Goal: Information Seeking & Learning: Check status

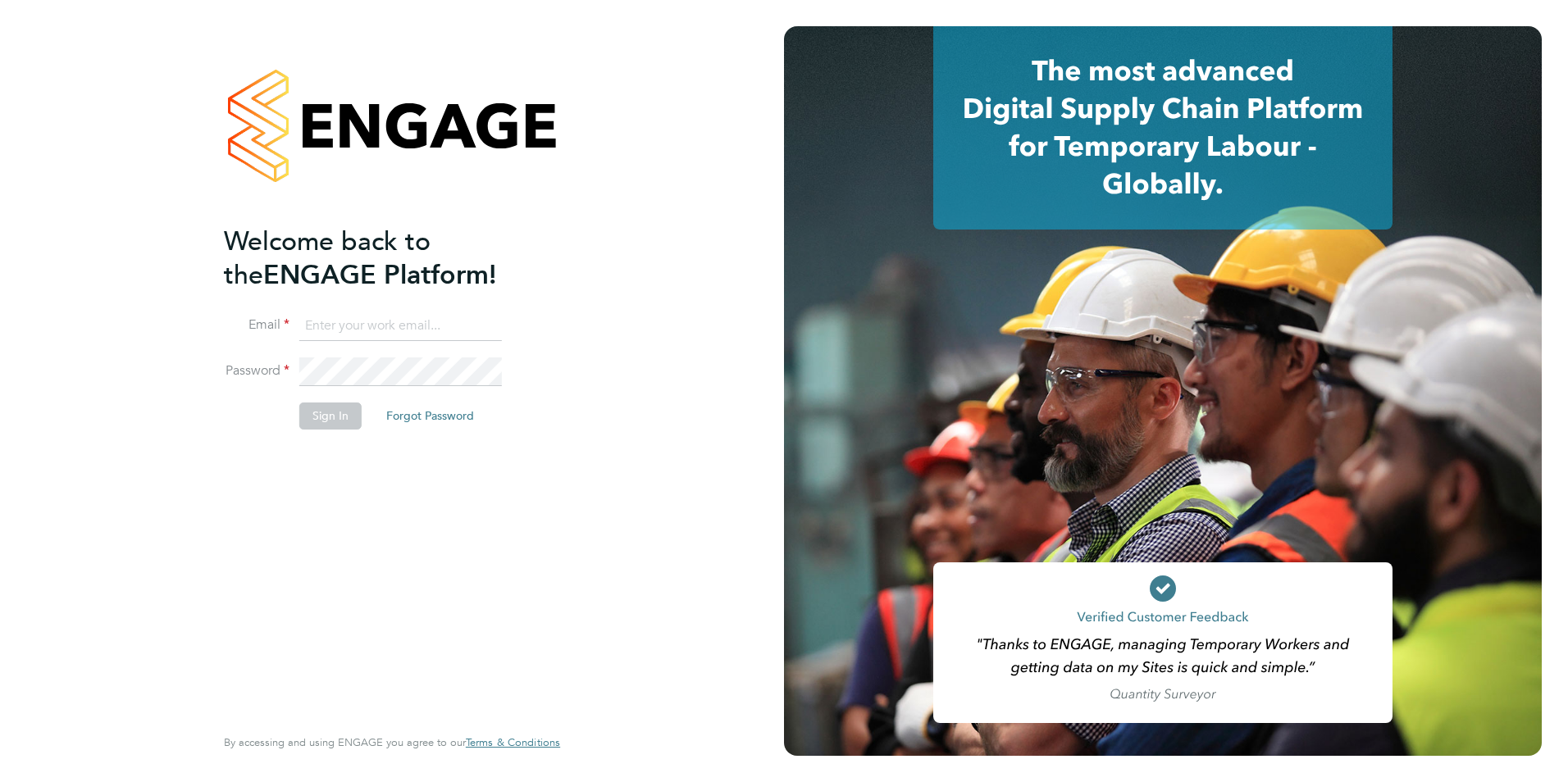
type input "wates@alliance-msp.co.uk"
click at [370, 394] on li "Password" at bounding box center [384, 380] width 320 height 46
click at [320, 423] on button "Sign In" at bounding box center [331, 415] width 63 height 26
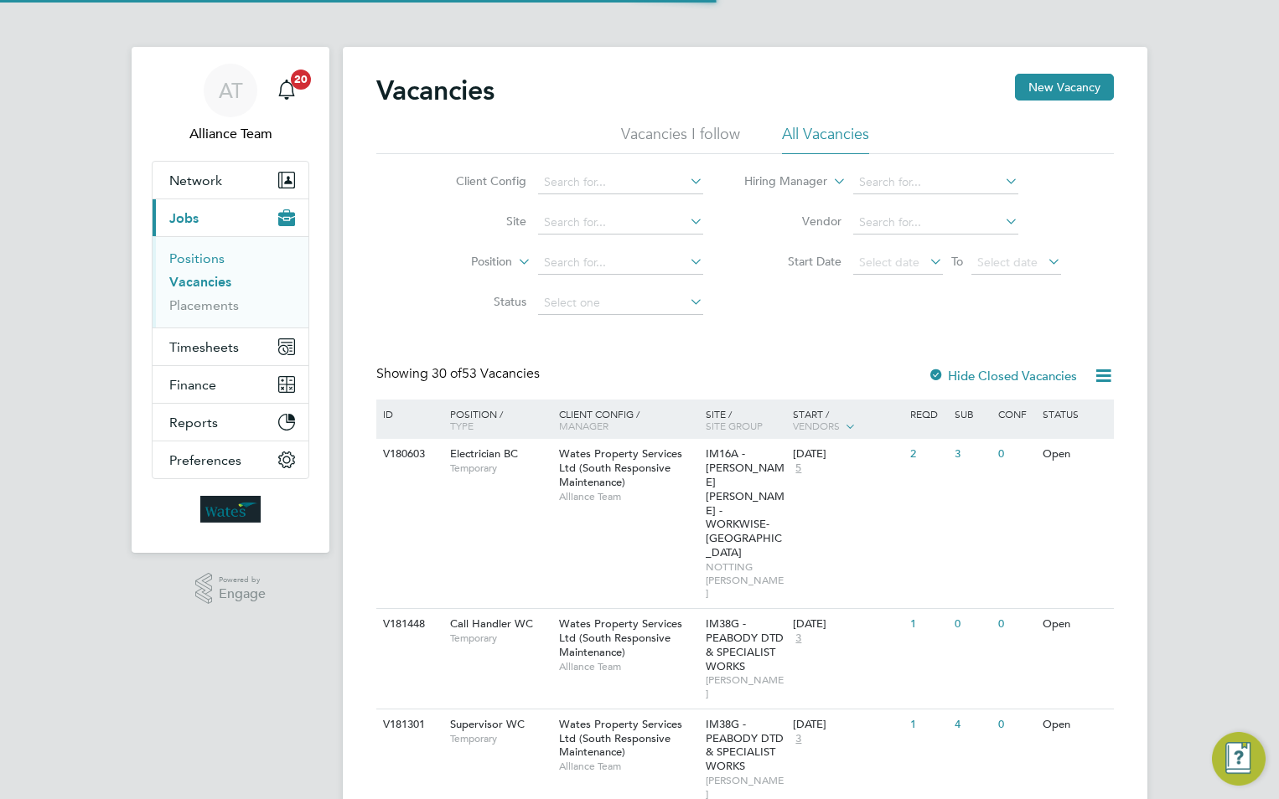
click at [195, 261] on link "Positions" at bounding box center [196, 259] width 55 height 16
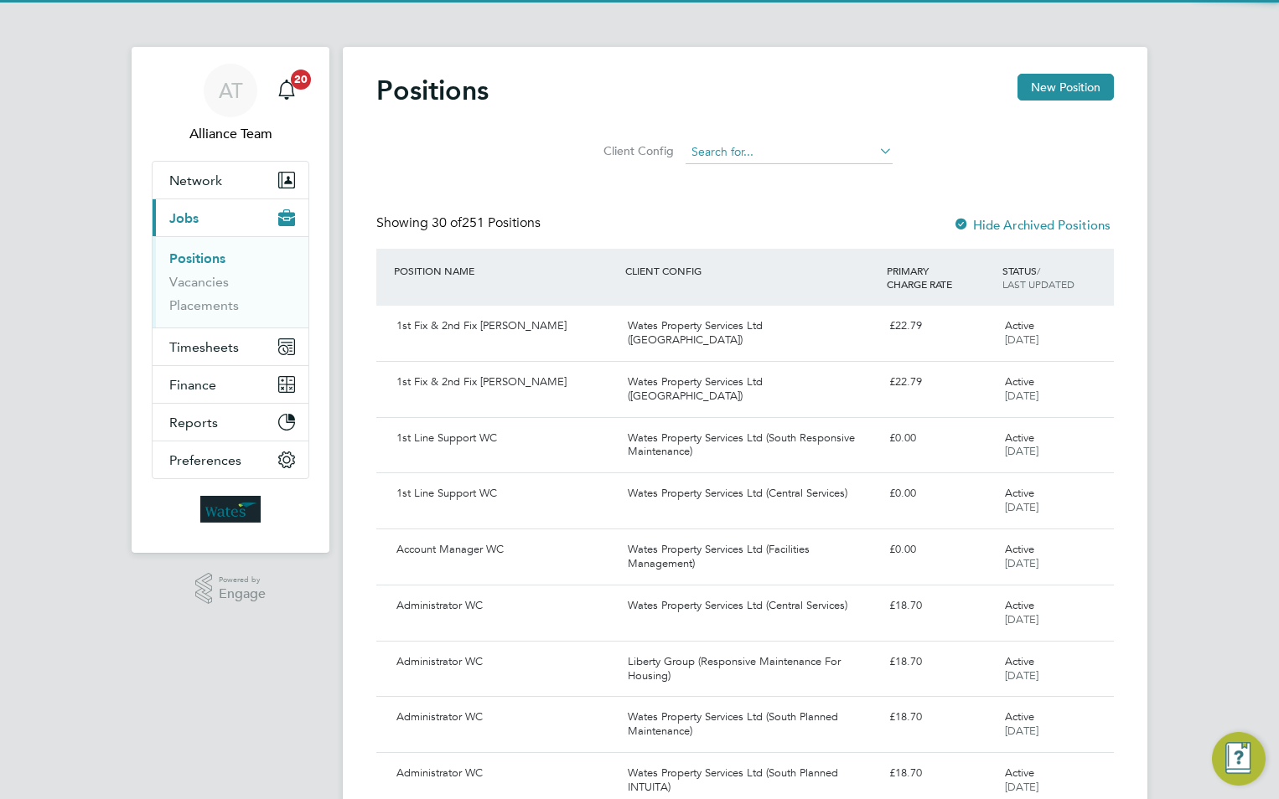
click at [707, 150] on input at bounding box center [788, 152] width 207 height 23
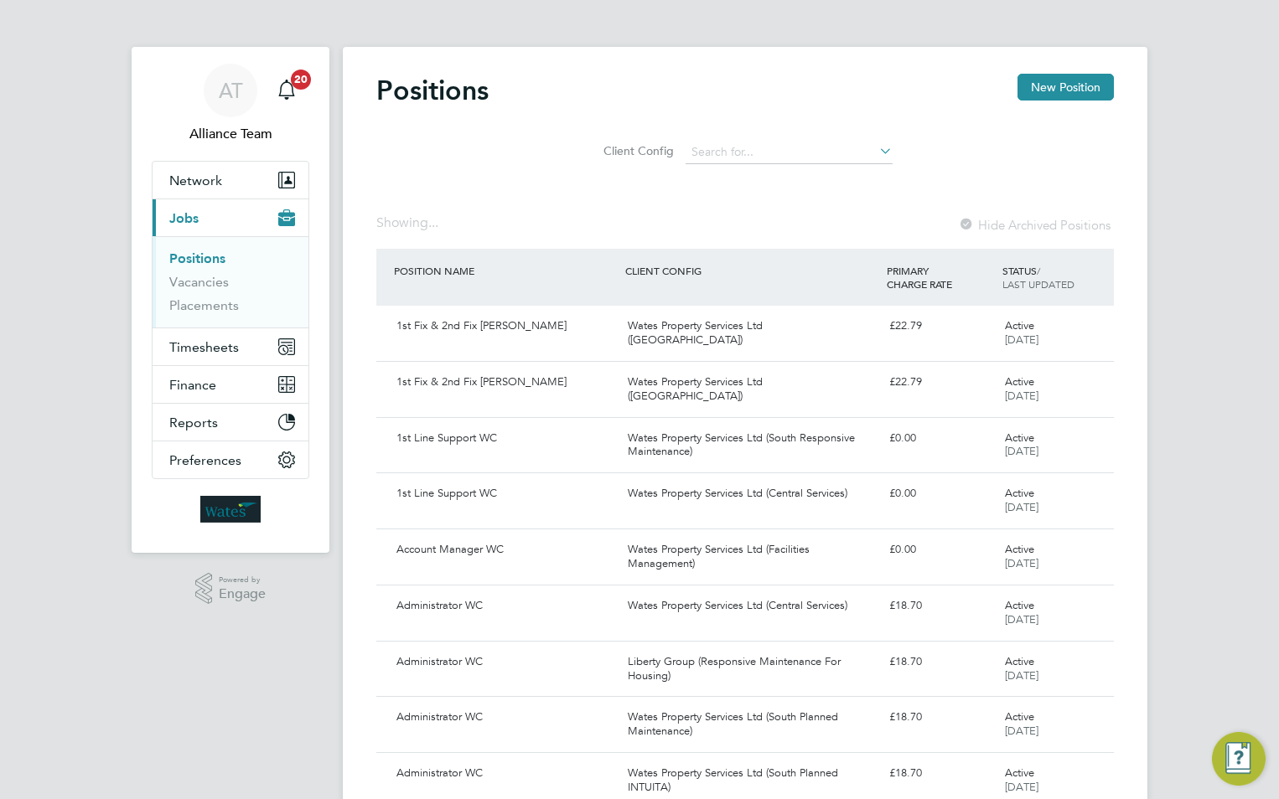
click at [722, 141] on input at bounding box center [788, 152] width 207 height 23
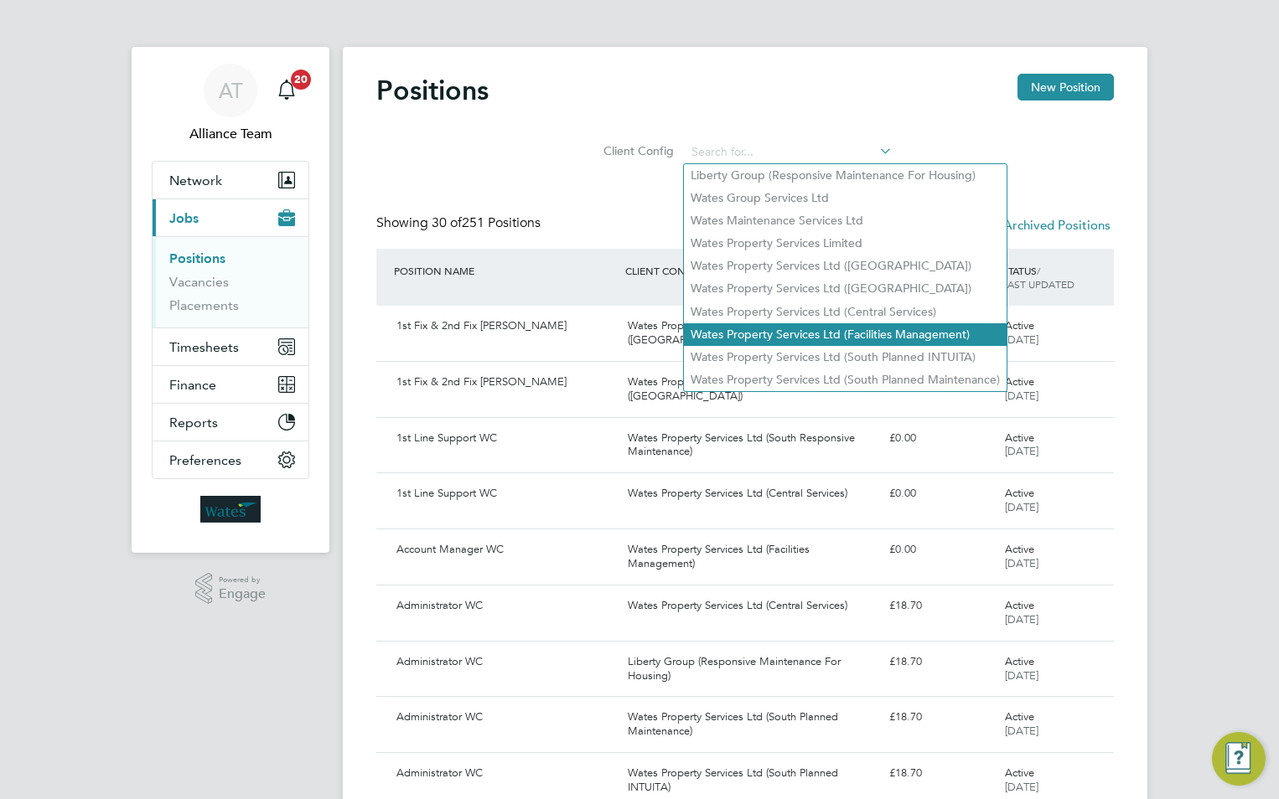
click at [820, 328] on li "Wates Property Services Ltd (Facilities Management)" at bounding box center [845, 334] width 323 height 23
type input "Wates Property Services Ltd (Facilities Management)"
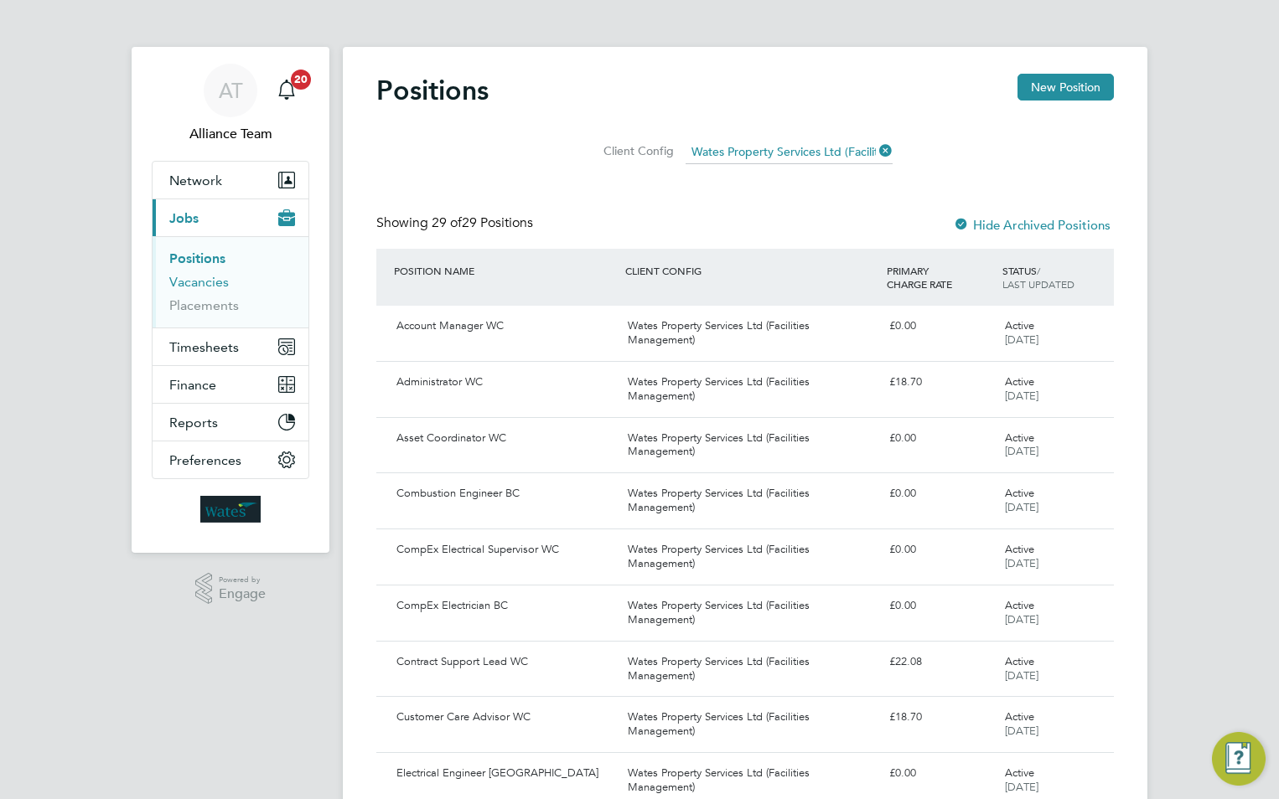
click at [218, 282] on link "Vacancies" at bounding box center [198, 282] width 59 height 16
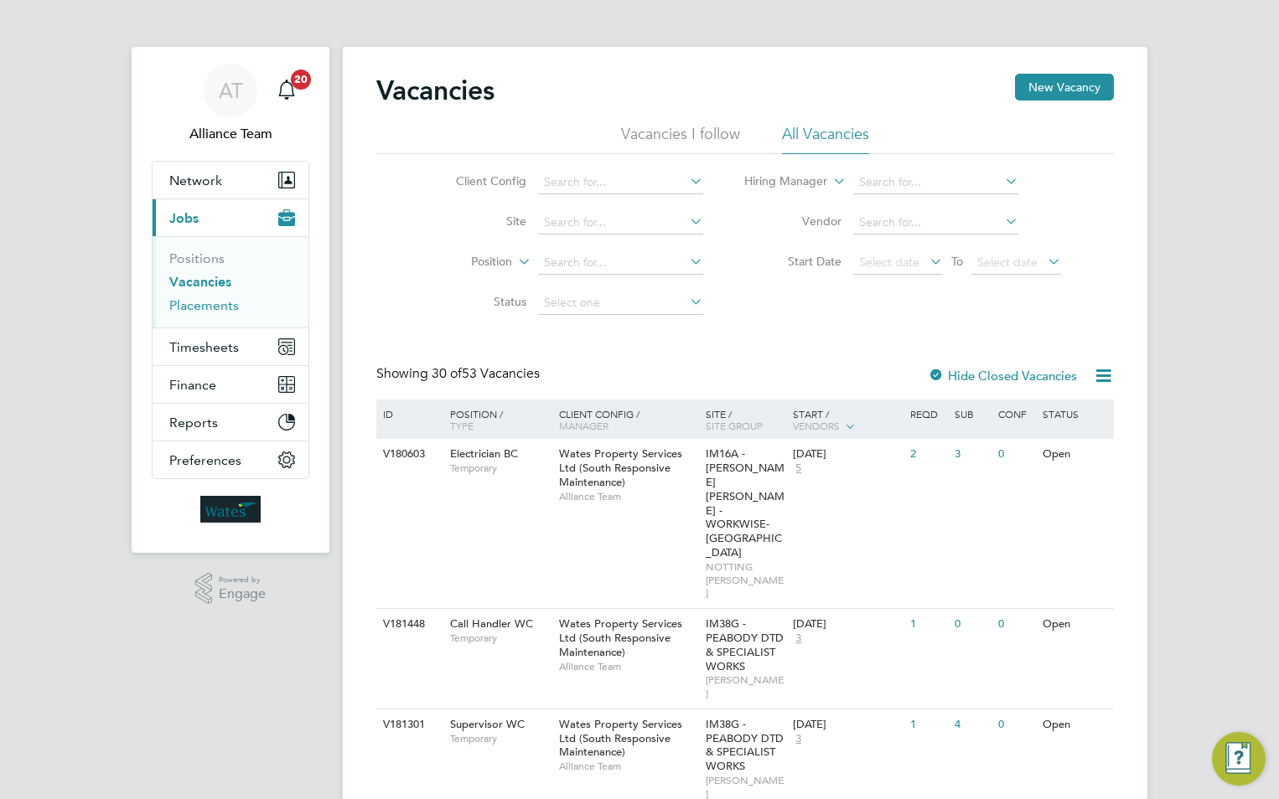
click at [210, 312] on link "Placements" at bounding box center [204, 305] width 70 height 16
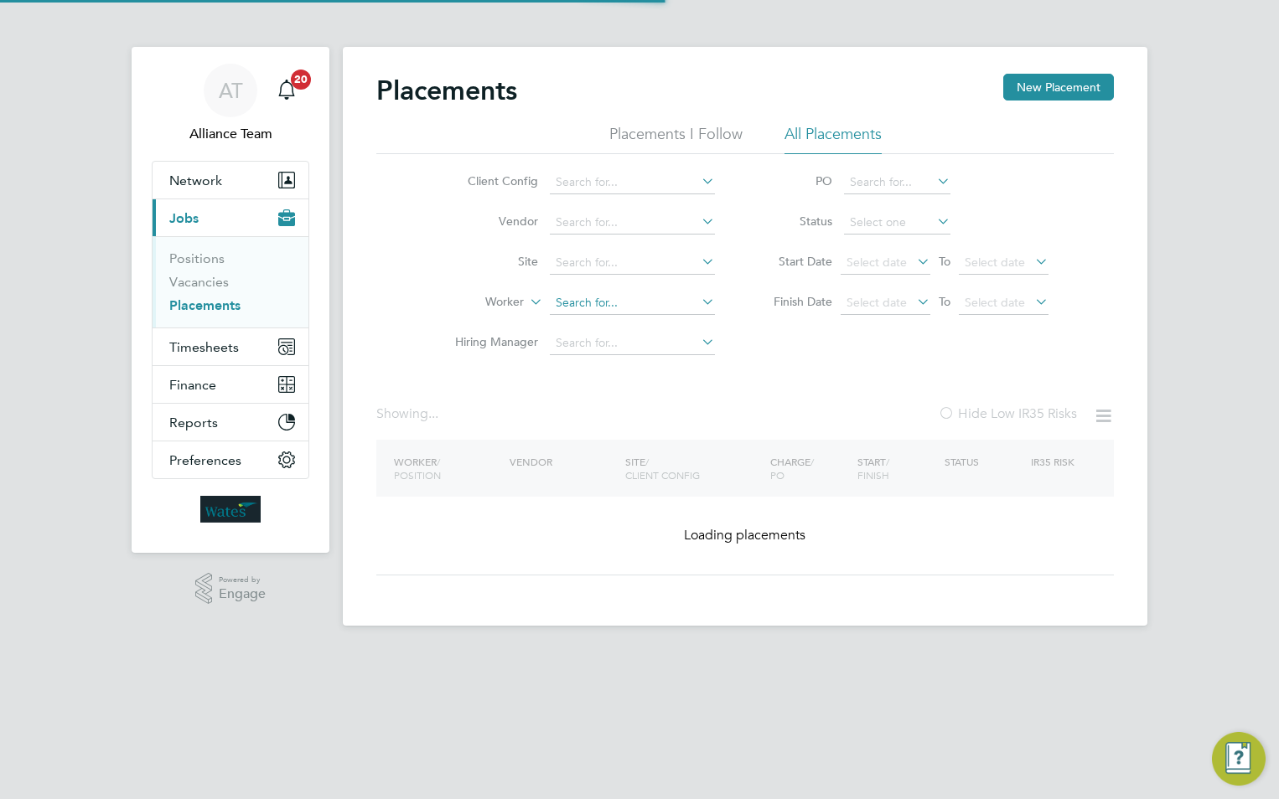
click at [590, 297] on input at bounding box center [632, 303] width 165 height 23
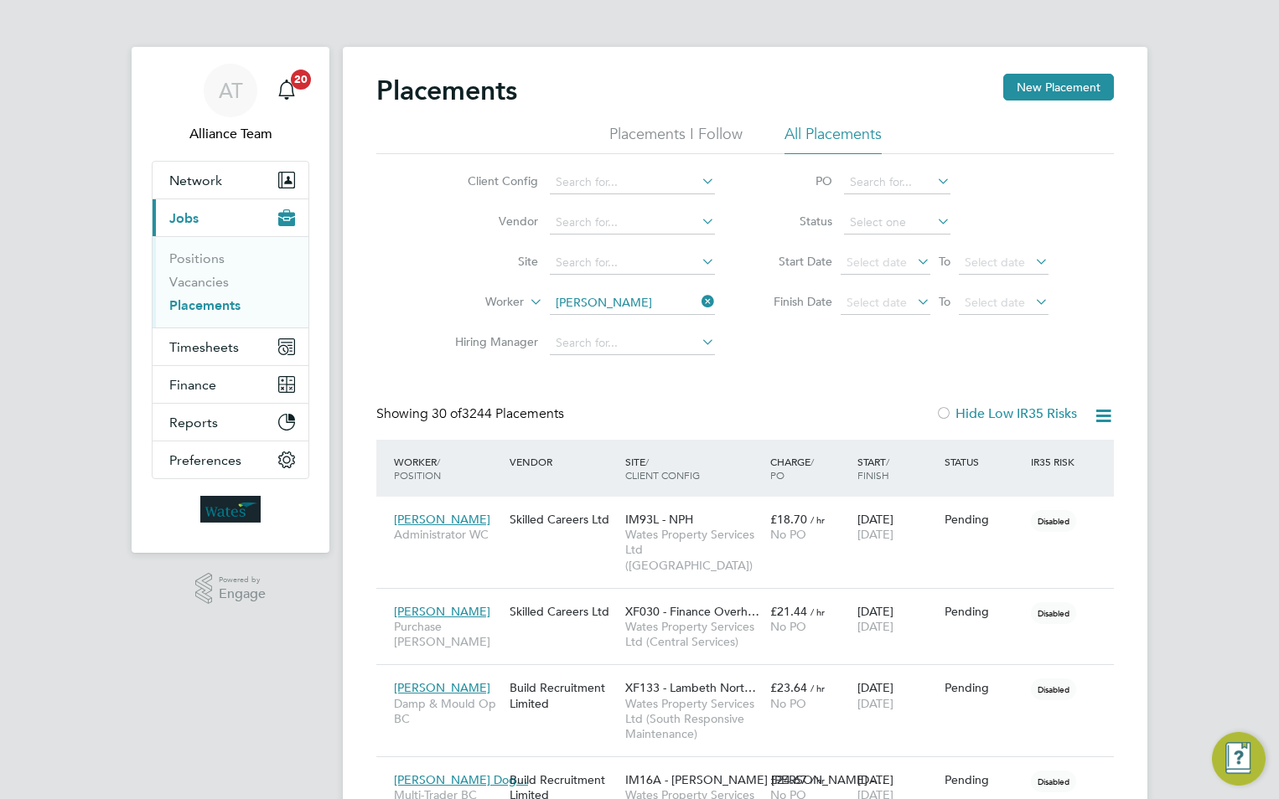
click at [623, 315] on li "Julie Mill erchip" at bounding box center [633, 326] width 168 height 23
type input "[PERSON_NAME]"
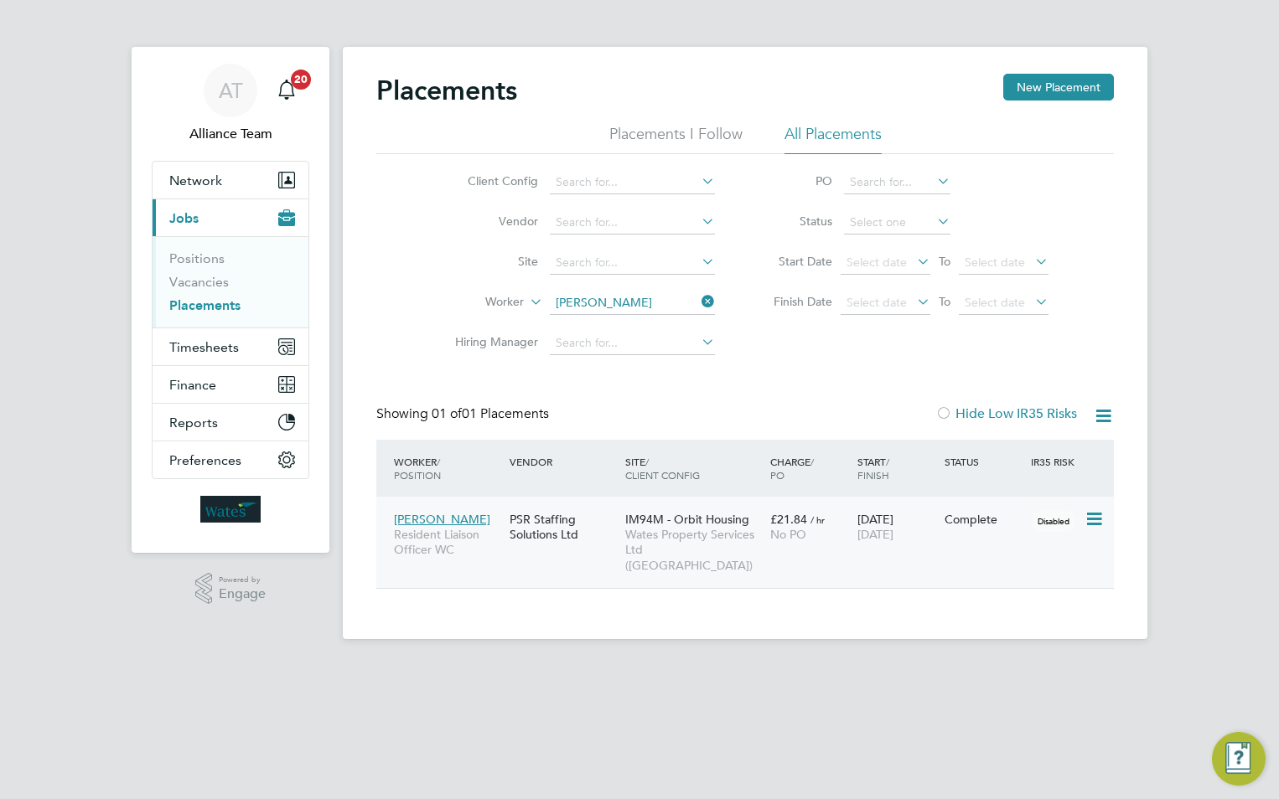
click at [672, 541] on span "Wates Property Services Ltd ([GEOGRAPHIC_DATA])" at bounding box center [693, 550] width 137 height 46
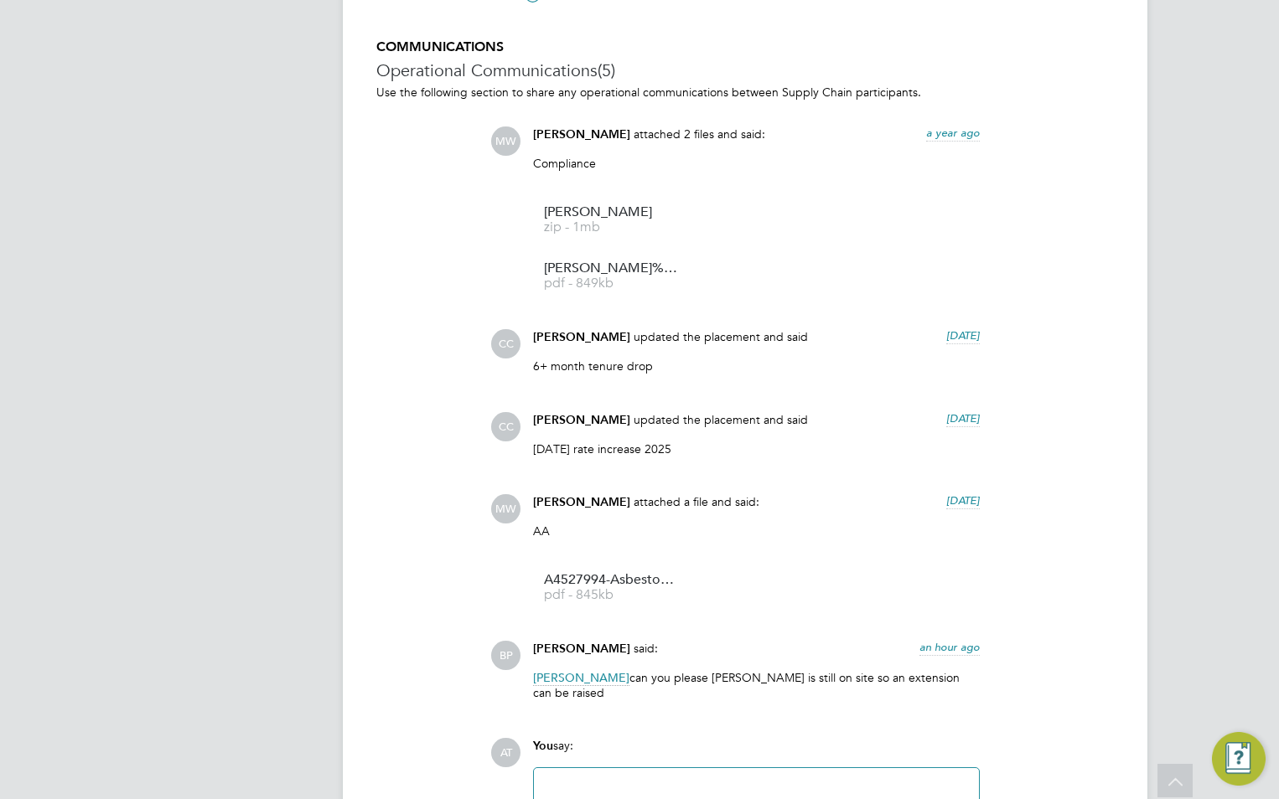
scroll to position [1425, 0]
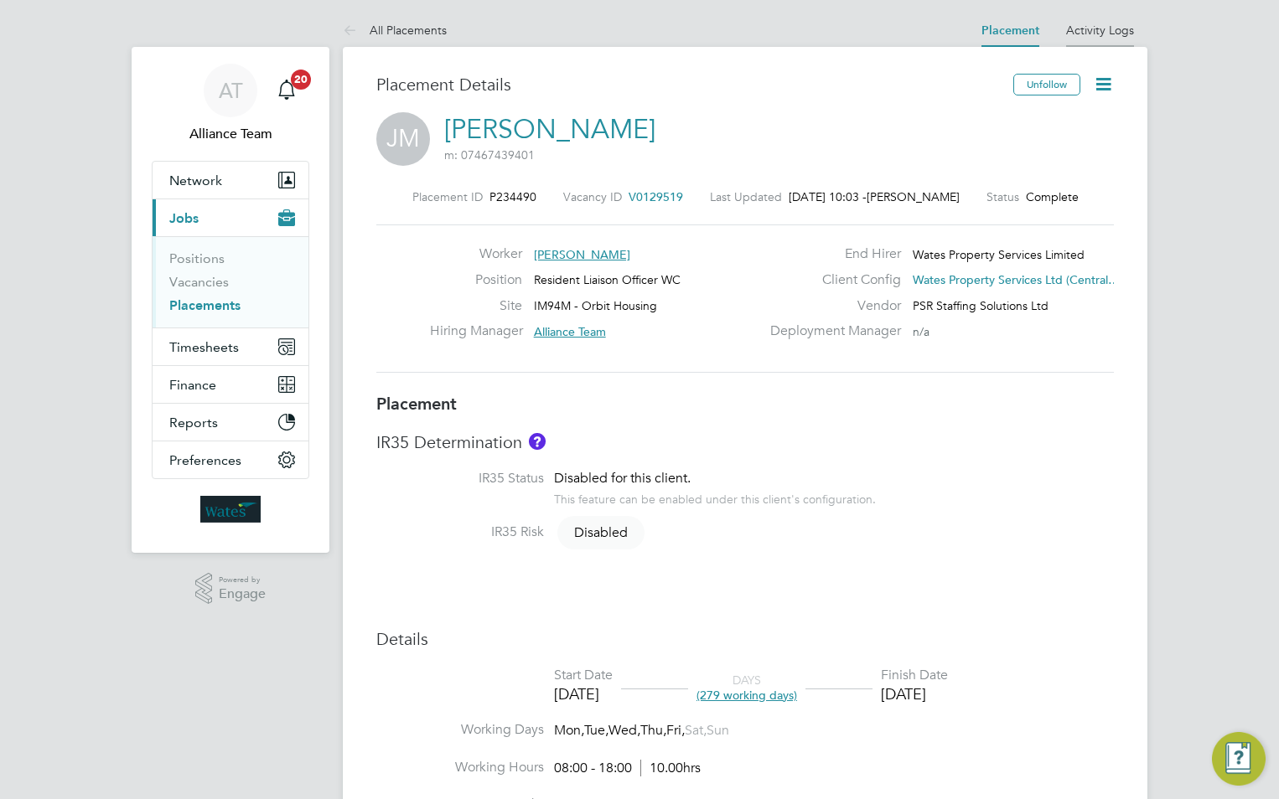
click at [1106, 29] on link "Activity Logs" at bounding box center [1100, 30] width 68 height 15
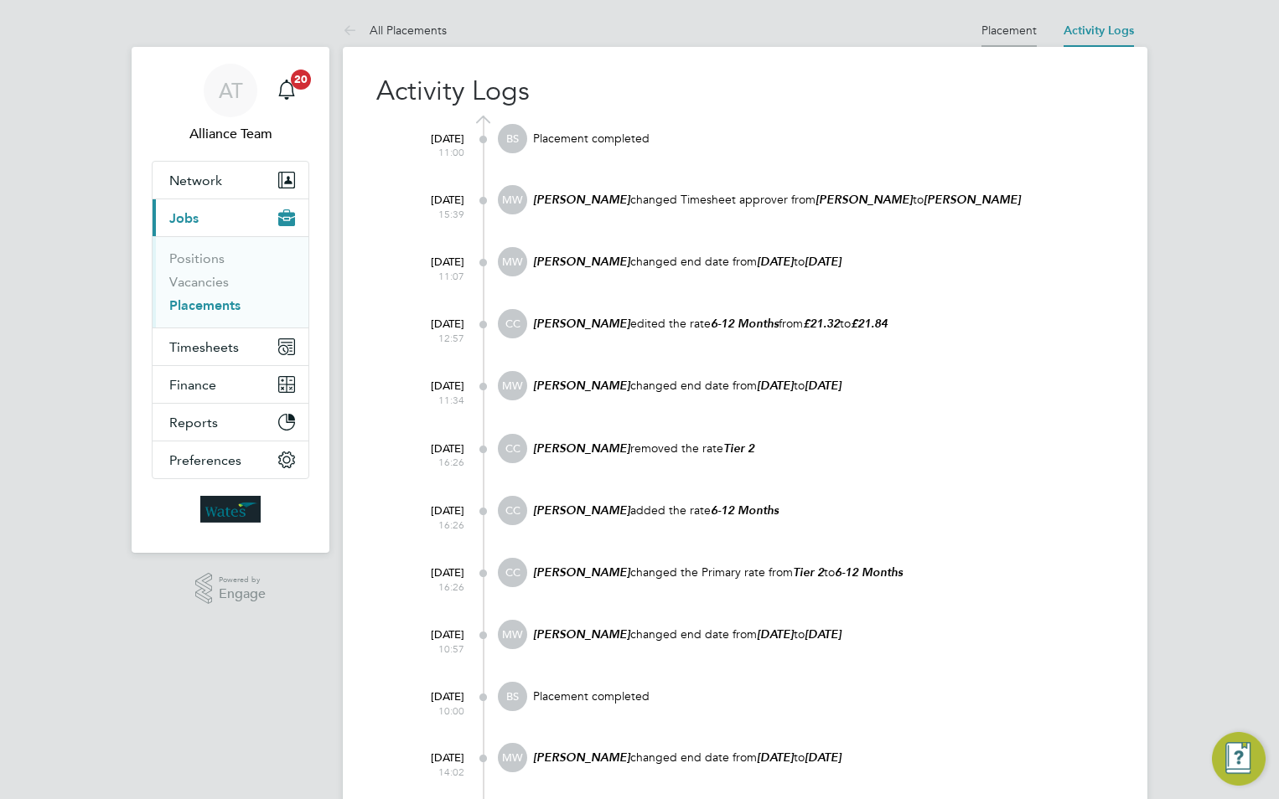
click at [1000, 34] on link "Placement" at bounding box center [1008, 30] width 55 height 15
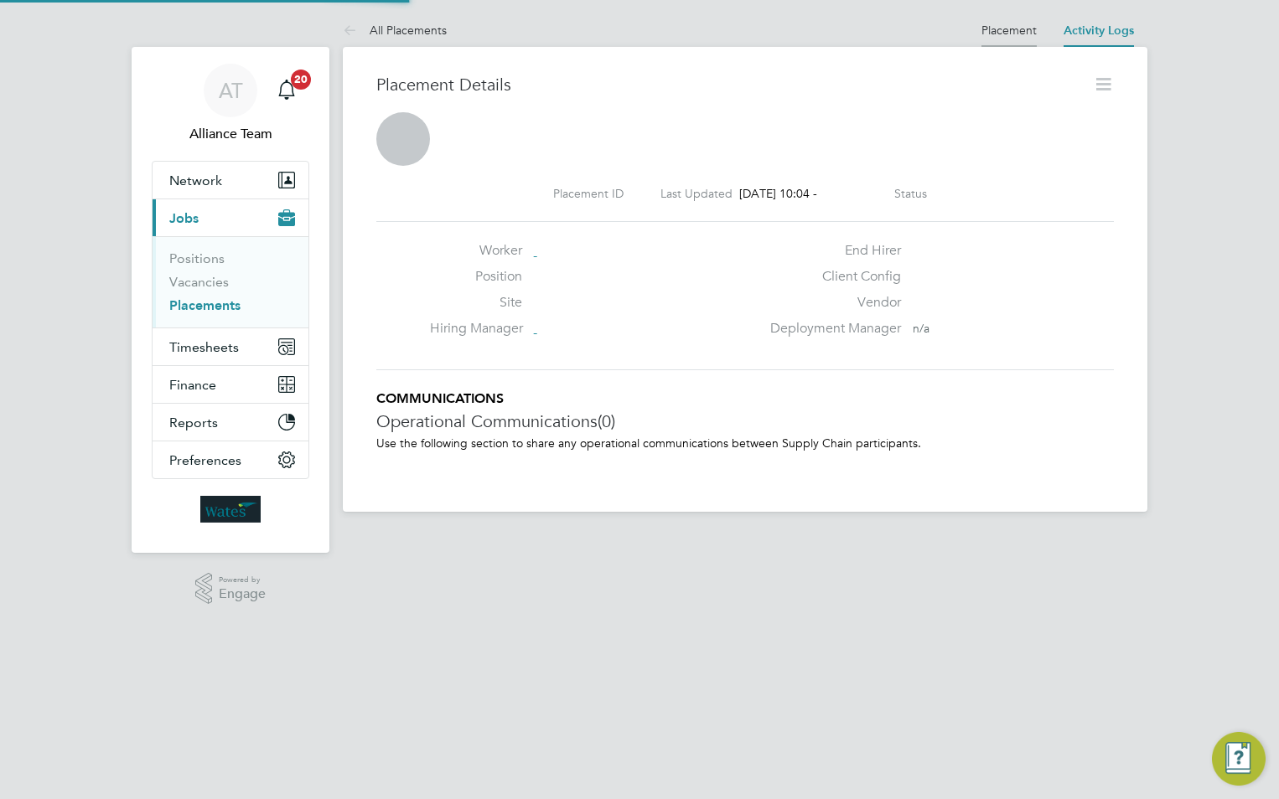
scroll to position [27, 331]
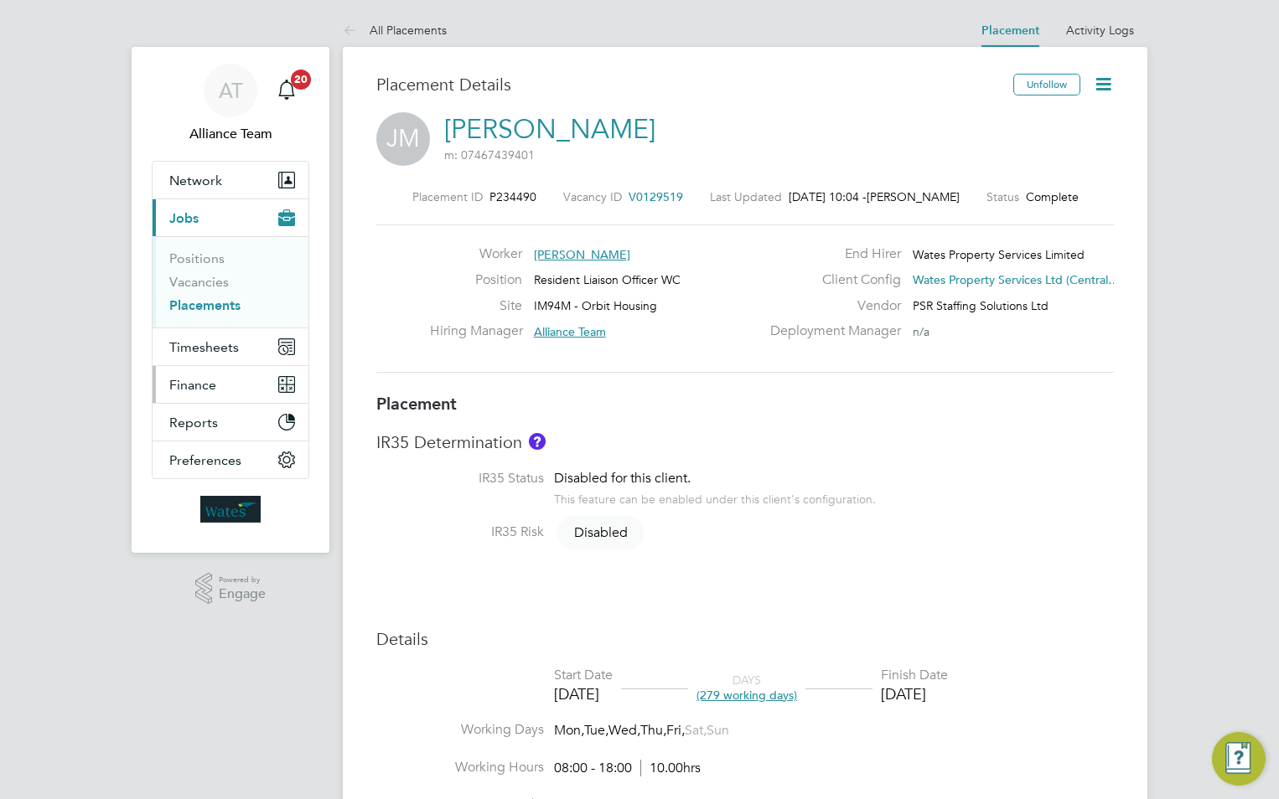
click at [194, 383] on span "Finance" at bounding box center [192, 385] width 47 height 16
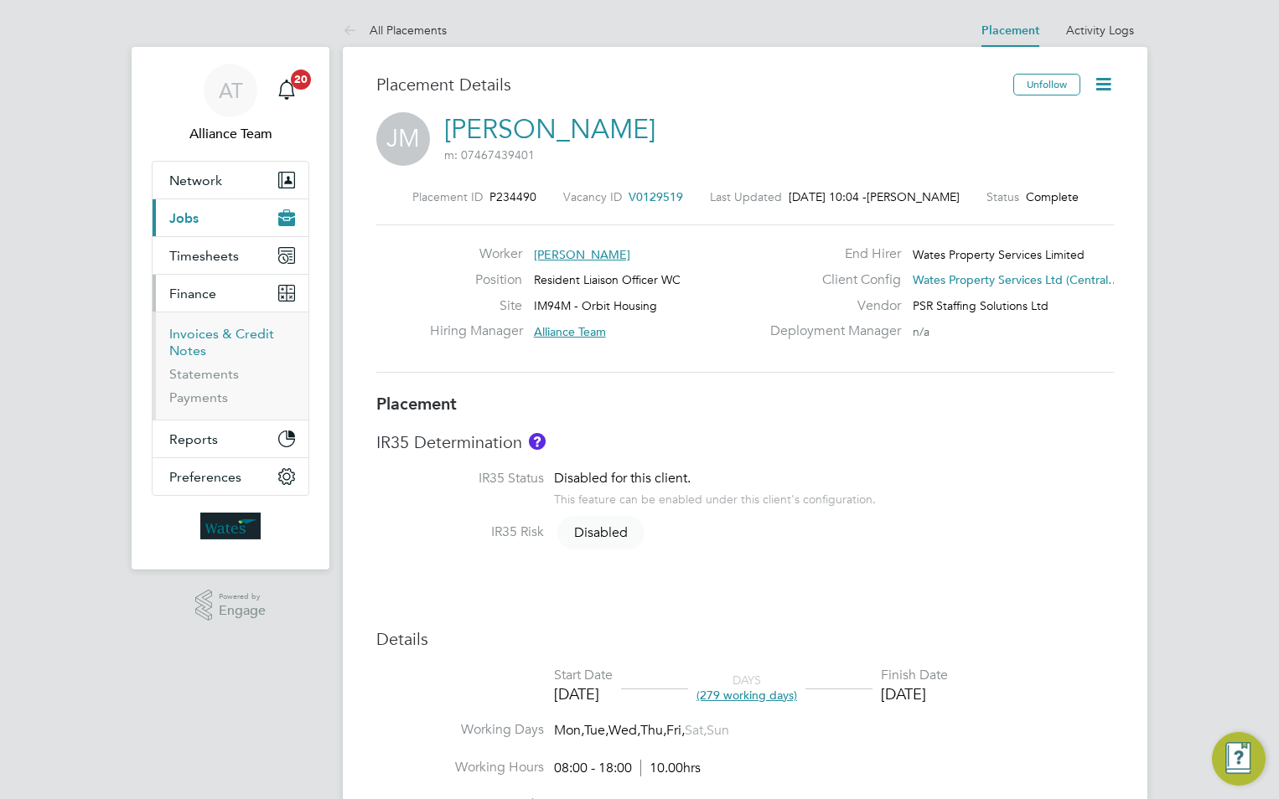
click at [204, 336] on link "Invoices & Credit Notes" at bounding box center [221, 342] width 105 height 33
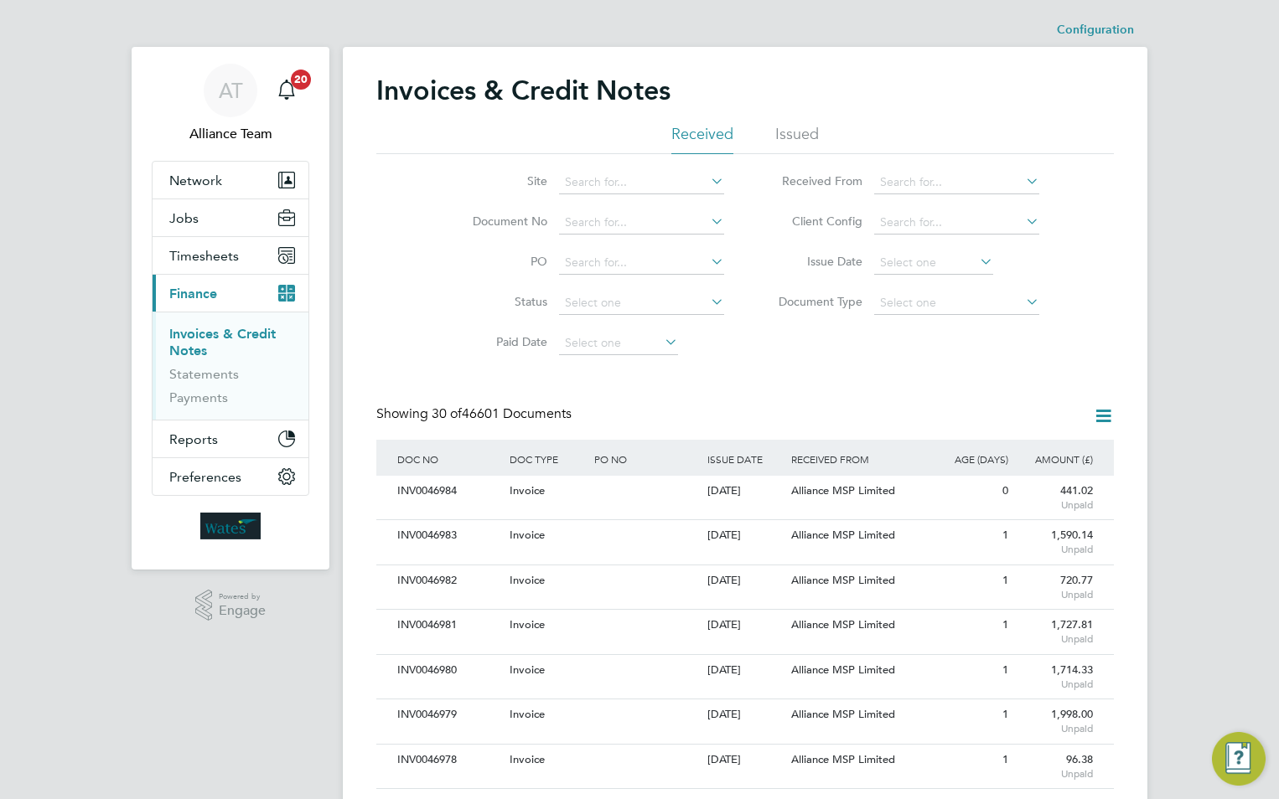
scroll to position [32, 142]
click at [618, 225] on input at bounding box center [641, 222] width 165 height 23
click at [206, 259] on span "Timesheets" at bounding box center [204, 256] width 70 height 16
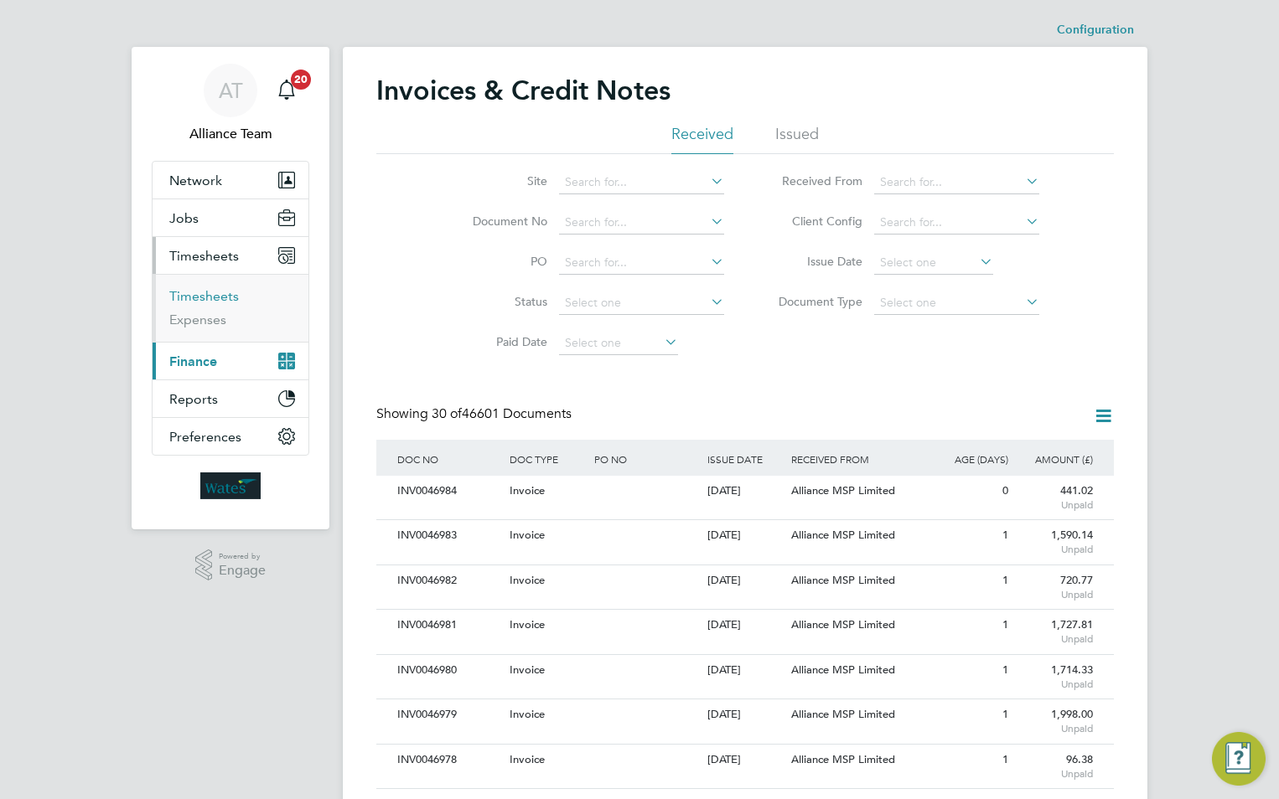
click at [224, 291] on link "Timesheets" at bounding box center [204, 296] width 70 height 16
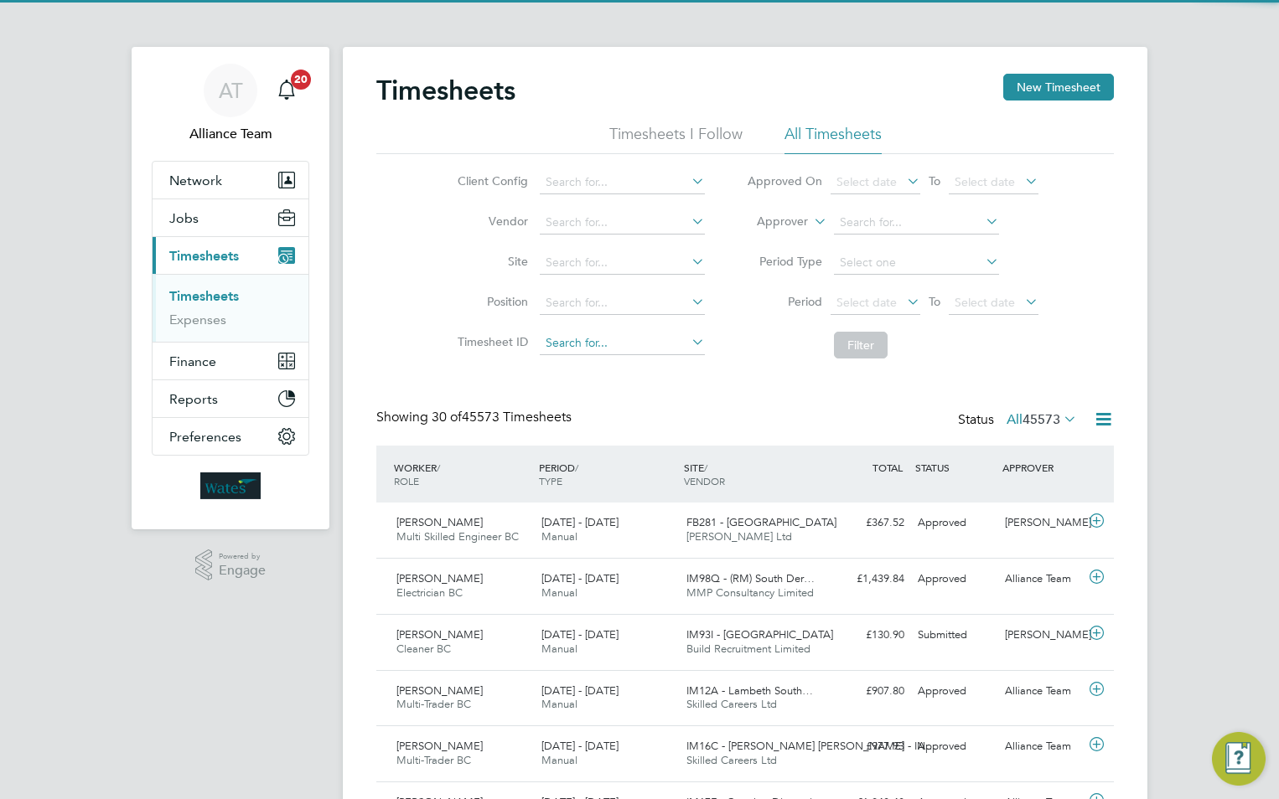
click at [588, 348] on input at bounding box center [622, 343] width 165 height 23
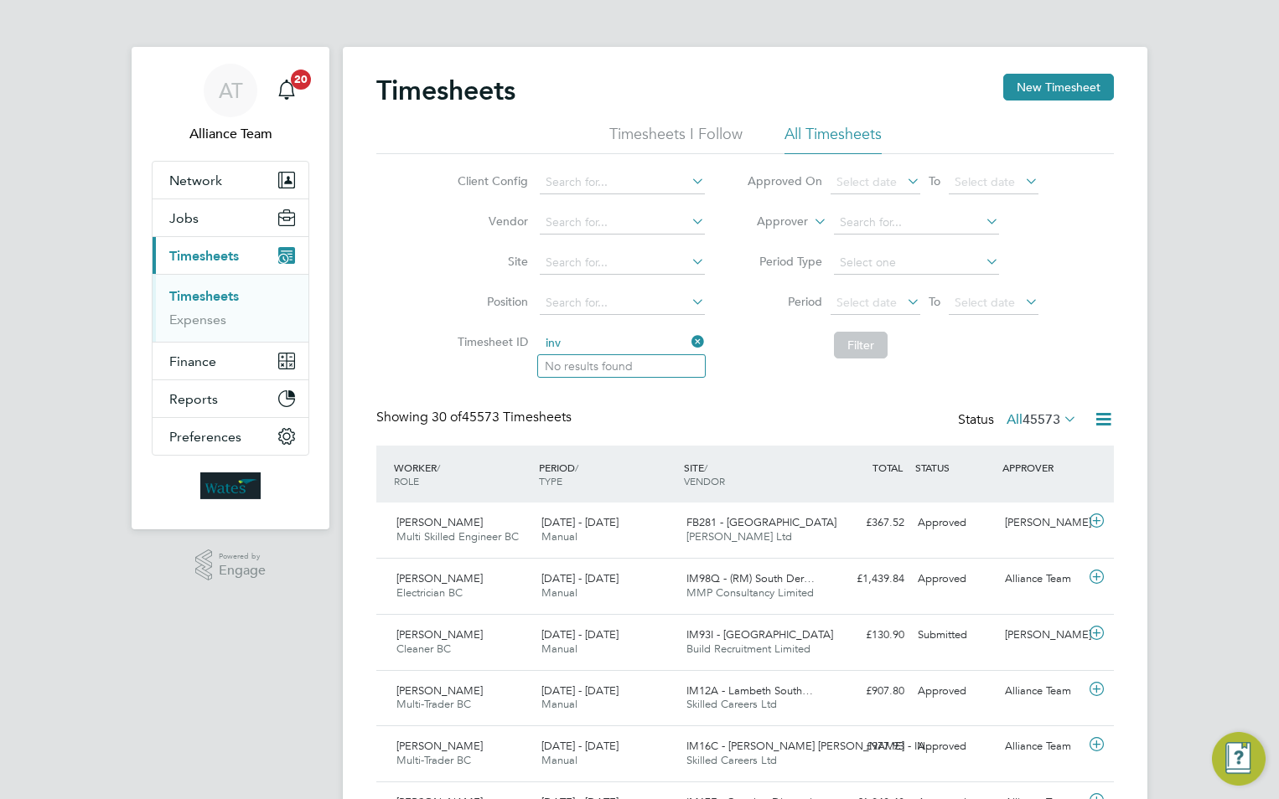
type input "inv"
click at [198, 355] on span "Finance" at bounding box center [192, 362] width 47 height 16
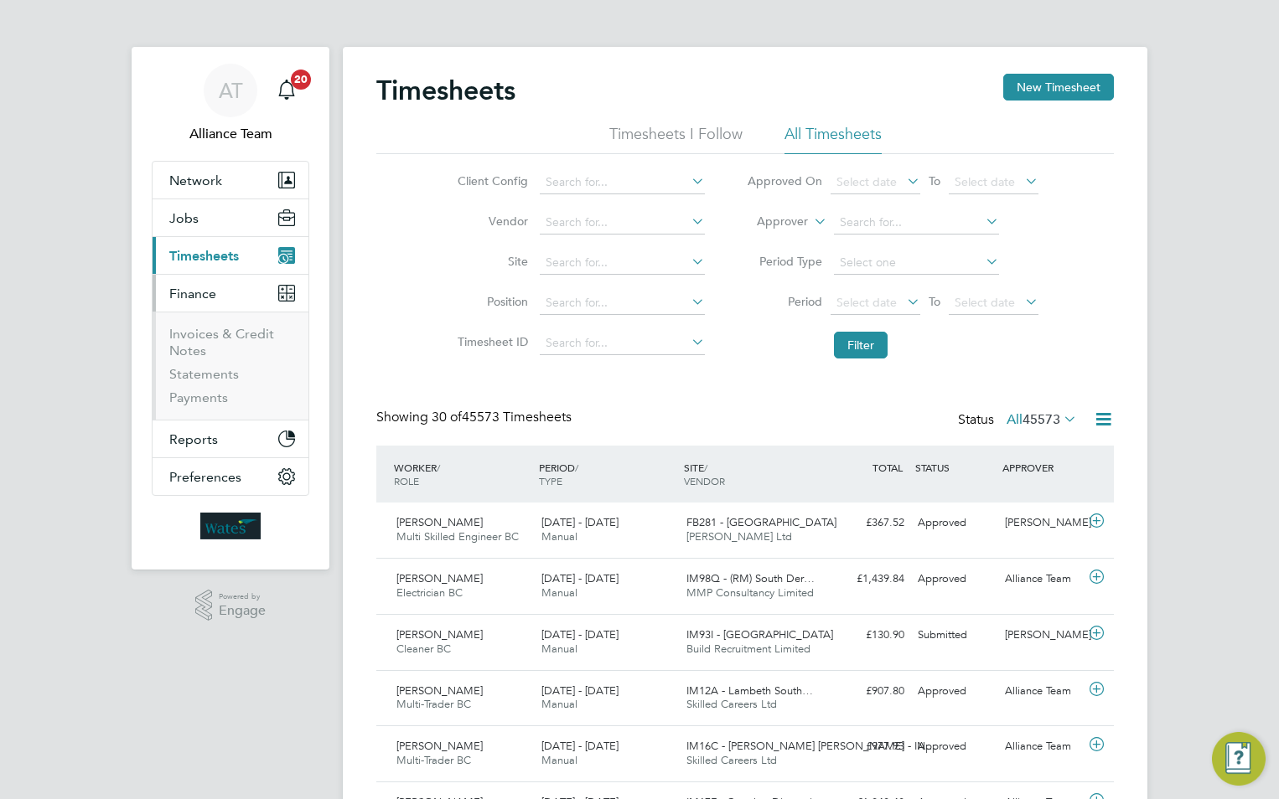
click at [199, 360] on li "Invoices & Credit Notes" at bounding box center [232, 346] width 126 height 40
click at [198, 343] on link "Invoices & Credit Notes" at bounding box center [221, 342] width 105 height 33
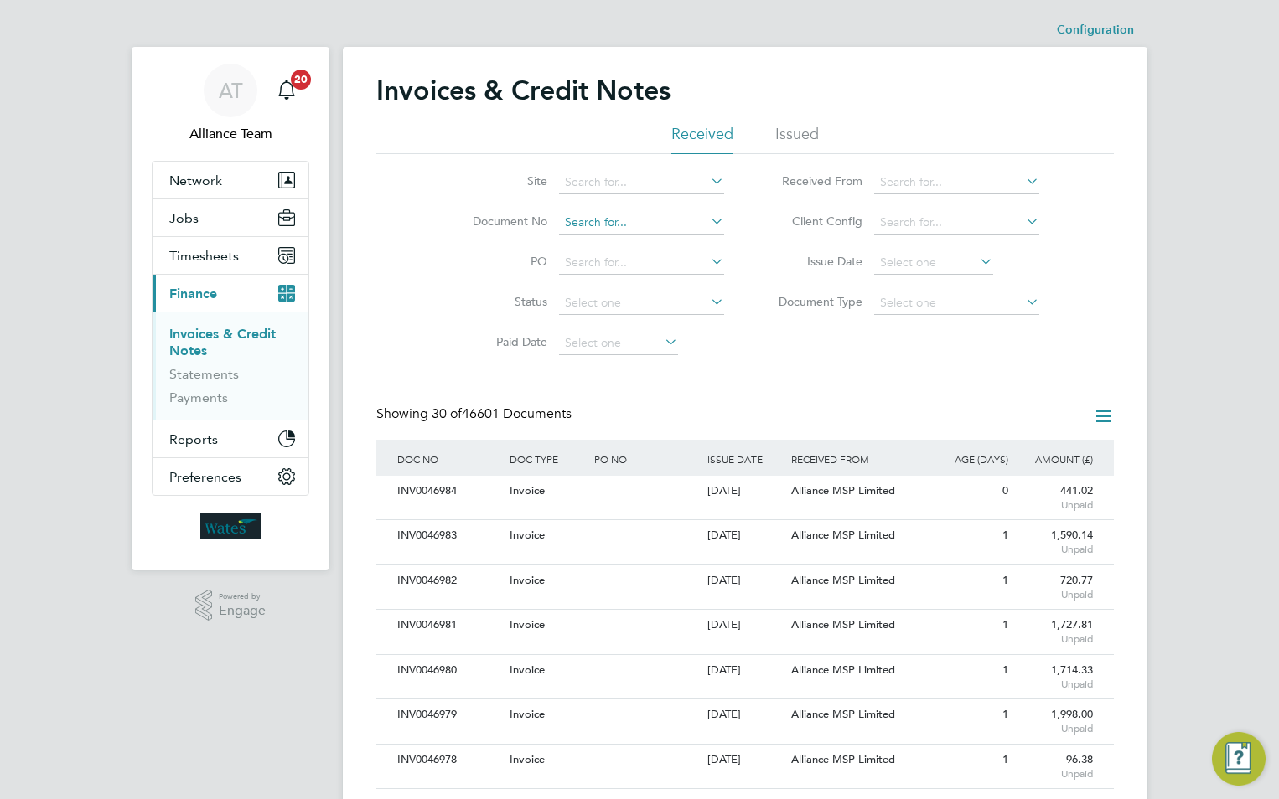
click at [608, 230] on input at bounding box center [641, 222] width 165 height 23
click at [593, 234] on li "INV0037195" at bounding box center [641, 245] width 167 height 23
type input "INV0037195"
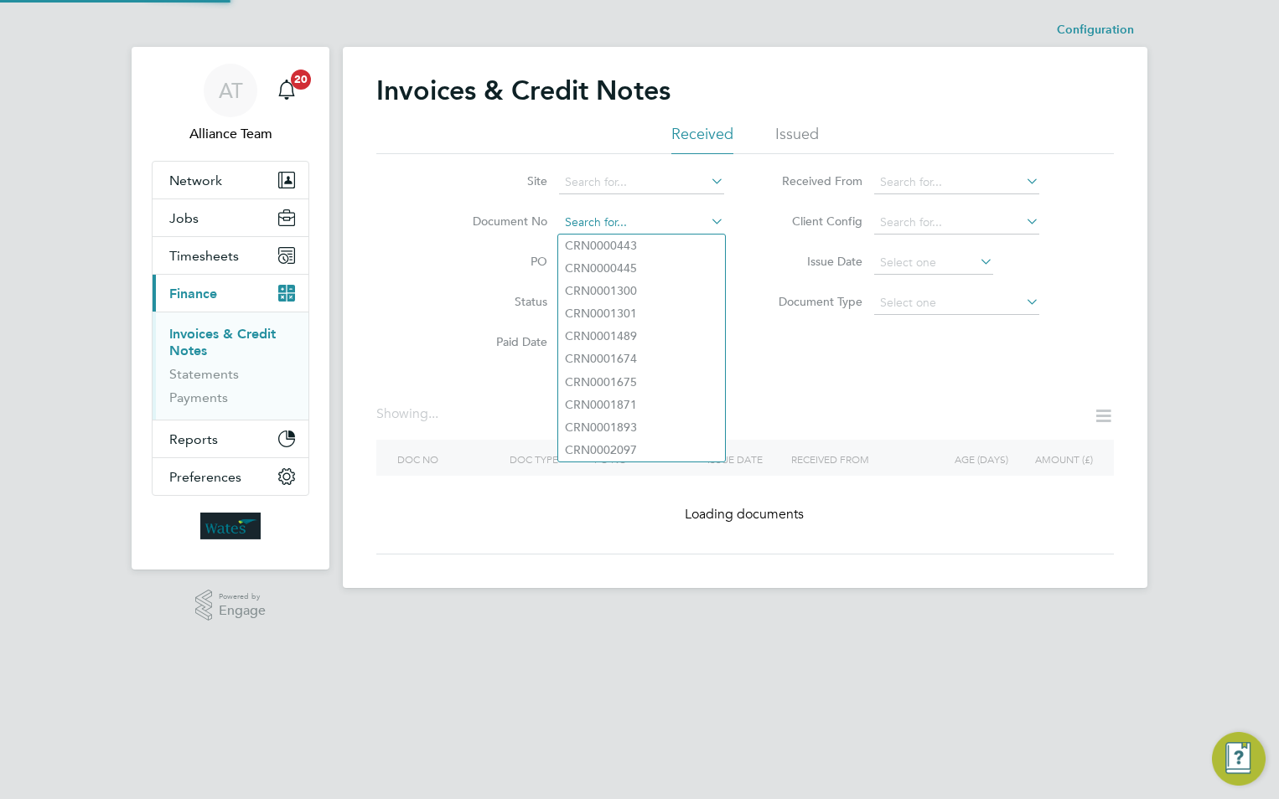
click at [645, 223] on input at bounding box center [641, 222] width 165 height 23
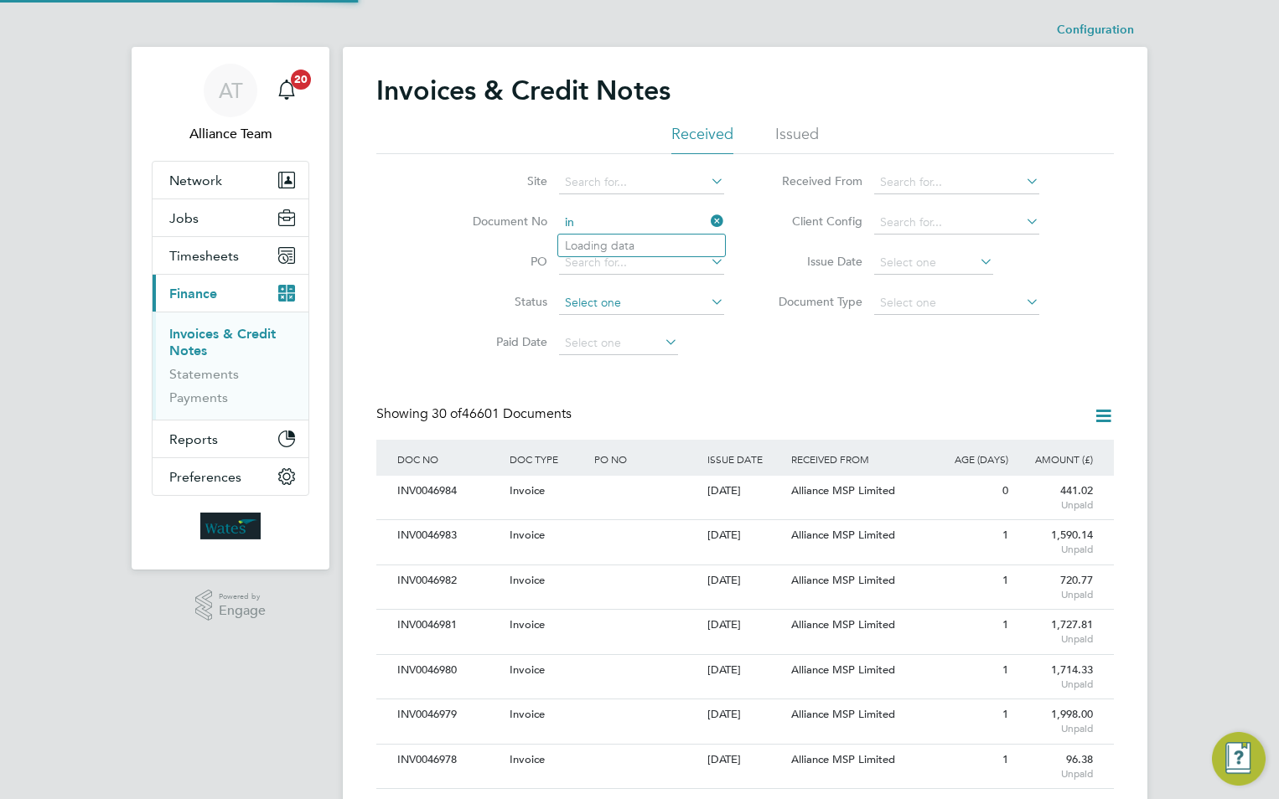
scroll to position [32, 142]
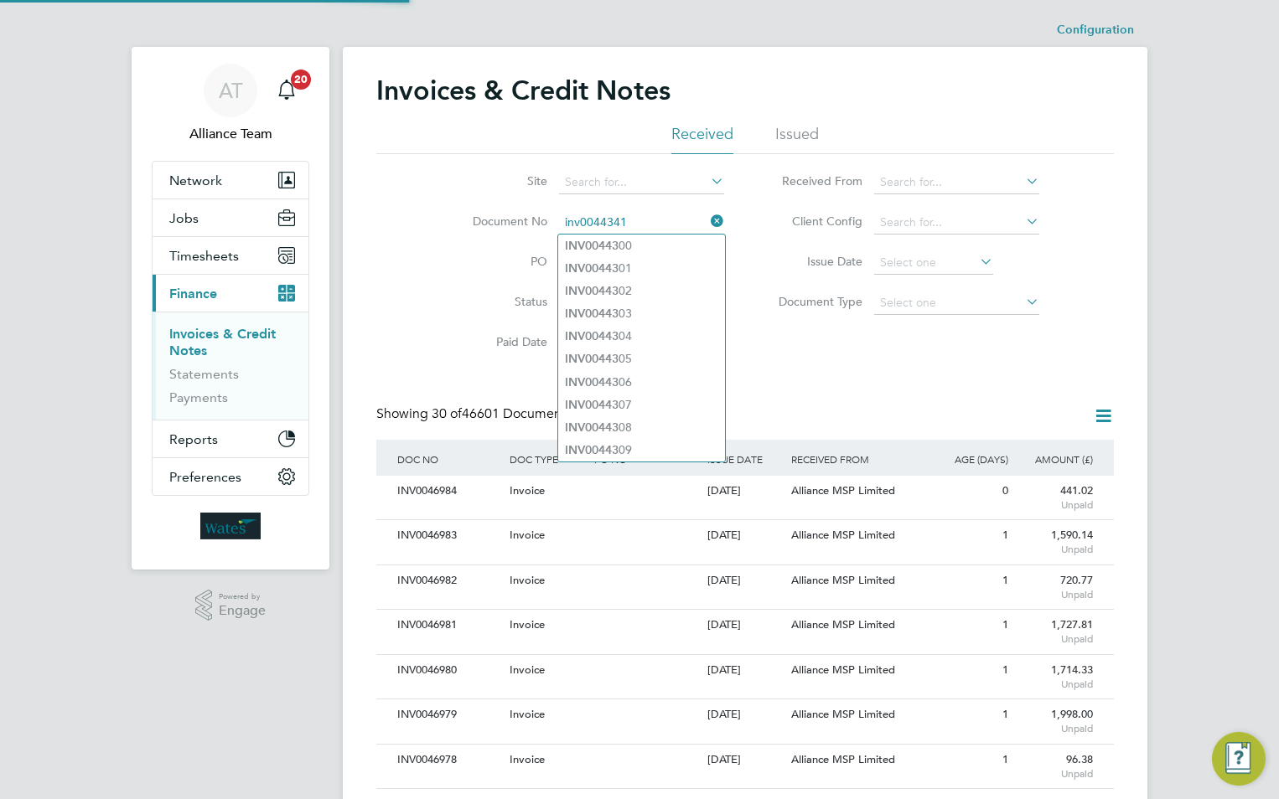
type input "INV0044300"
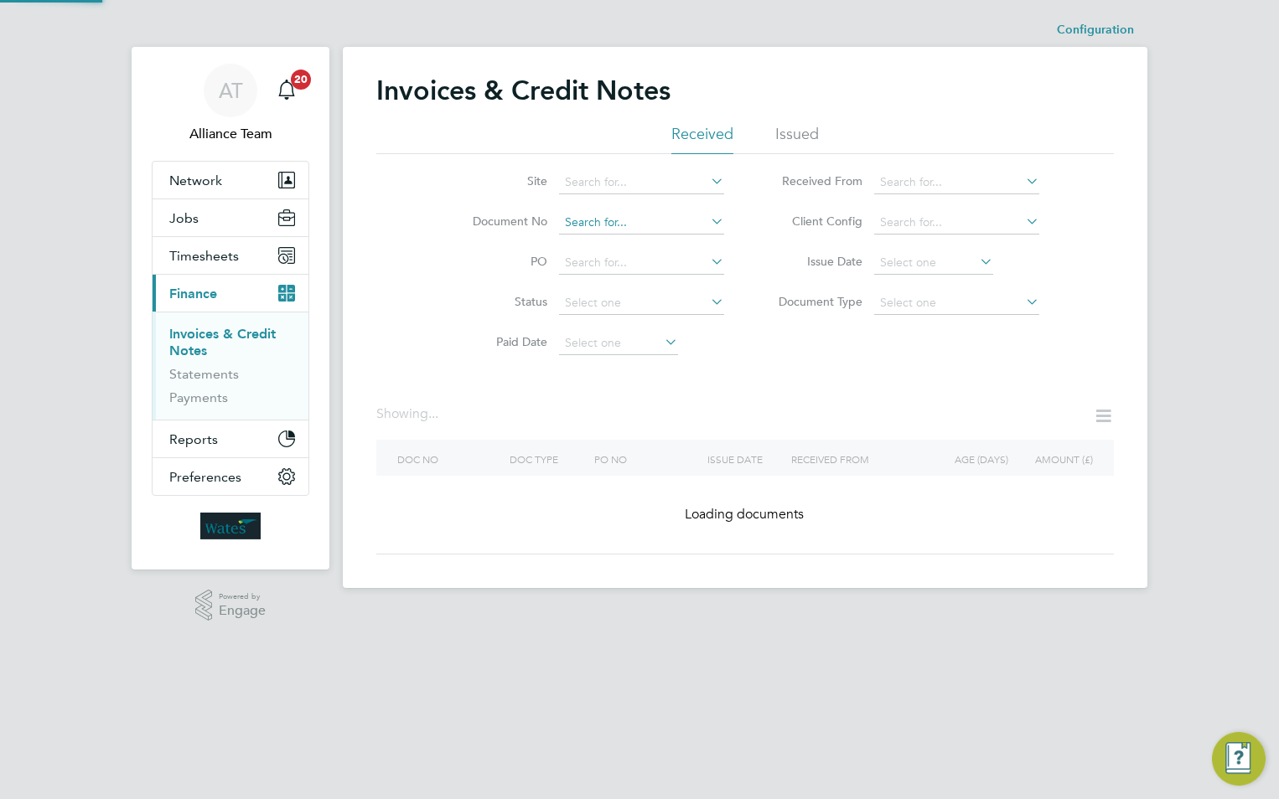
click at [658, 222] on input at bounding box center [641, 222] width 165 height 23
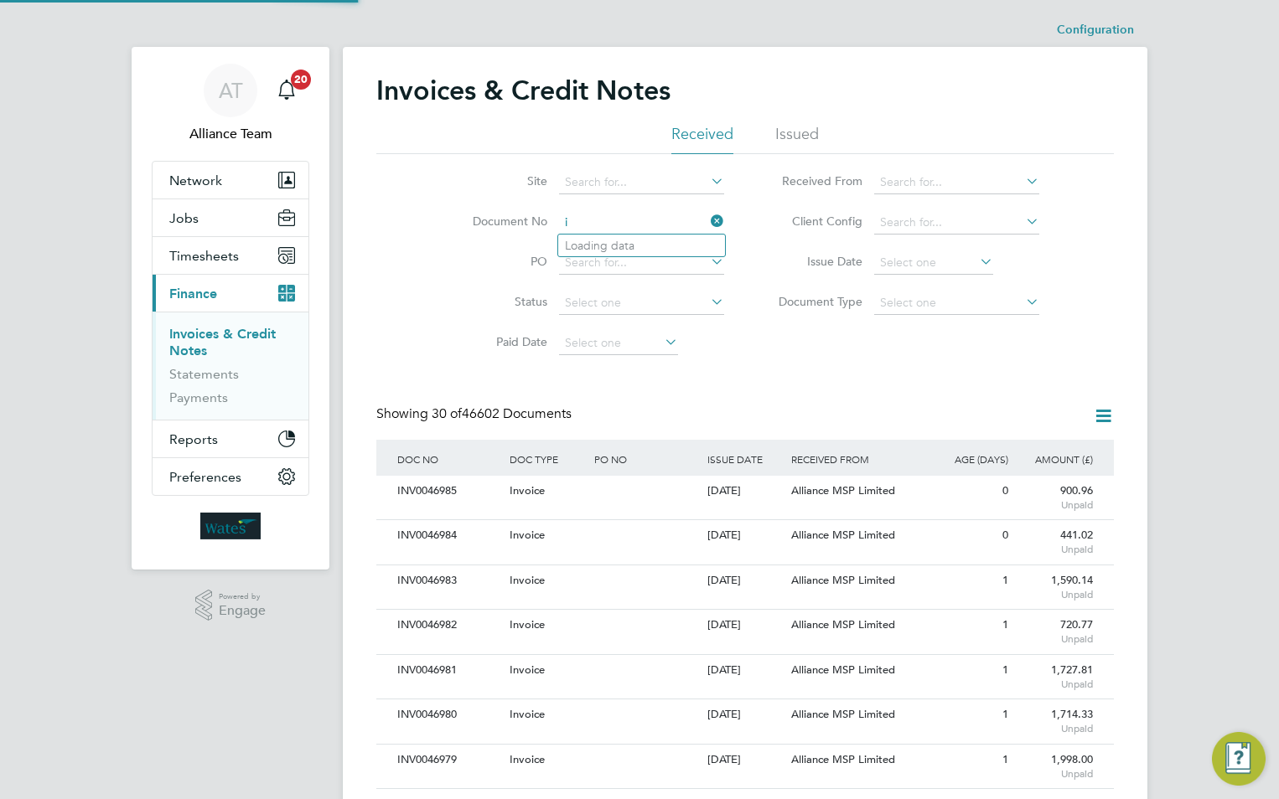
scroll to position [32, 114]
click at [630, 243] on b "INV0044687" at bounding box center [598, 246] width 67 height 14
type input "INV0044687"
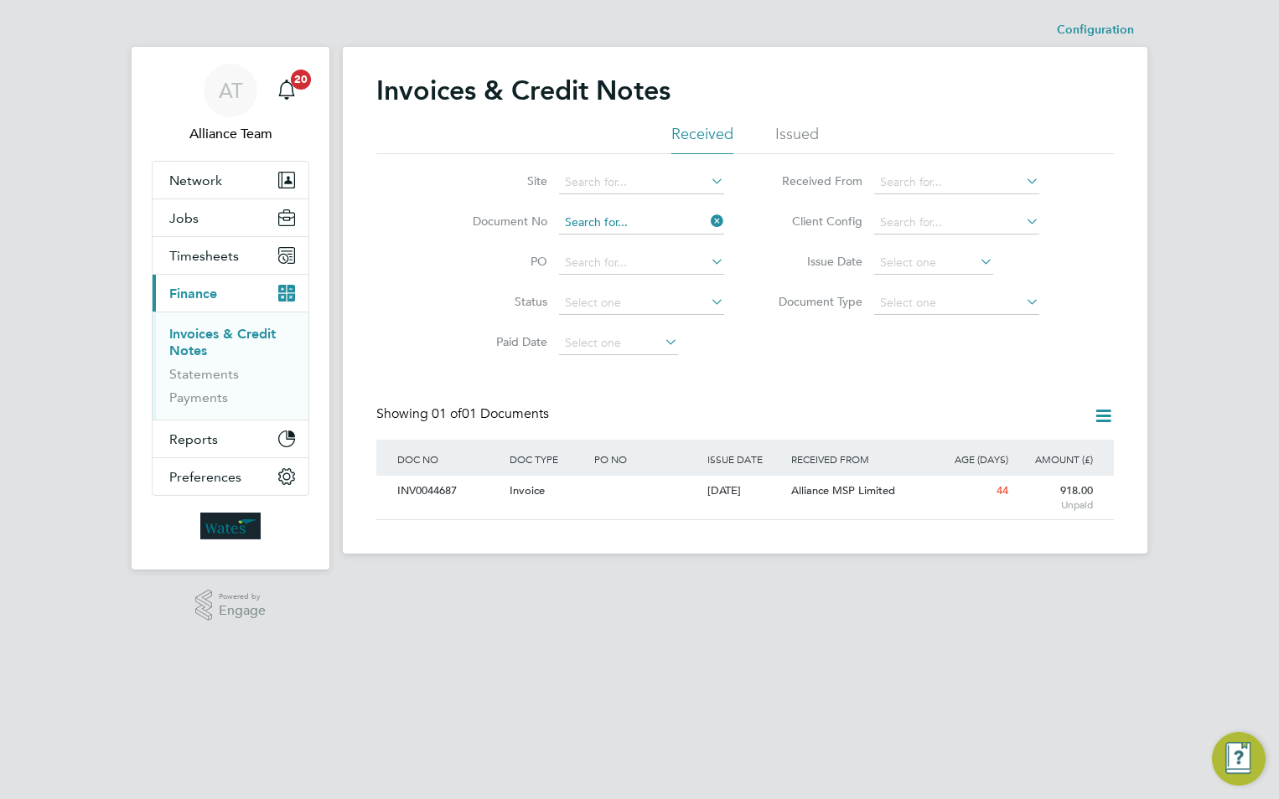
click at [661, 215] on input at bounding box center [641, 222] width 165 height 23
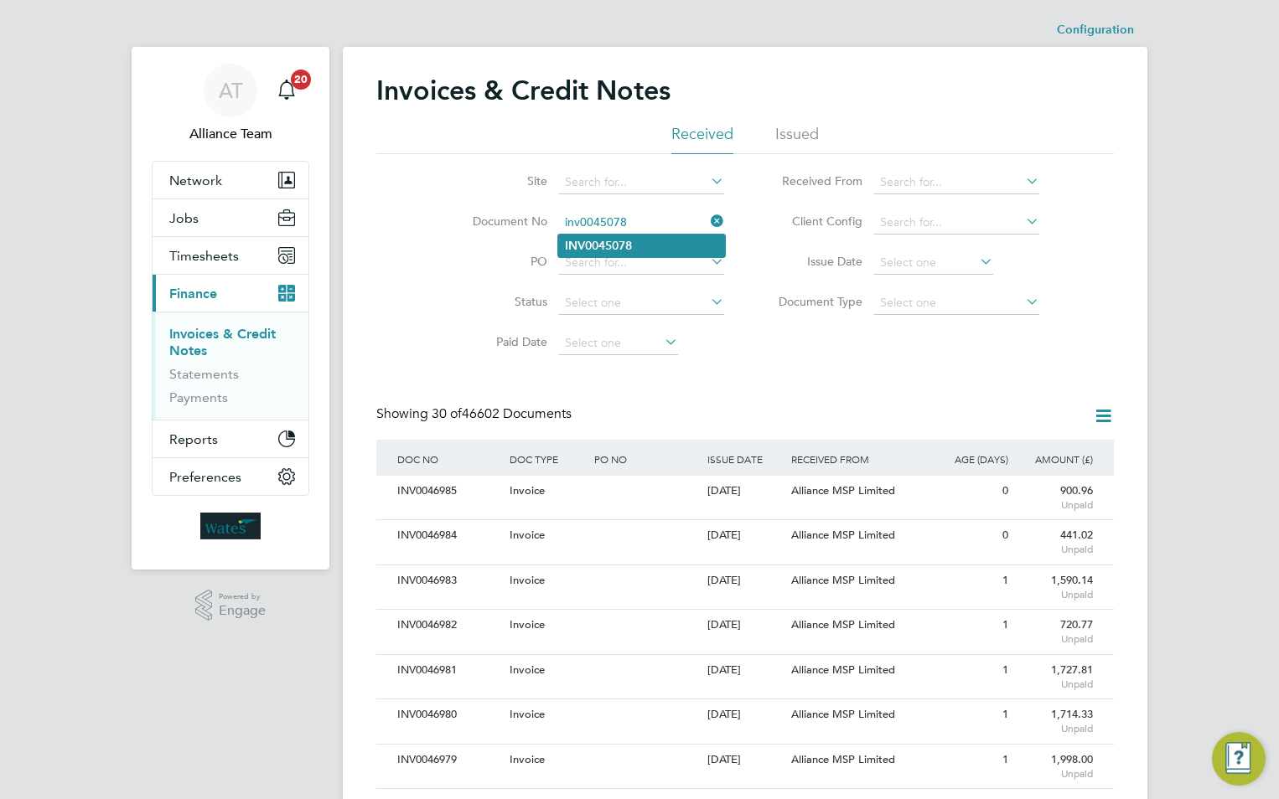
click at [645, 246] on li "INV0045078" at bounding box center [641, 246] width 167 height 23
type input "INV0045078"
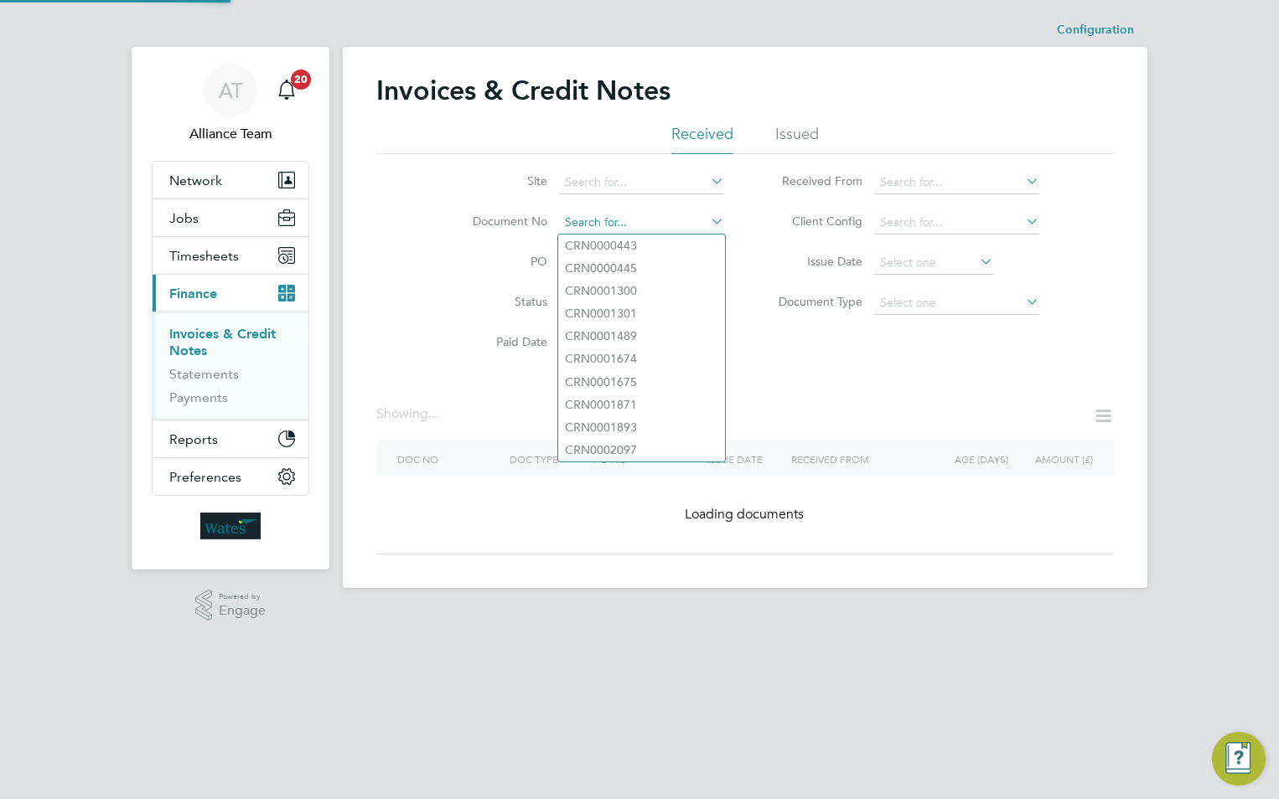
click at [649, 231] on input at bounding box center [641, 222] width 165 height 23
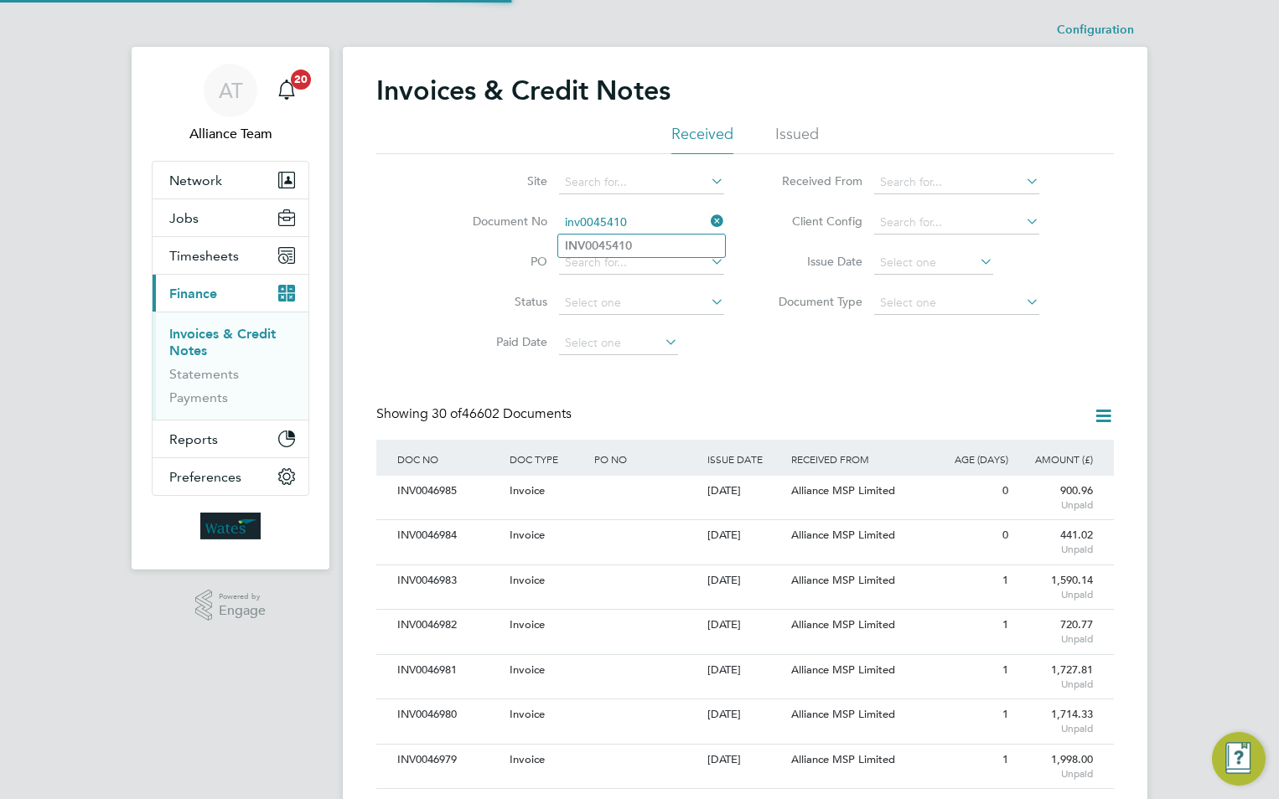
click at [647, 244] on li "INV0045410" at bounding box center [641, 246] width 167 height 23
type input "INV0045410"
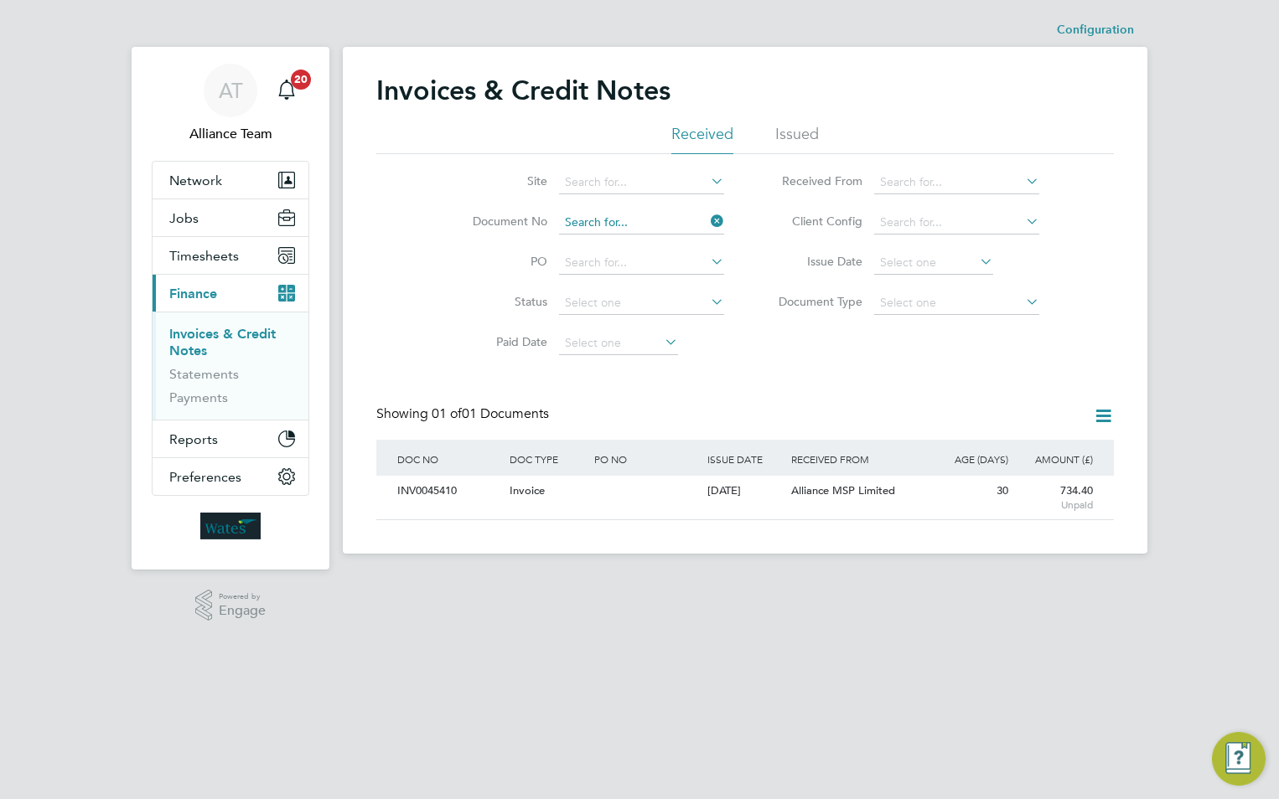
click at [653, 223] on input at bounding box center [641, 222] width 165 height 23
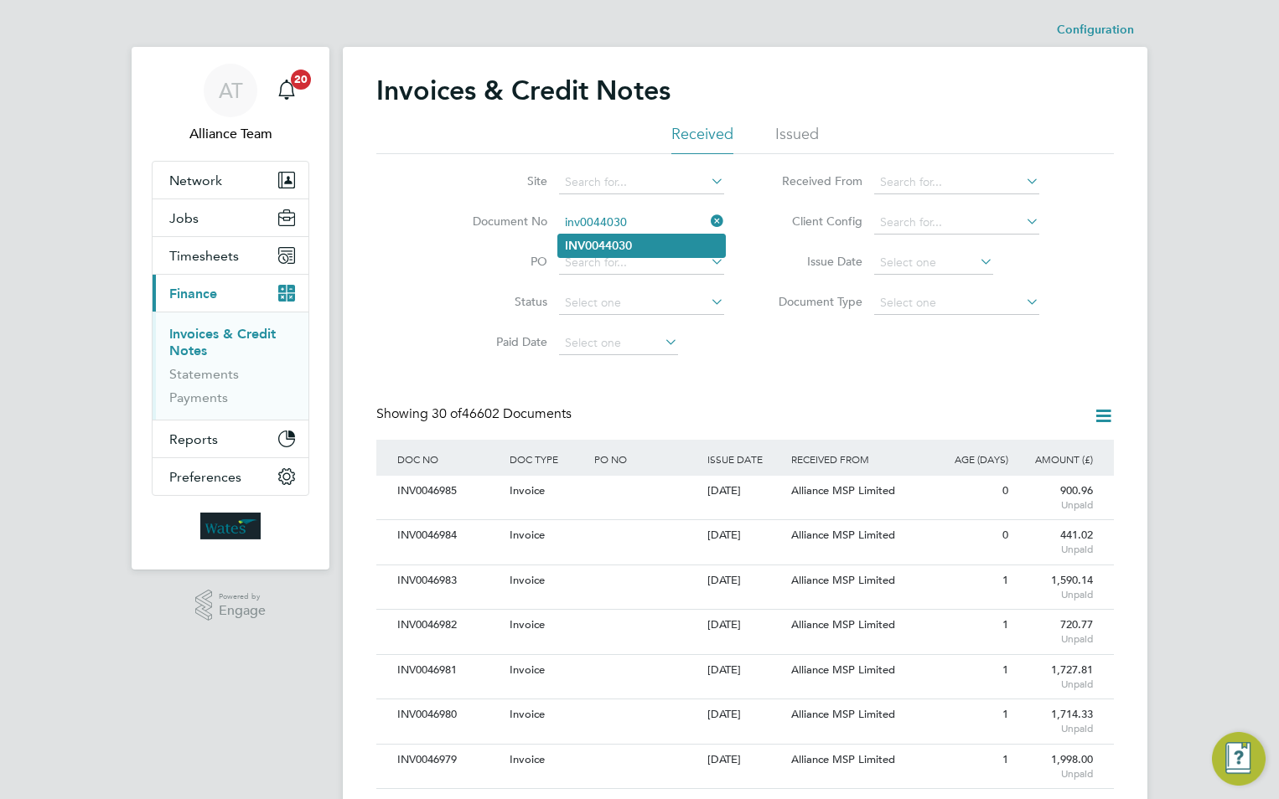
click at [654, 246] on li "INV0044030" at bounding box center [641, 246] width 167 height 23
type input "INV0044030"
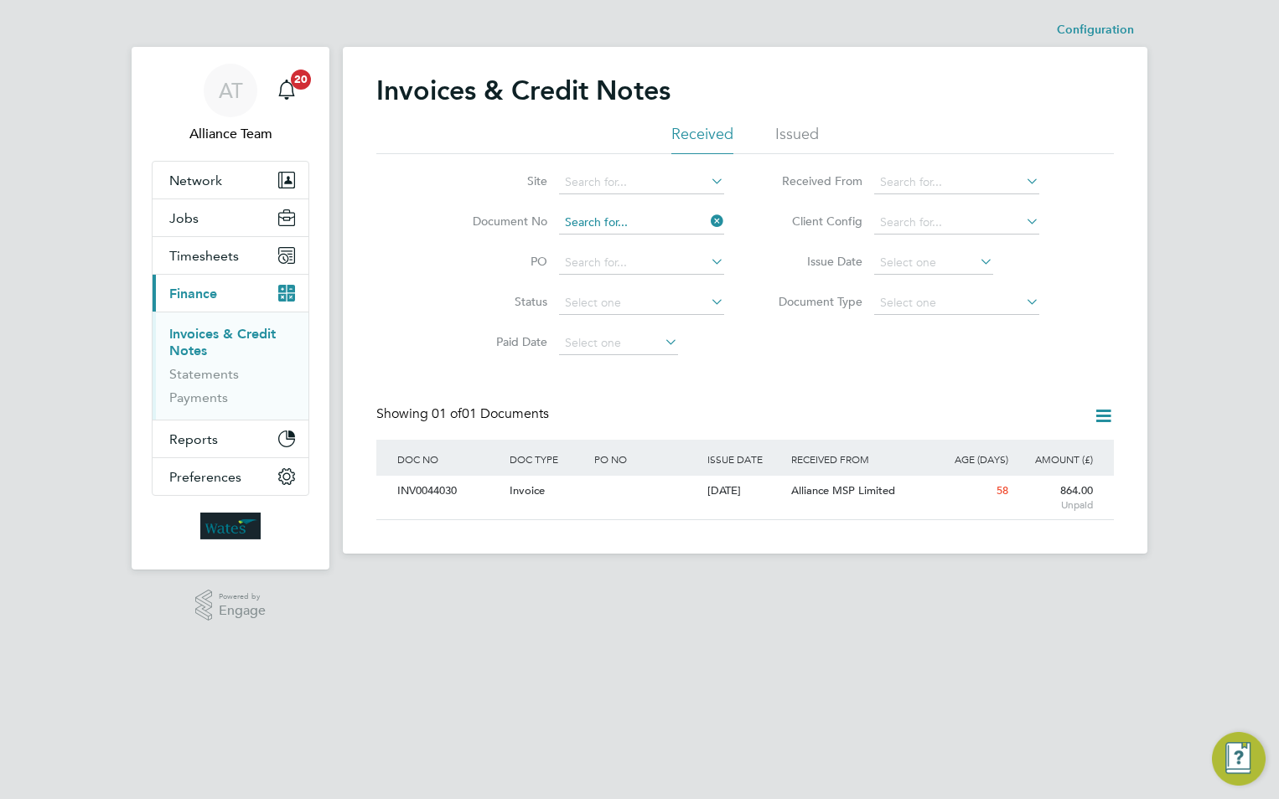
click at [646, 217] on input at bounding box center [641, 222] width 165 height 23
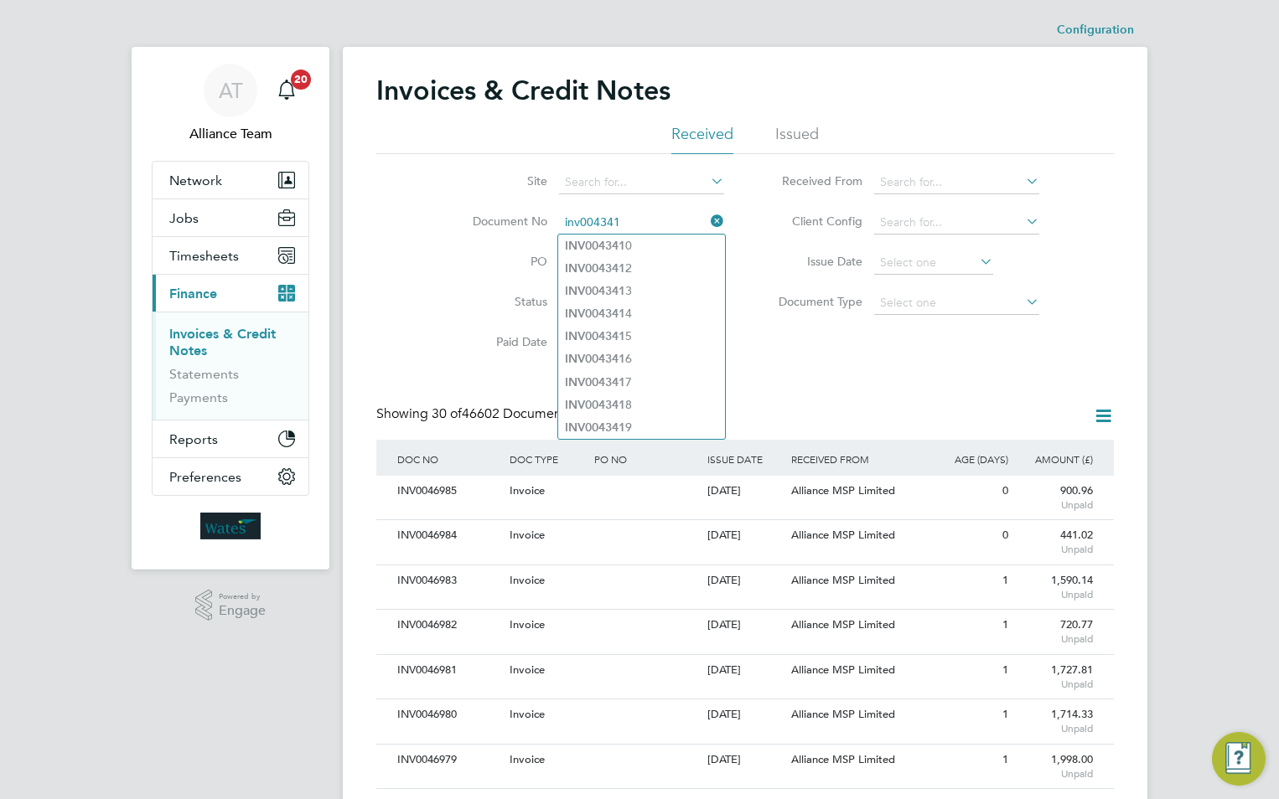
click at [641, 222] on input "inv004341" at bounding box center [641, 222] width 165 height 23
click at [600, 223] on input "inv004341" at bounding box center [641, 222] width 165 height 23
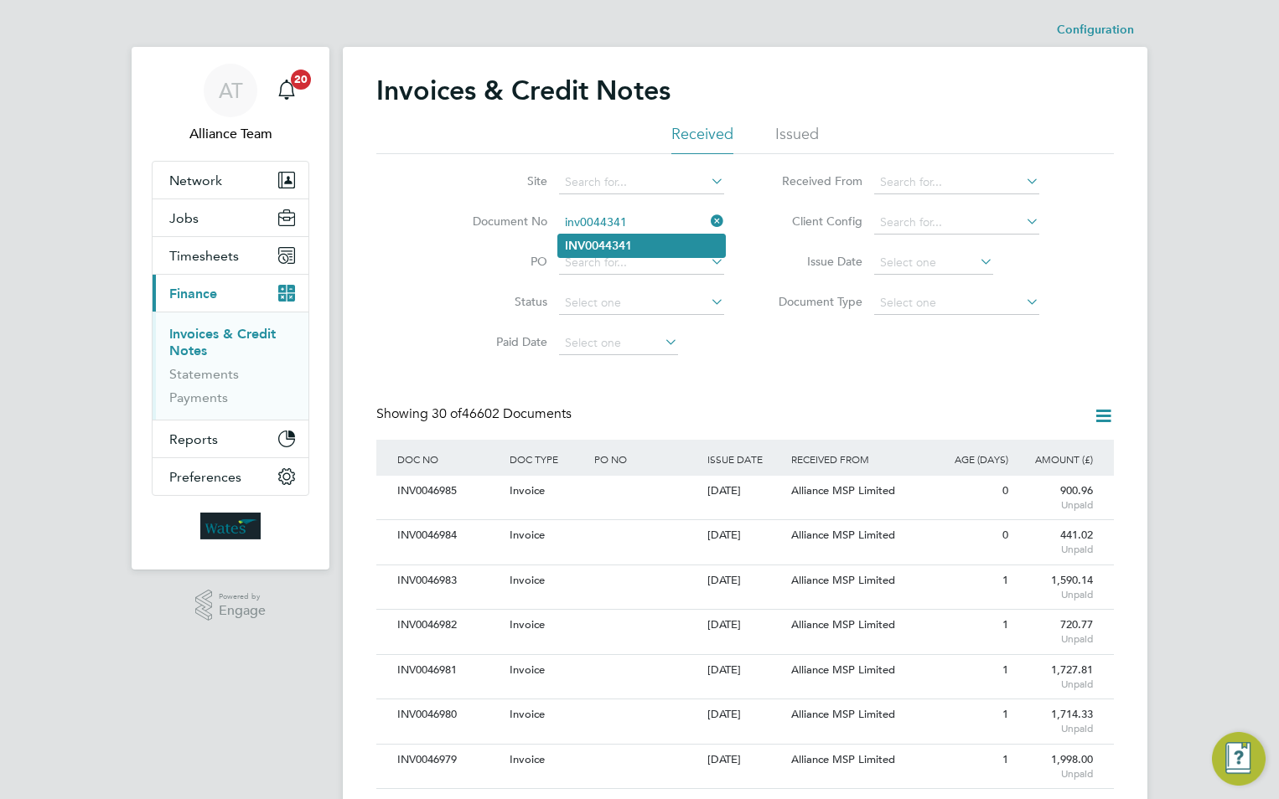
click at [651, 239] on li "INV0044341" at bounding box center [641, 246] width 167 height 23
type input "INV0044341"
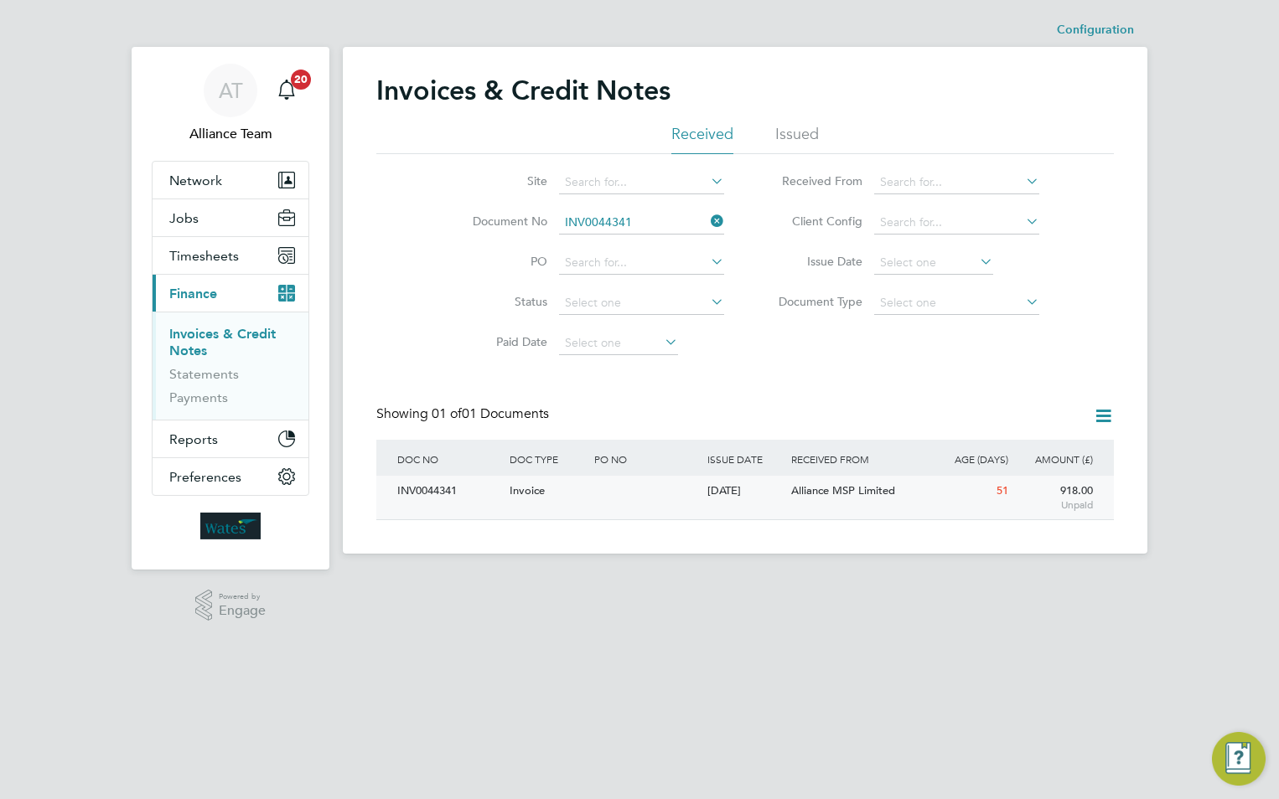
click at [770, 501] on div "[DATE]" at bounding box center [745, 491] width 85 height 31
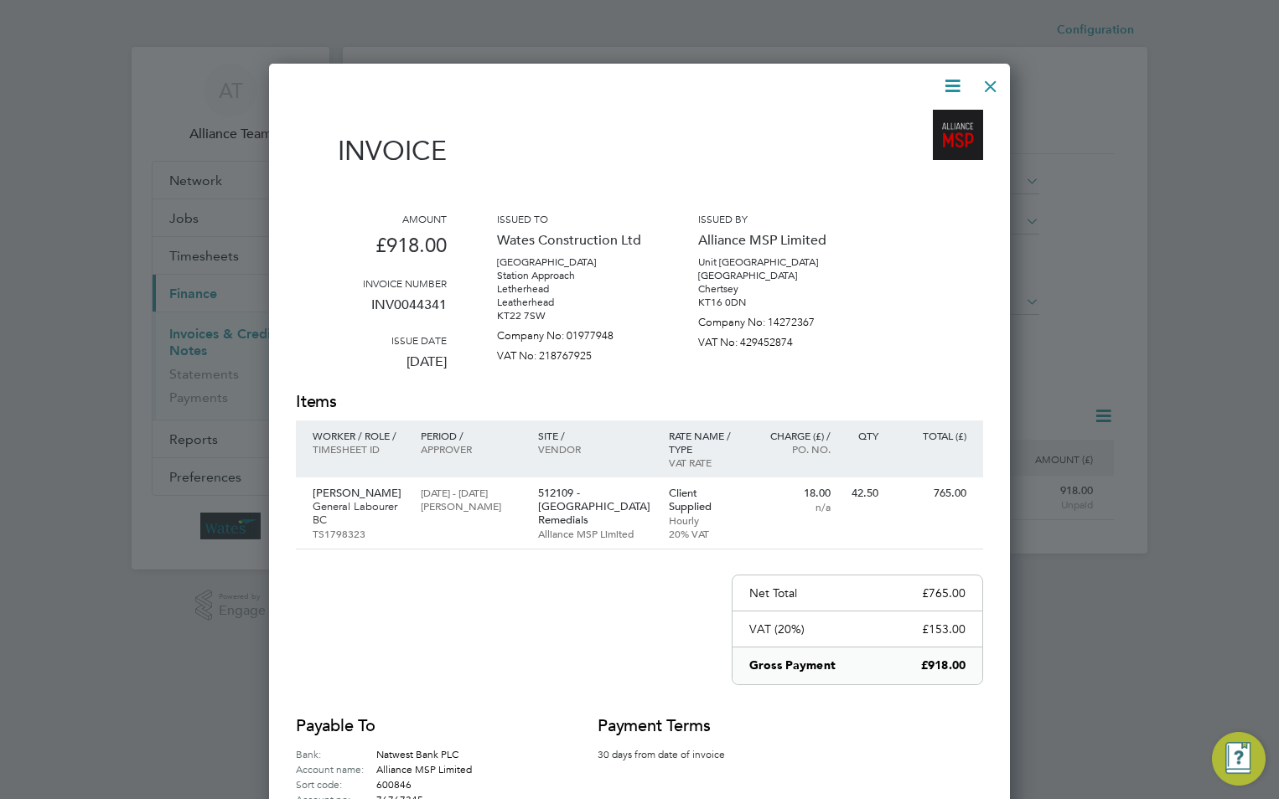
click at [985, 81] on div at bounding box center [990, 82] width 30 height 30
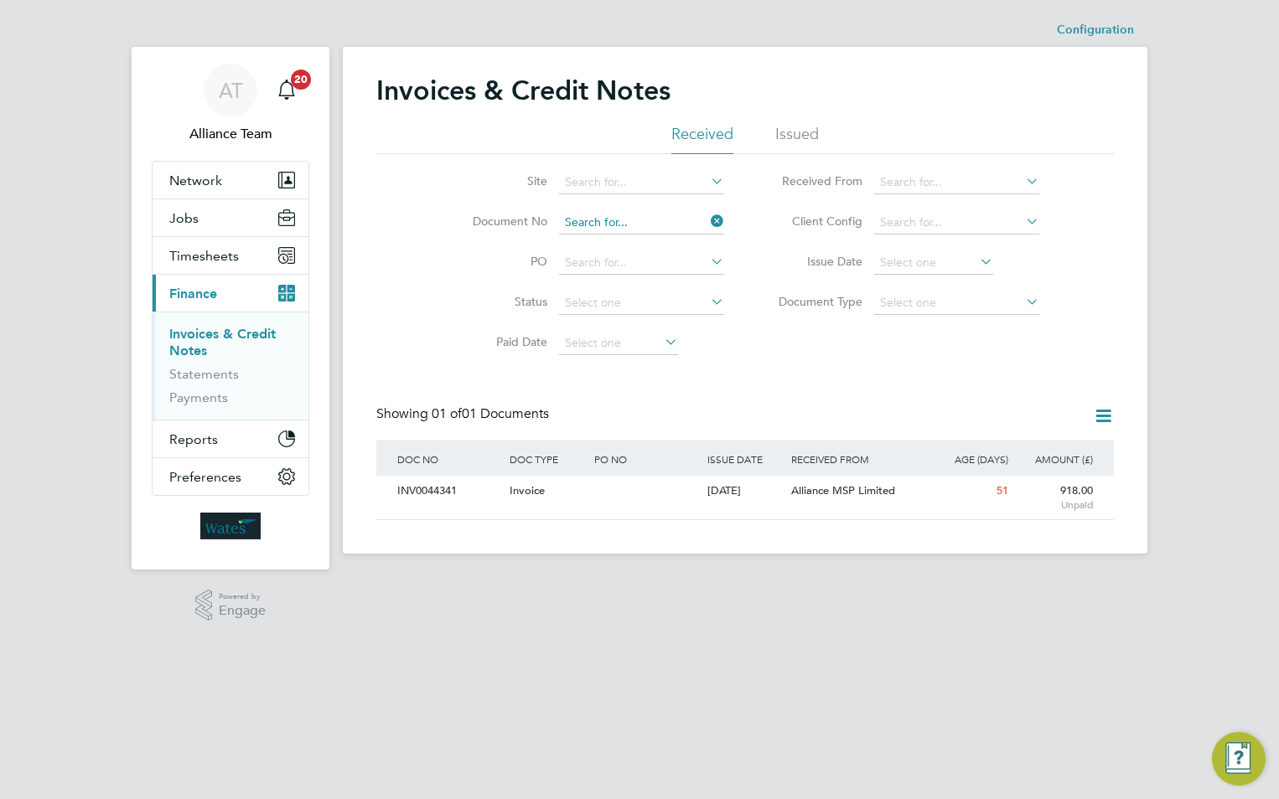
click at [634, 225] on input at bounding box center [641, 222] width 165 height 23
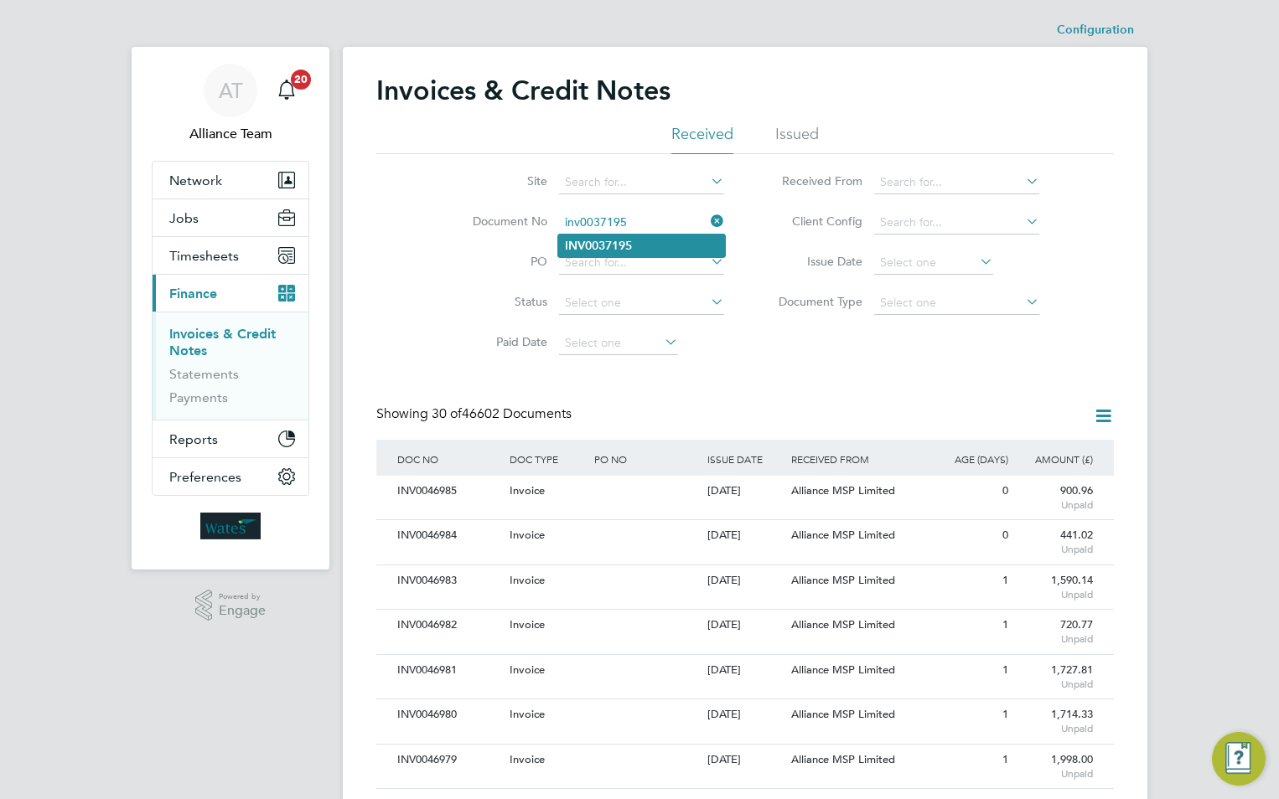
click at [644, 235] on li "INV0037195" at bounding box center [641, 246] width 167 height 23
type input "INV0037195"
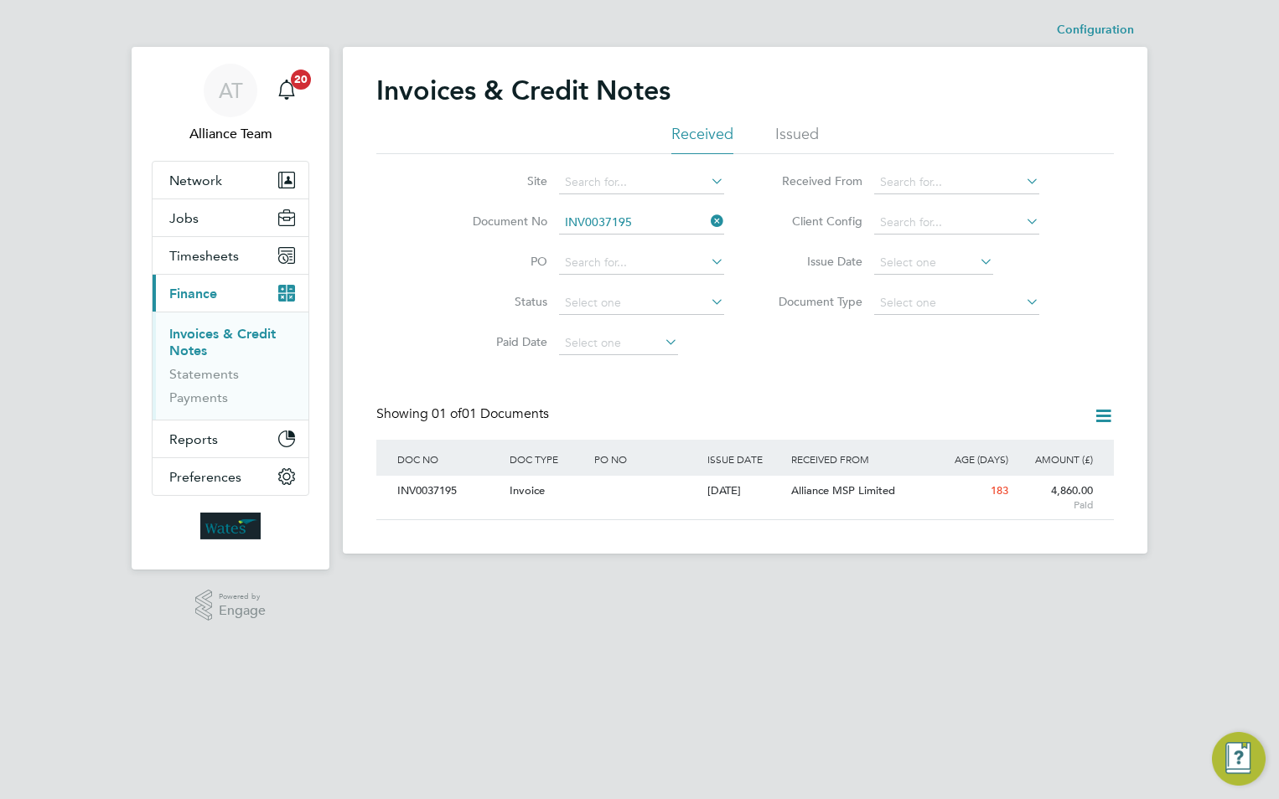
drag, startPoint x: 711, startPoint y: 222, endPoint x: 685, endPoint y: 221, distance: 26.8
click at [707, 222] on icon at bounding box center [707, 221] width 0 height 23
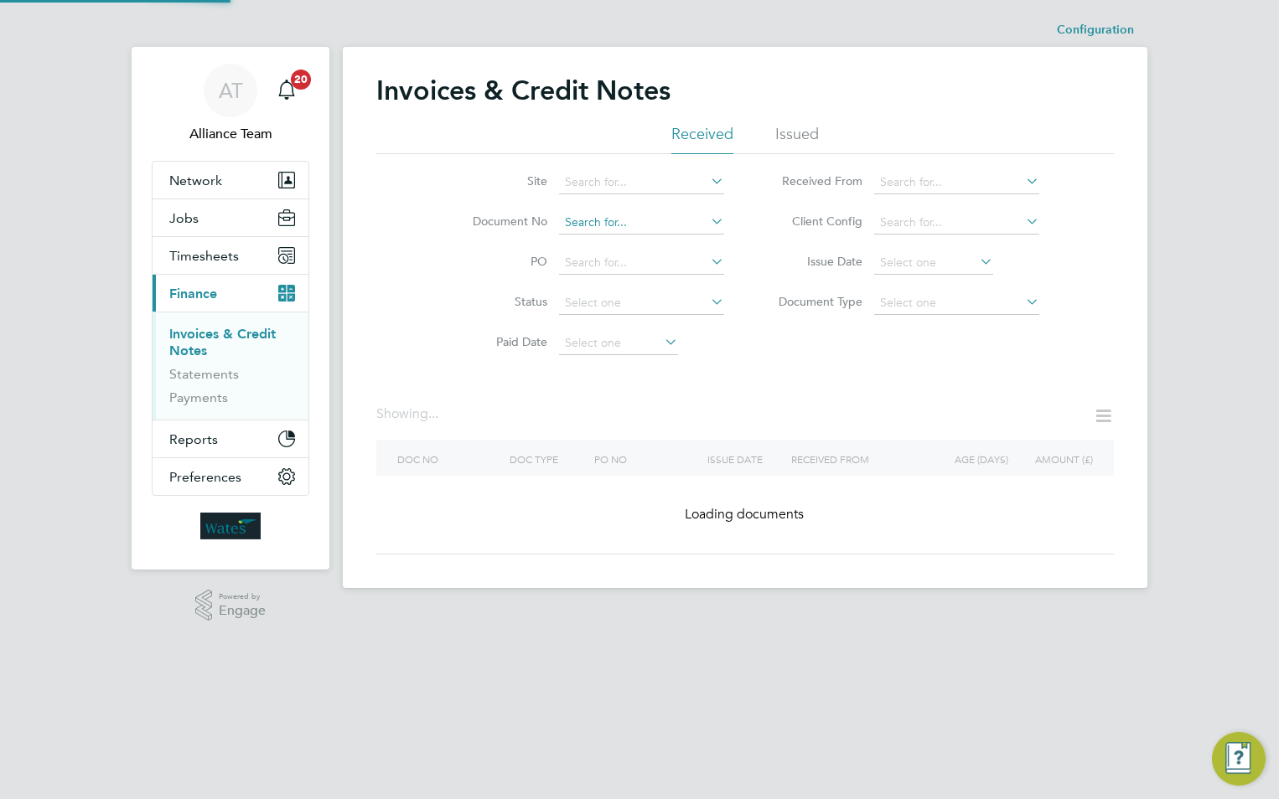
click at [664, 221] on input at bounding box center [641, 222] width 165 height 23
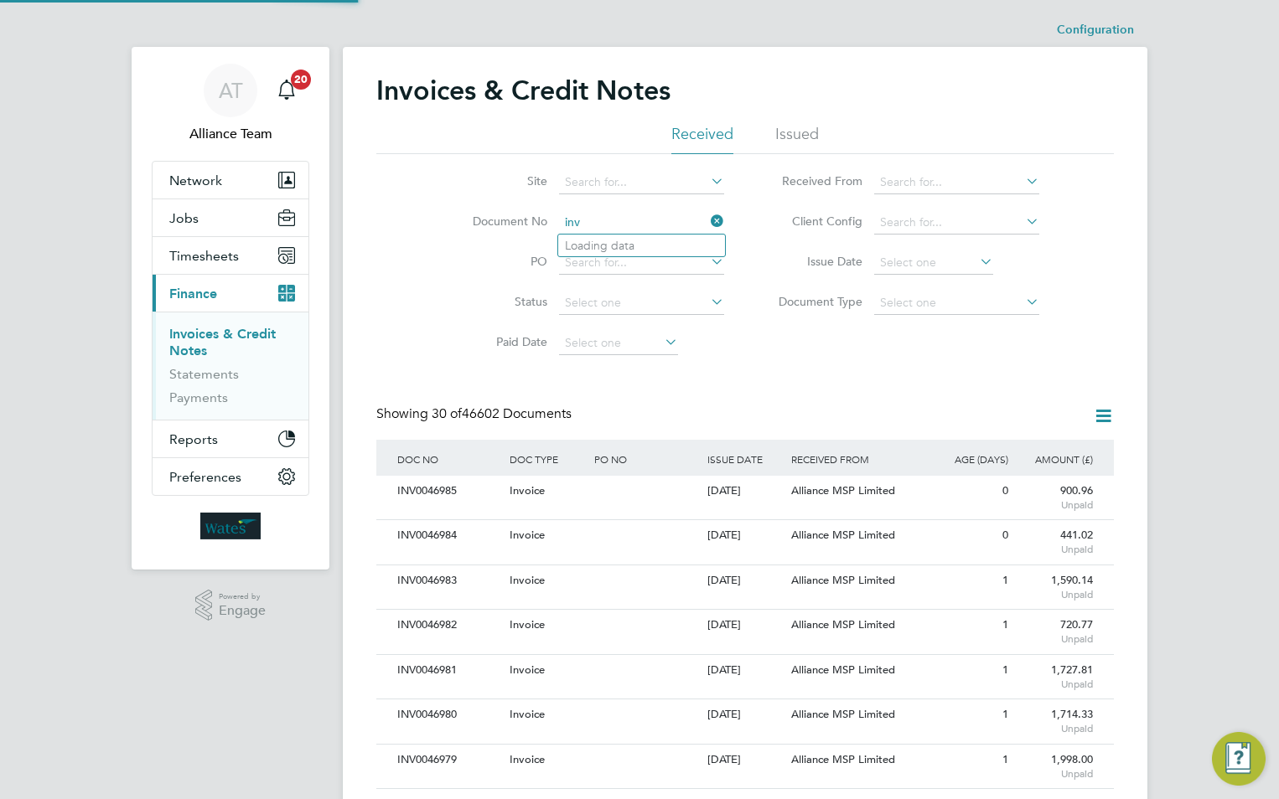
scroll to position [32, 114]
click at [660, 246] on li "INV0044030" at bounding box center [641, 246] width 167 height 23
type input "INV0044030"
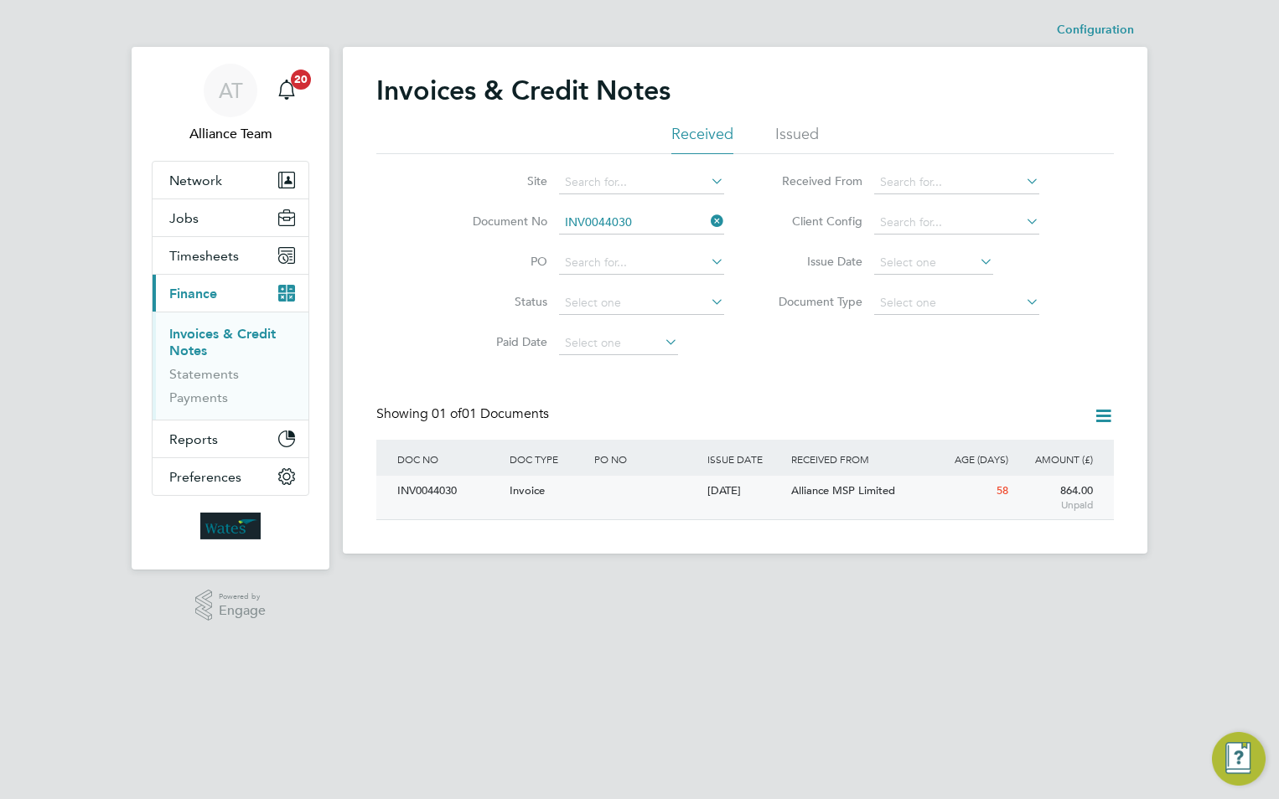
click at [764, 504] on div "[DATE]" at bounding box center [745, 491] width 85 height 31
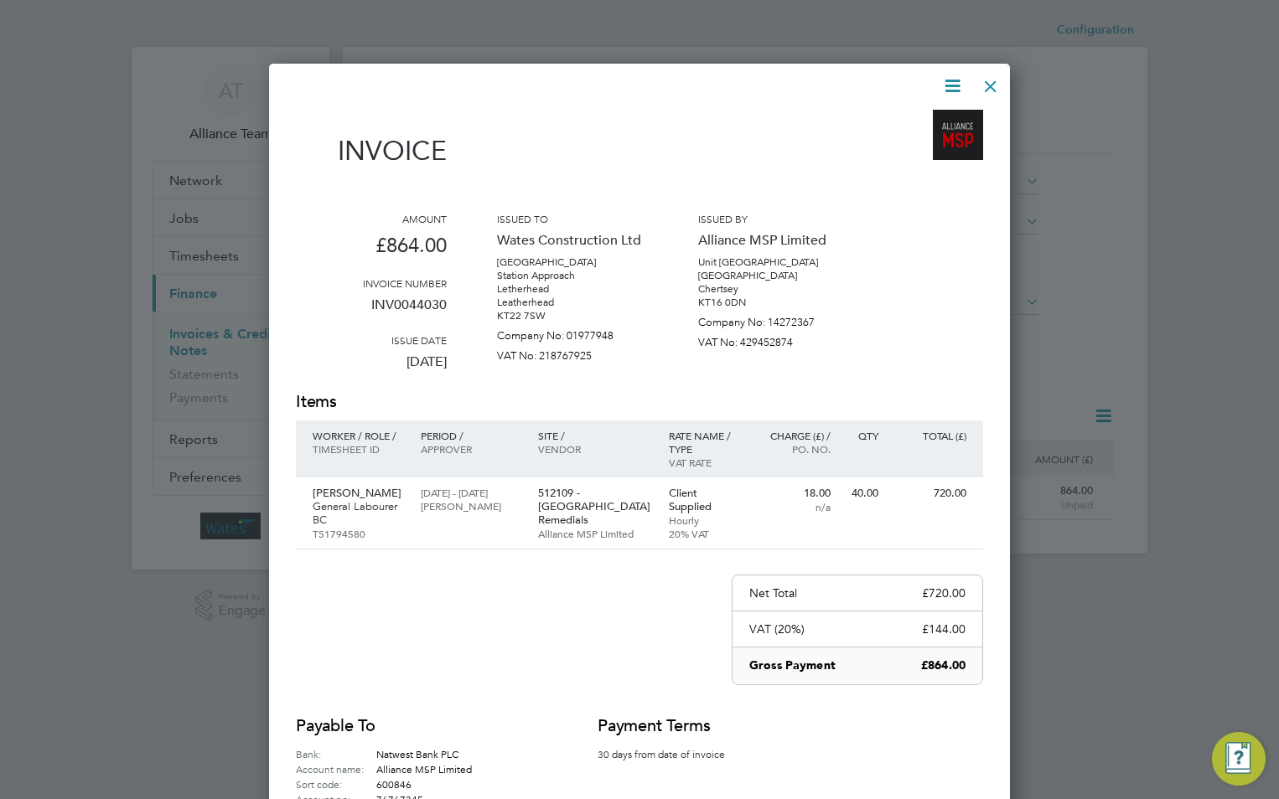
click at [982, 83] on div at bounding box center [990, 82] width 30 height 30
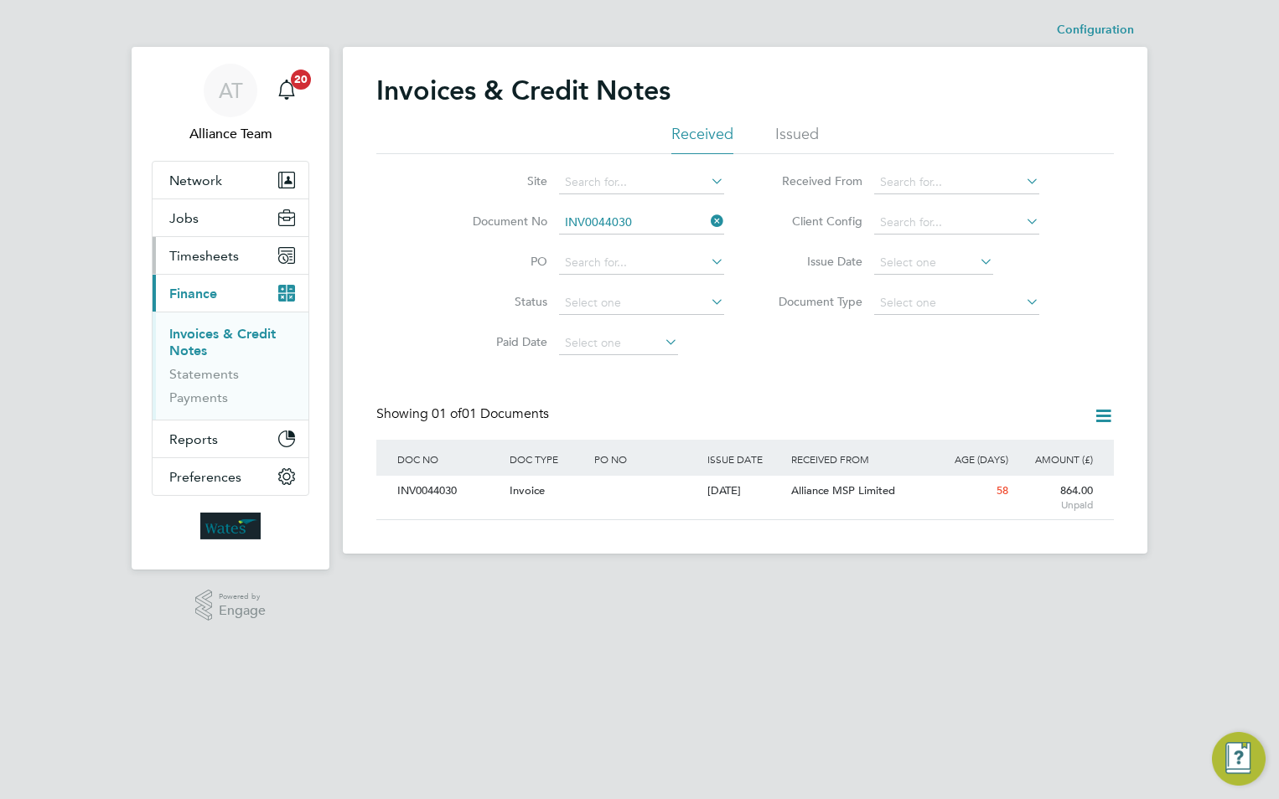
click at [217, 253] on span "Timesheets" at bounding box center [204, 256] width 70 height 16
click at [199, 258] on span "Timesheets" at bounding box center [204, 256] width 70 height 16
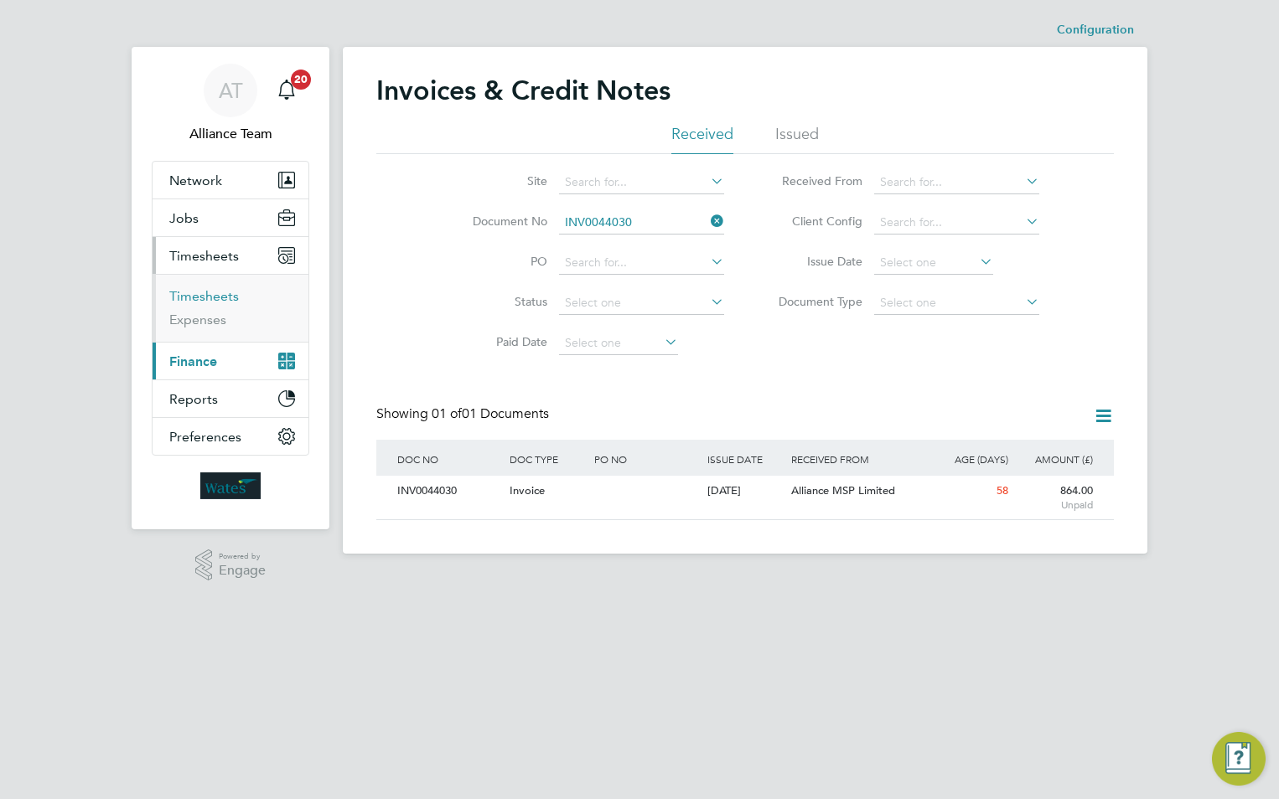
click at [205, 298] on link "Timesheets" at bounding box center [204, 296] width 70 height 16
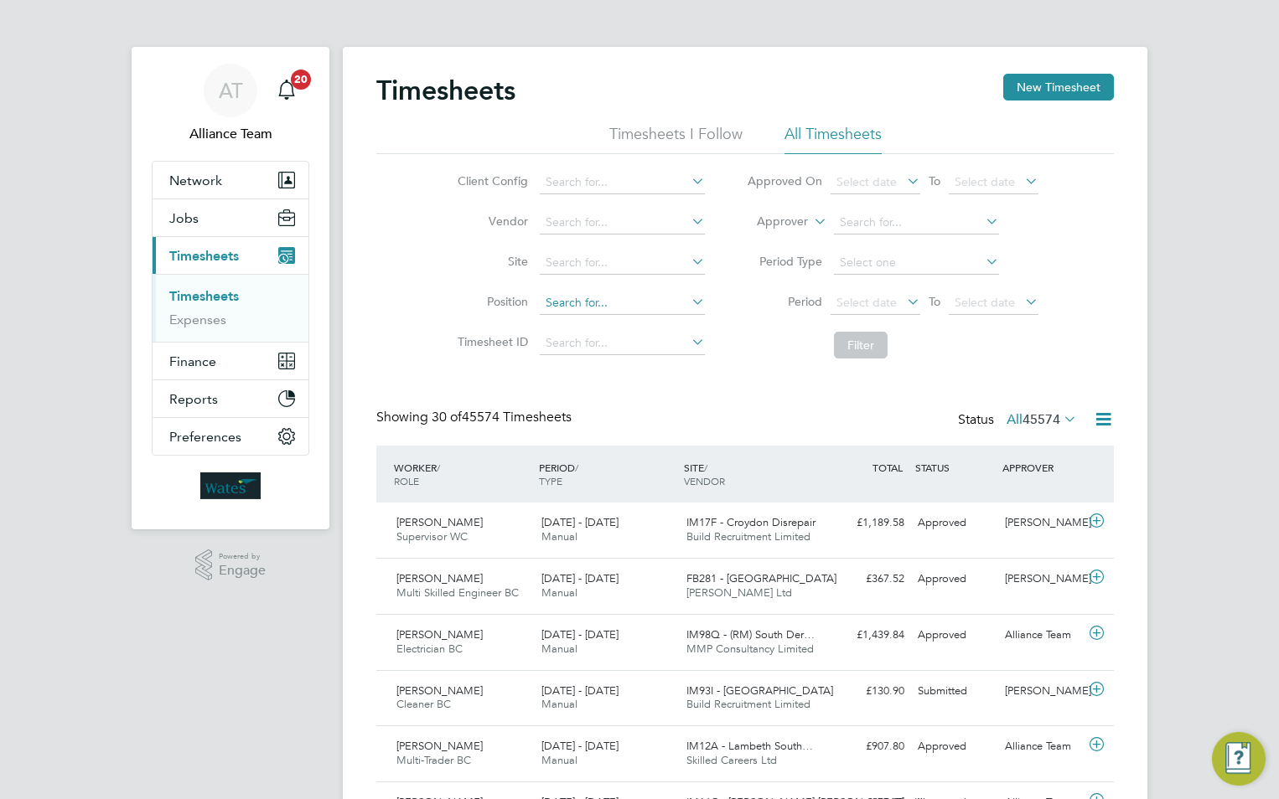
scroll to position [43, 146]
click at [622, 302] on input at bounding box center [622, 303] width 165 height 23
click at [197, 223] on span "Jobs" at bounding box center [183, 218] width 29 height 16
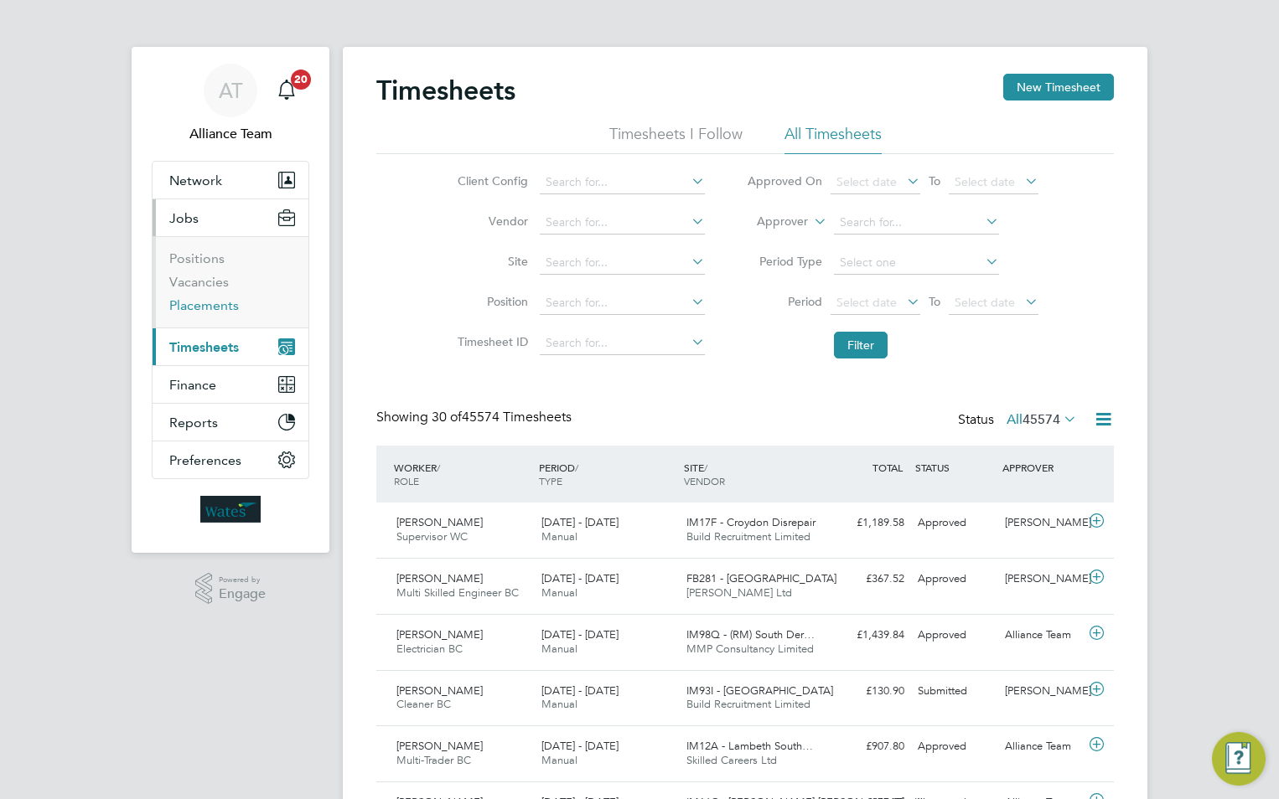
click at [220, 308] on link "Placements" at bounding box center [204, 305] width 70 height 16
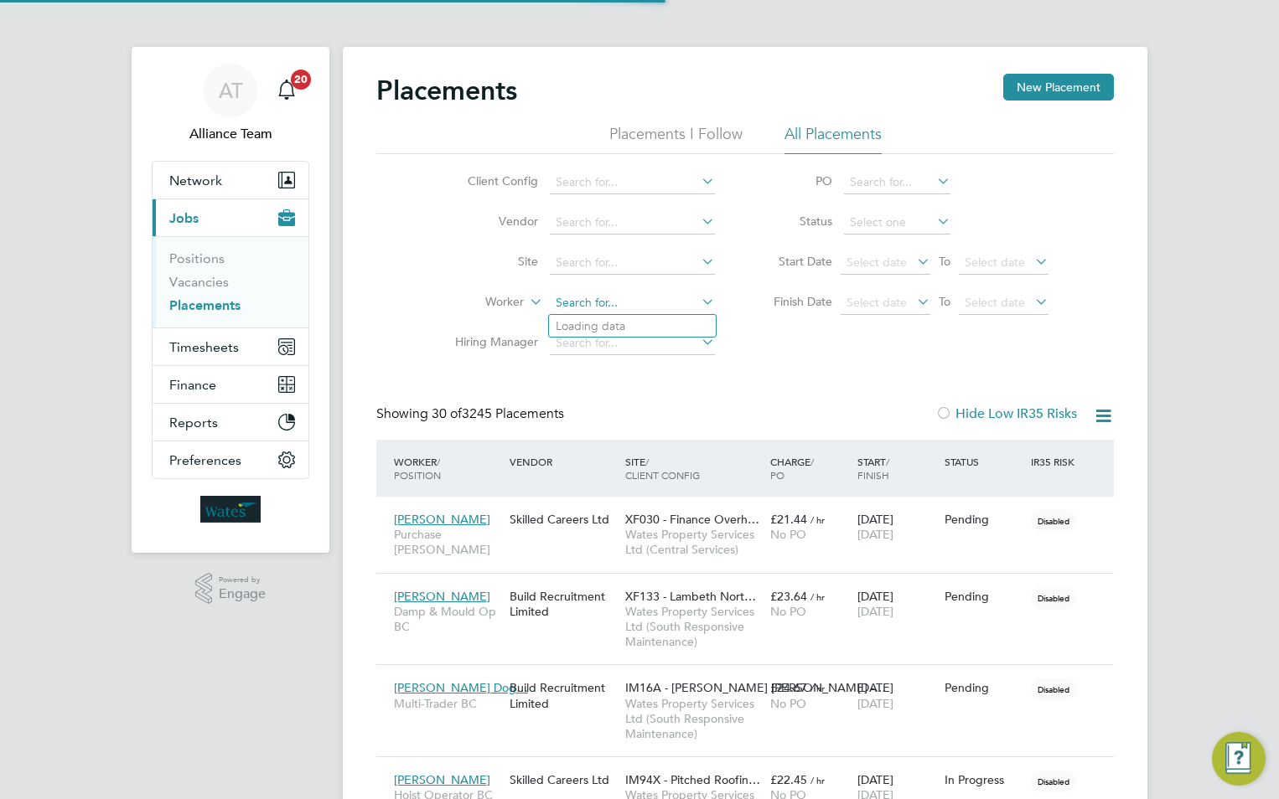
click at [558, 303] on input at bounding box center [632, 303] width 165 height 23
drag, startPoint x: 669, startPoint y: 297, endPoint x: 655, endPoint y: 293, distance: 14.0
click at [669, 297] on input at bounding box center [632, 303] width 165 height 23
click at [643, 300] on input "[PERSON_NAME]" at bounding box center [632, 303] width 165 height 23
type input "[PERSON_NAME]"
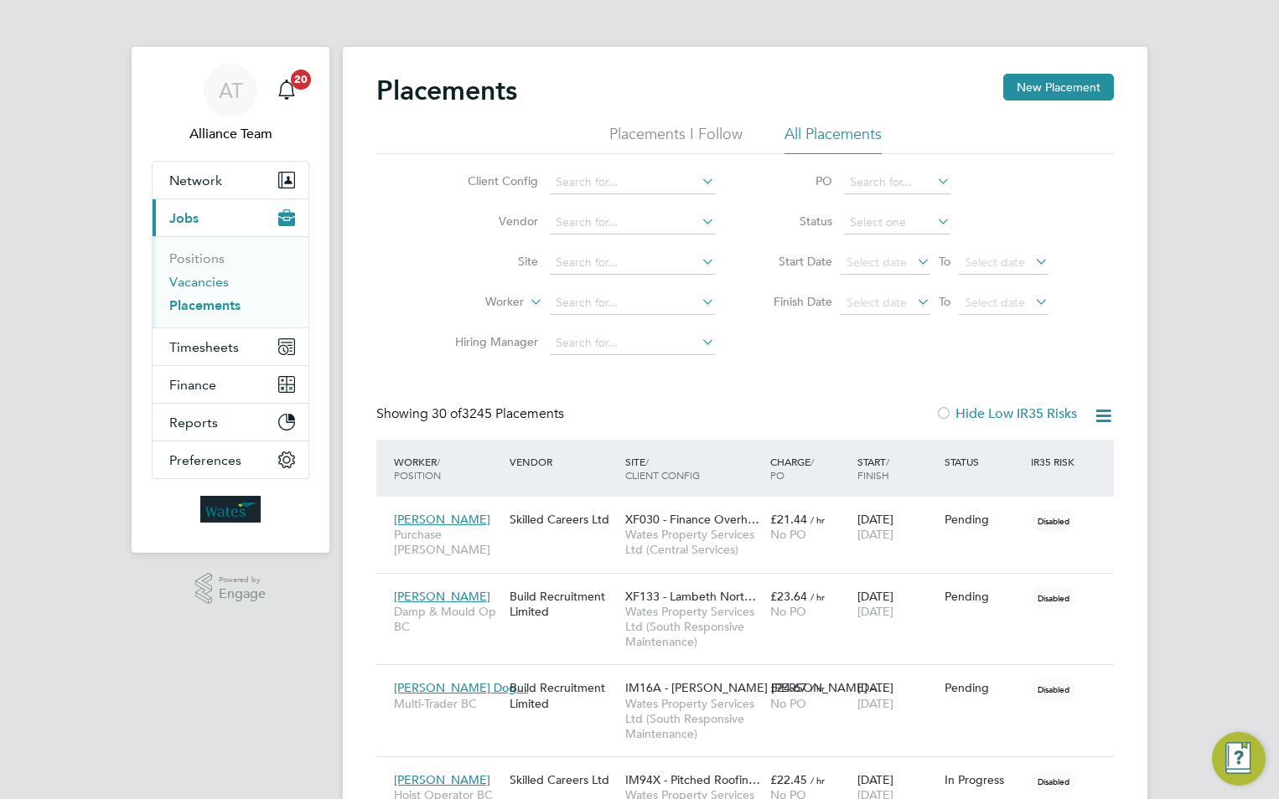
click at [224, 282] on link "Vacancies" at bounding box center [198, 282] width 59 height 16
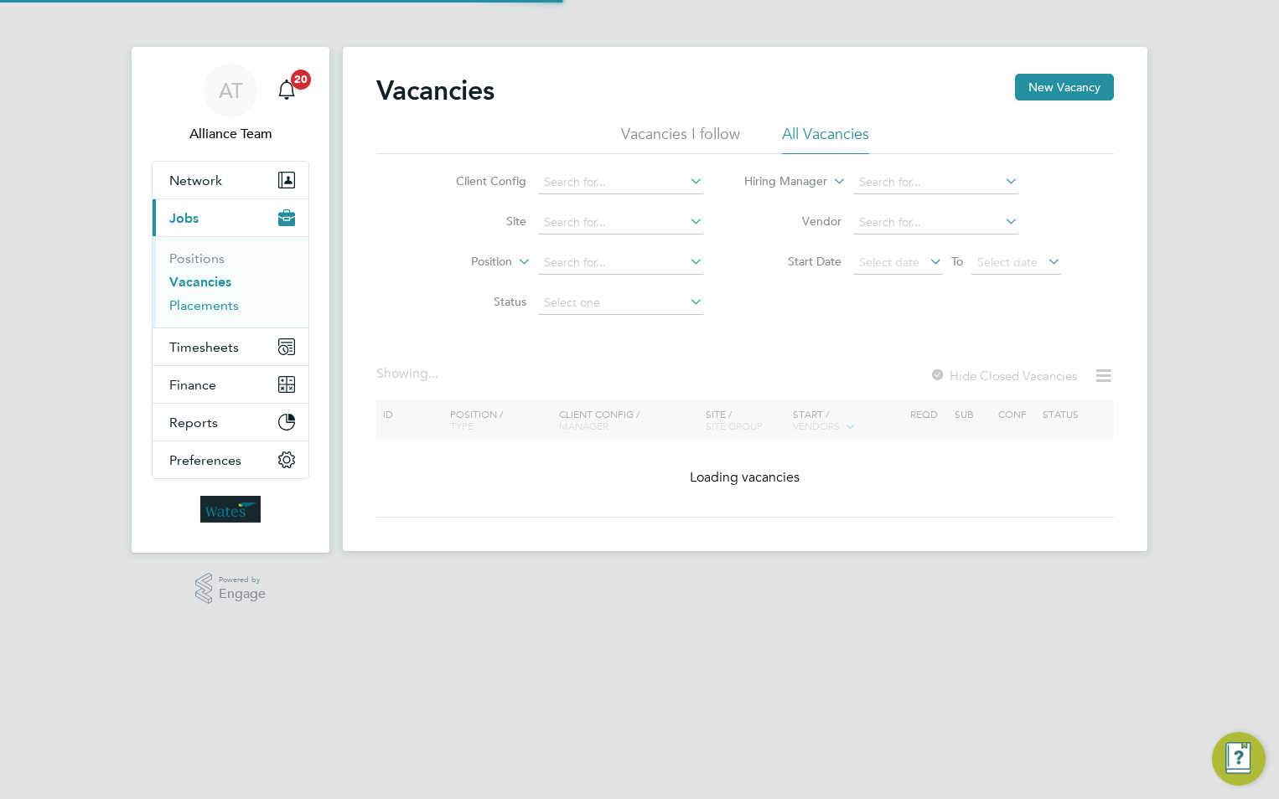
click at [228, 308] on link "Placements" at bounding box center [204, 305] width 70 height 16
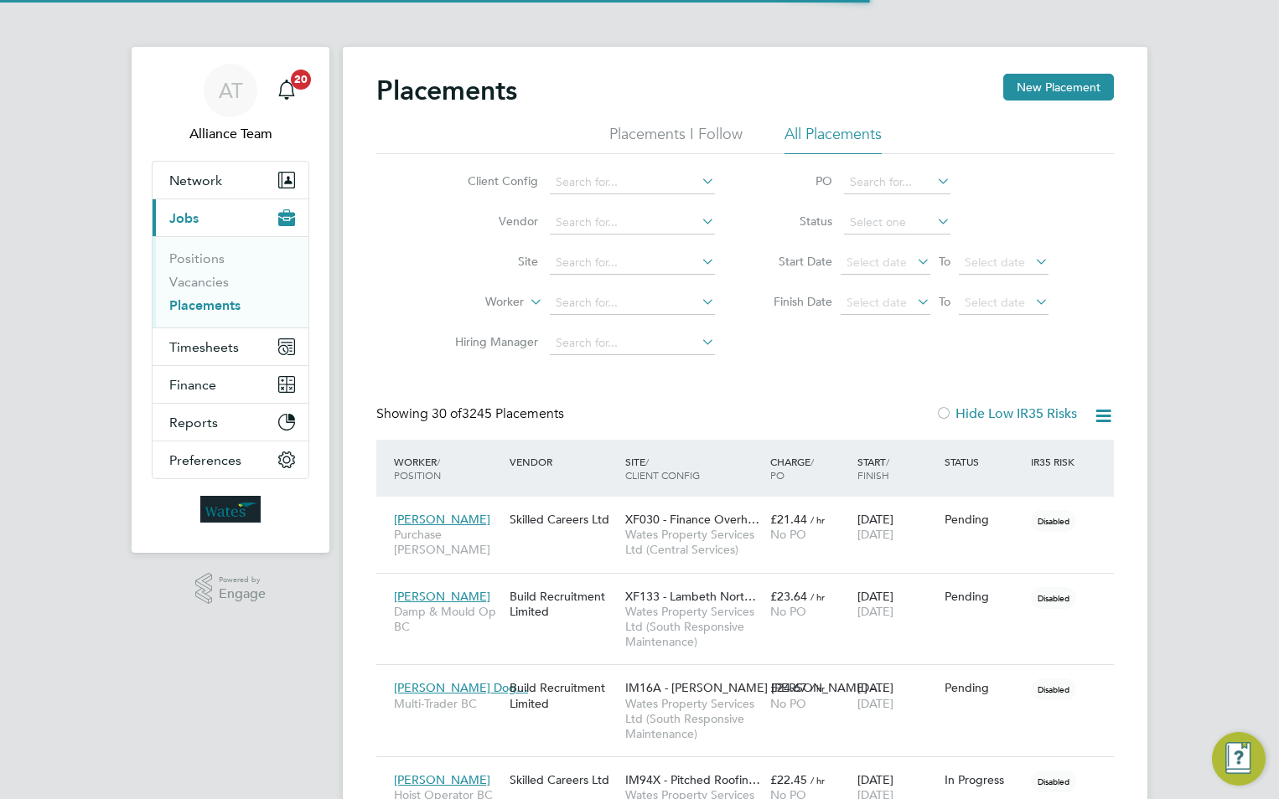
scroll to position [49, 116]
click at [620, 310] on input at bounding box center [632, 303] width 165 height 23
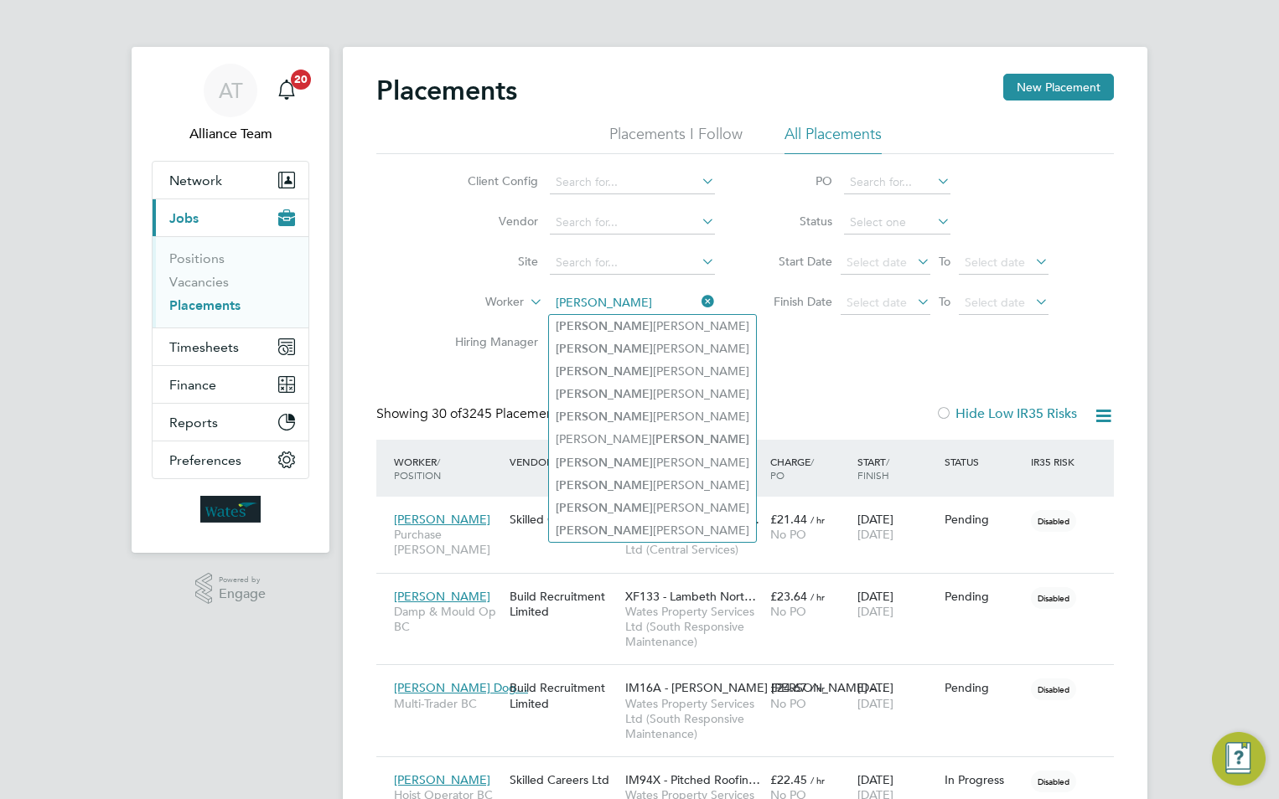
type input "[PERSON_NAME]"
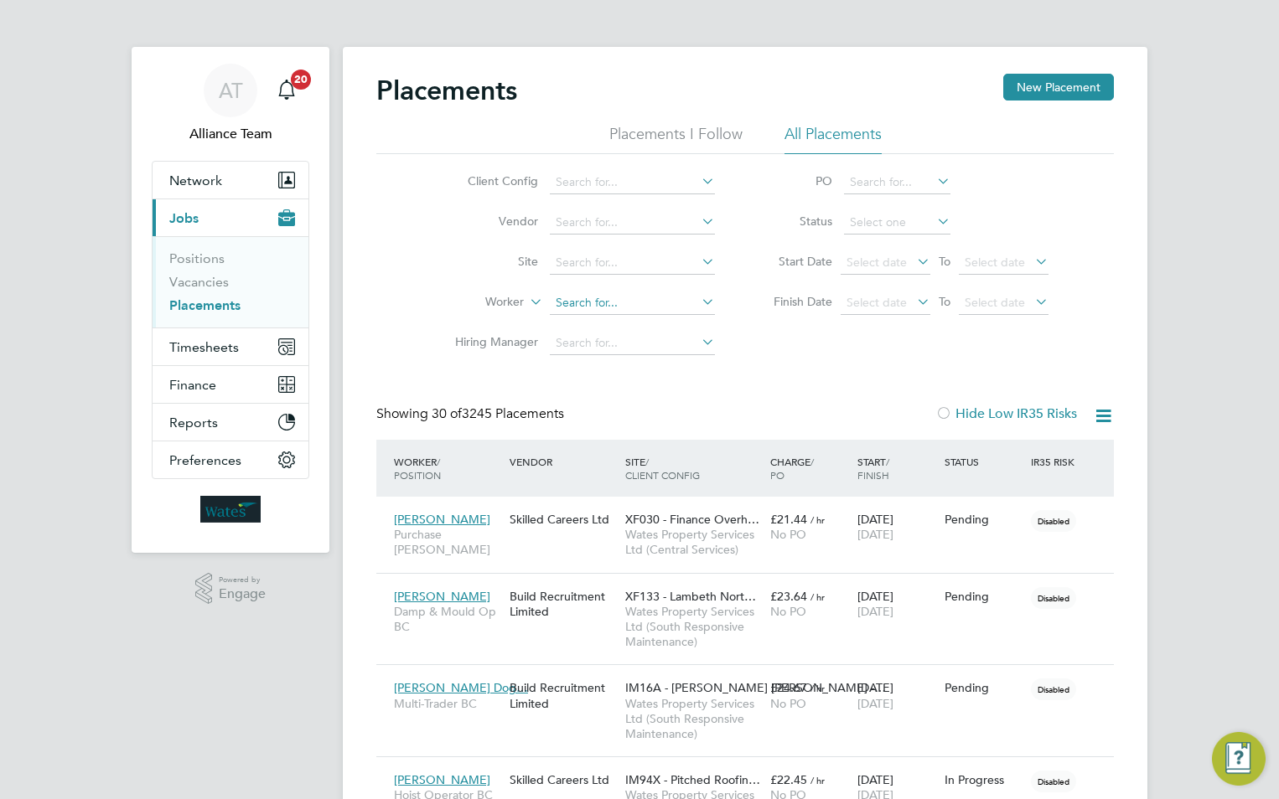
click at [651, 304] on input at bounding box center [632, 303] width 165 height 23
click at [556, 299] on input "[PERSON_NAME]" at bounding box center [632, 303] width 165 height 23
click at [659, 298] on input "[PERSON_NAME]" at bounding box center [632, 303] width 165 height 23
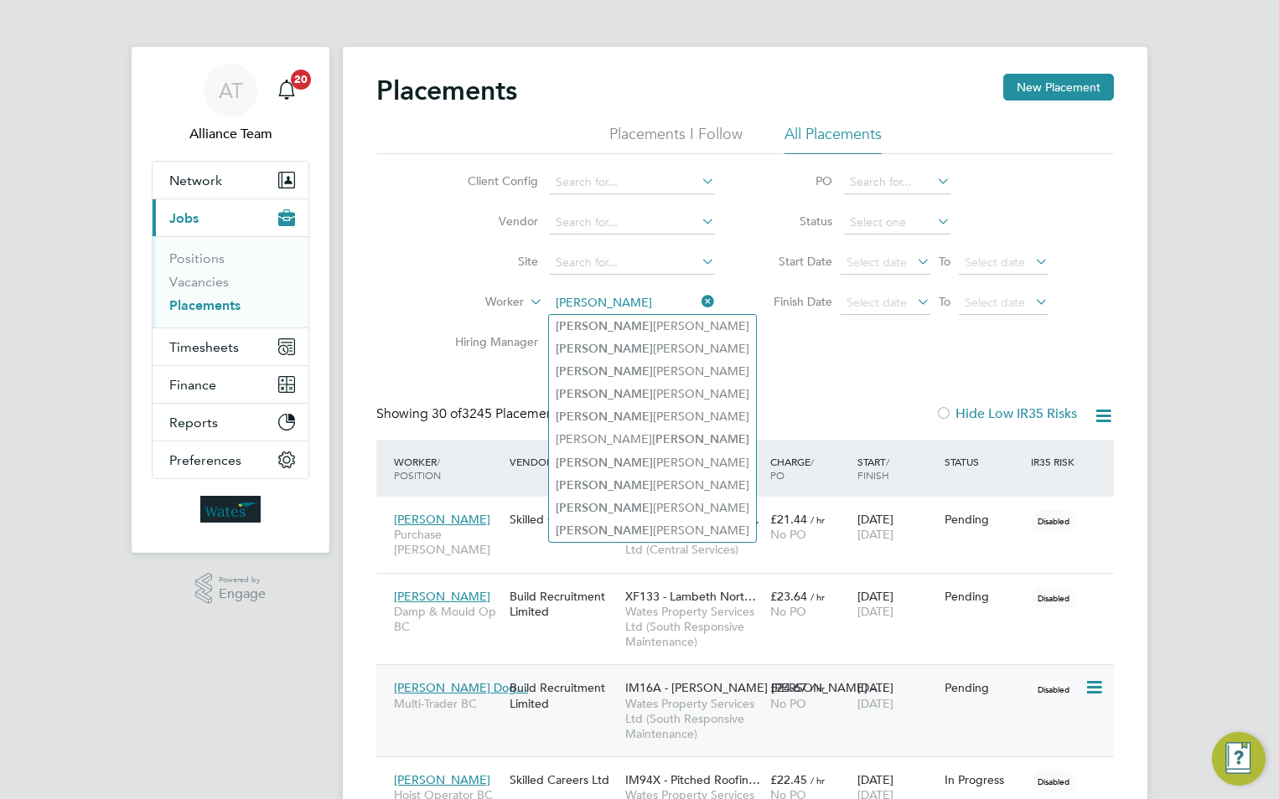
type input "[PERSON_NAME]"
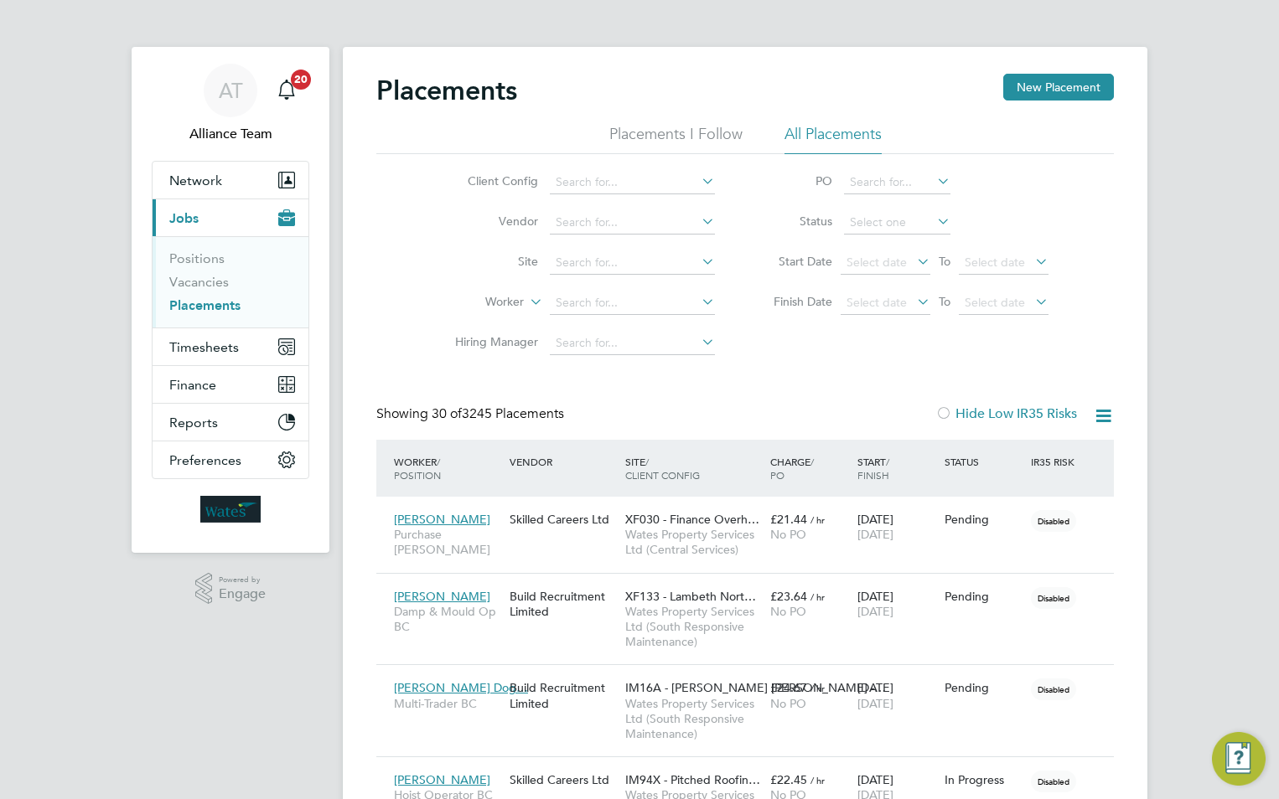
click at [819, 297] on label "Finish Date" at bounding box center [794, 301] width 75 height 15
click at [864, 297] on span "Select date" at bounding box center [876, 302] width 60 height 15
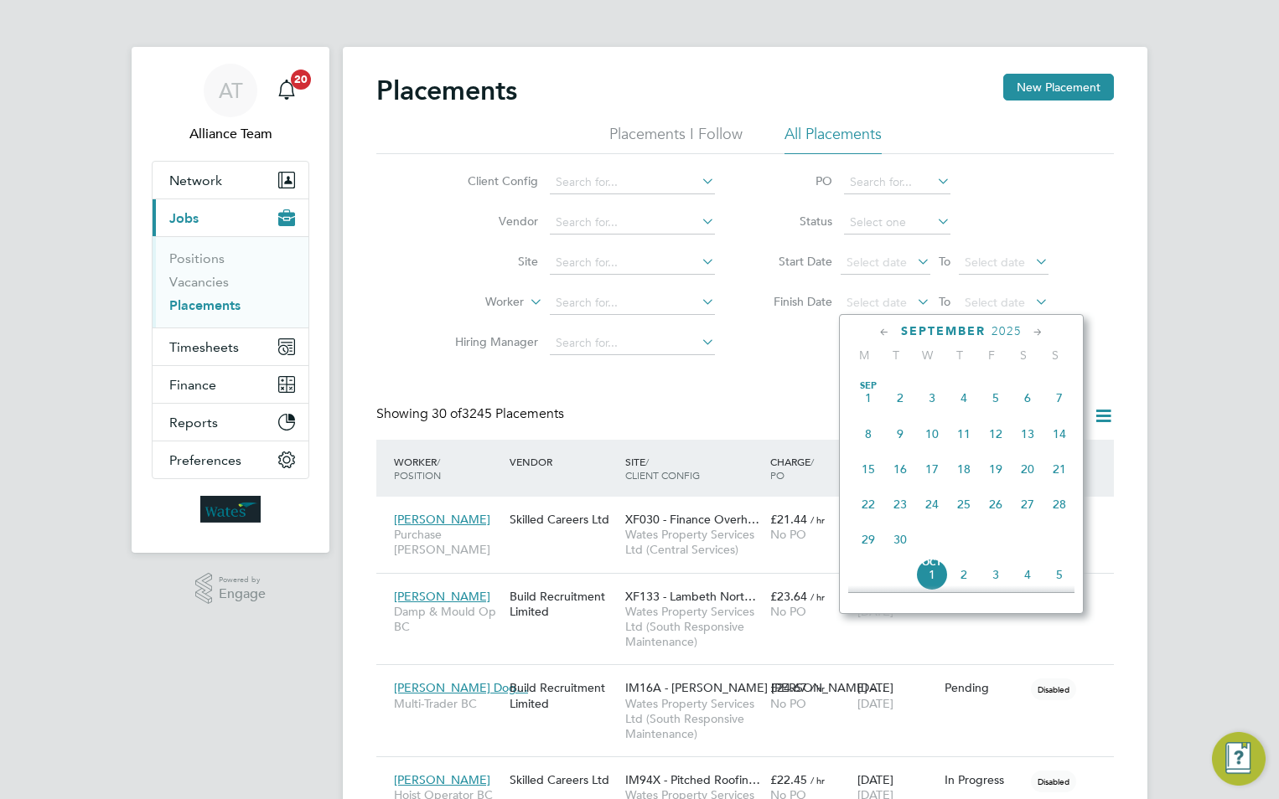
scroll to position [304, 0]
click at [863, 449] on span "[DATE]" at bounding box center [868, 443] width 32 height 32
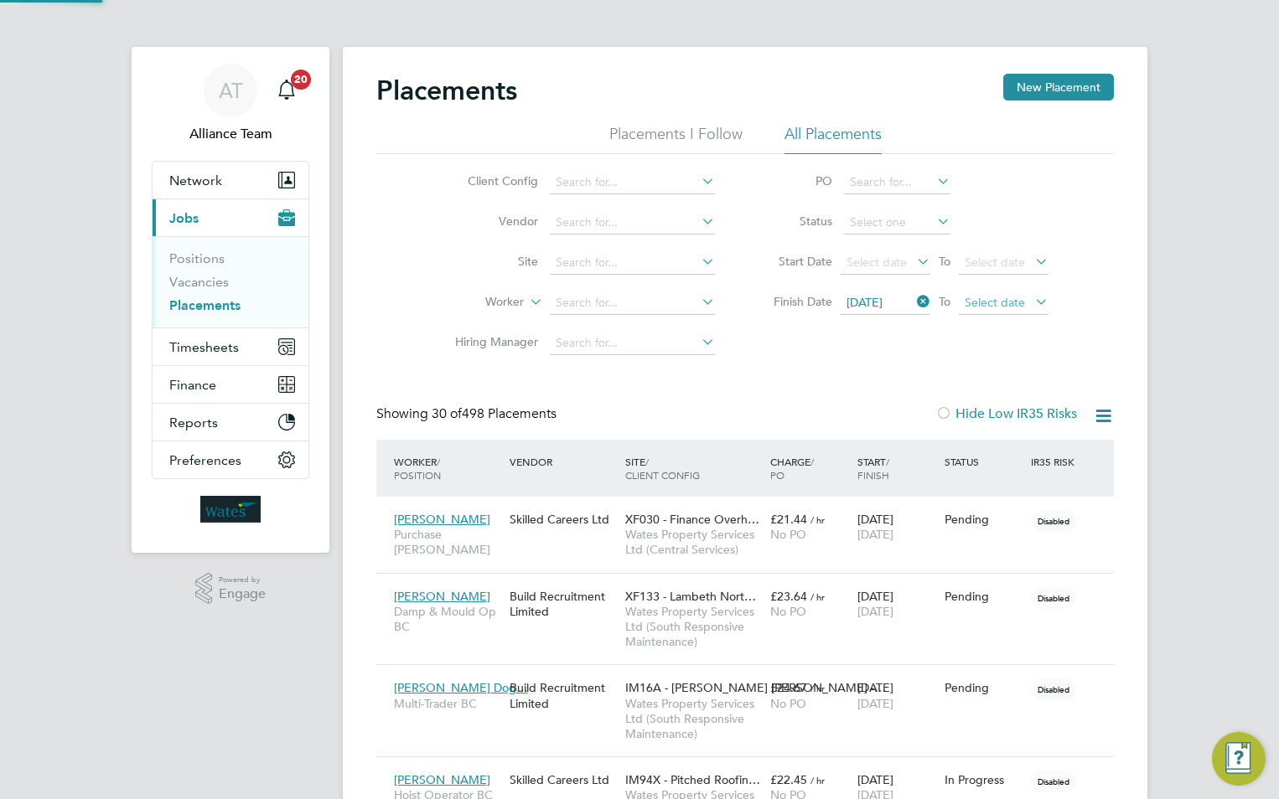
click at [992, 302] on span "Select date" at bounding box center [995, 302] width 60 height 15
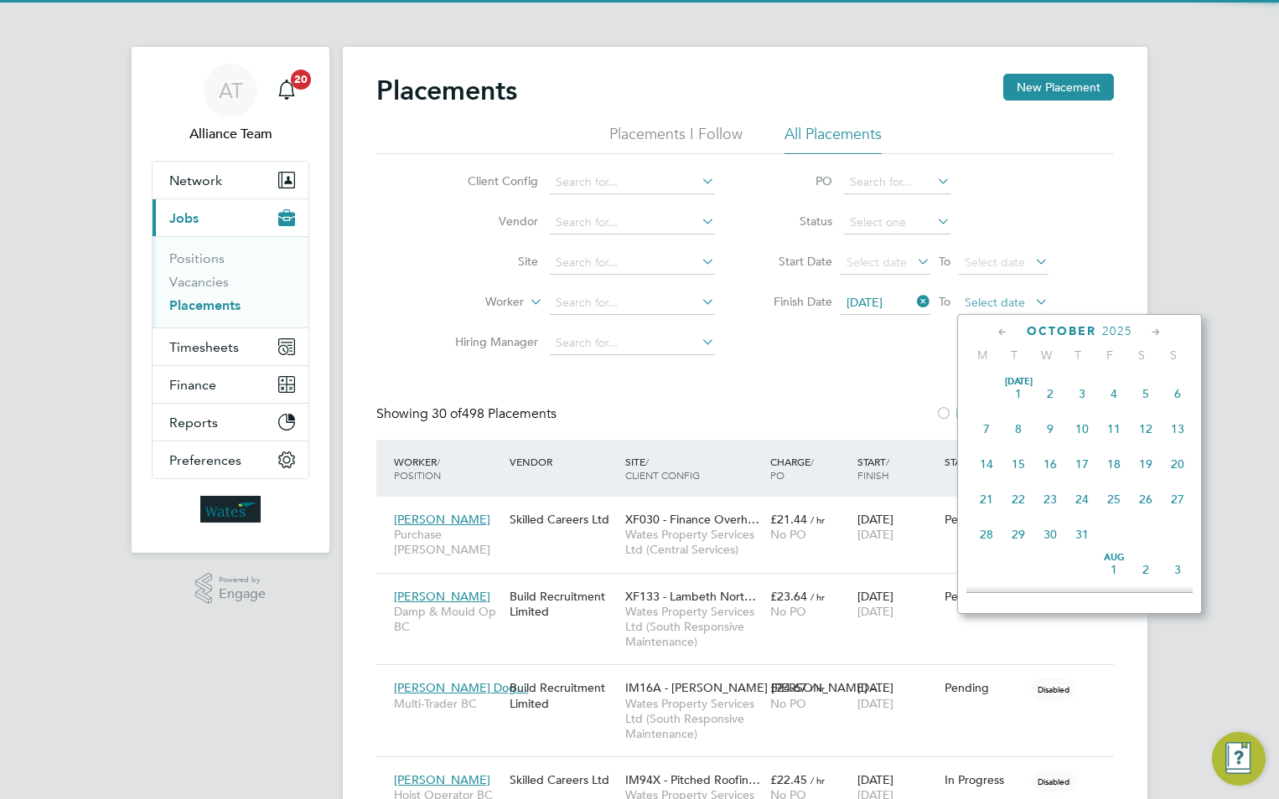
scroll to position [49, 116]
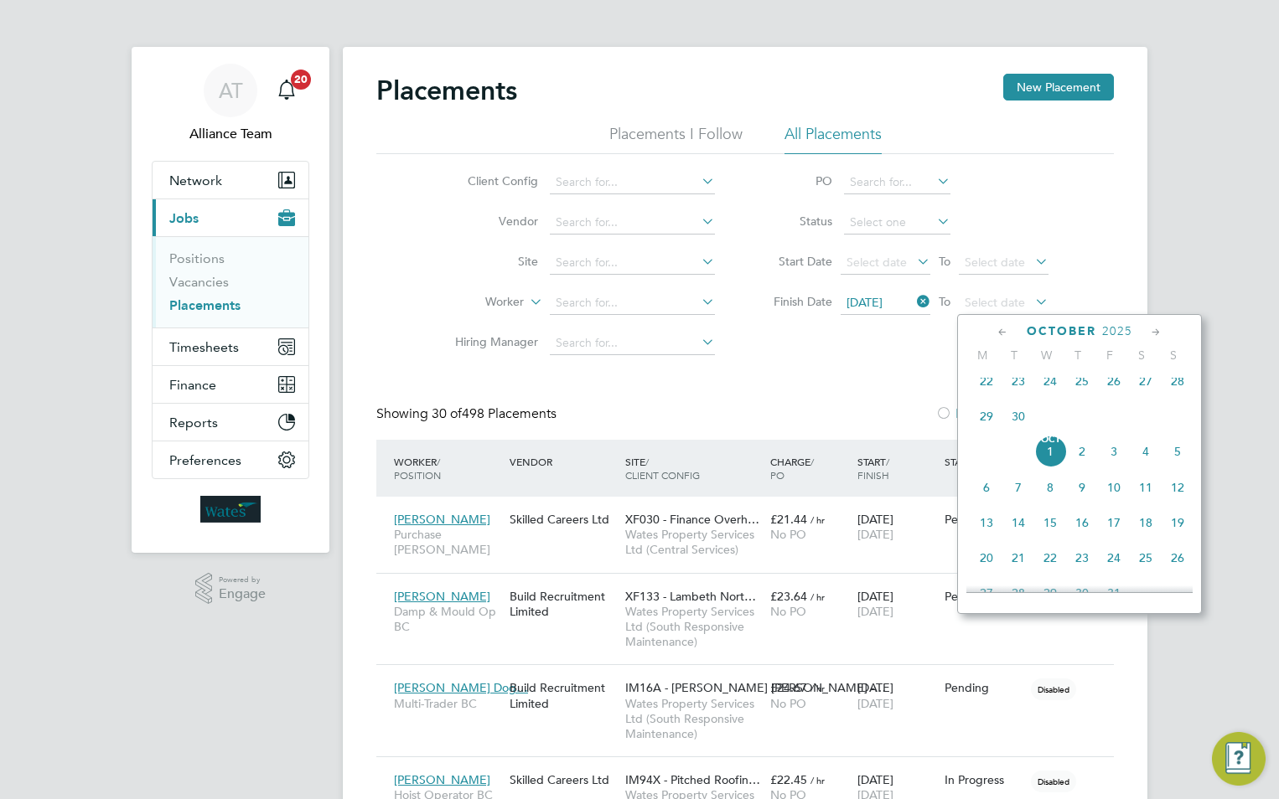
click at [1049, 467] on span "[DATE]" at bounding box center [1050, 452] width 32 height 32
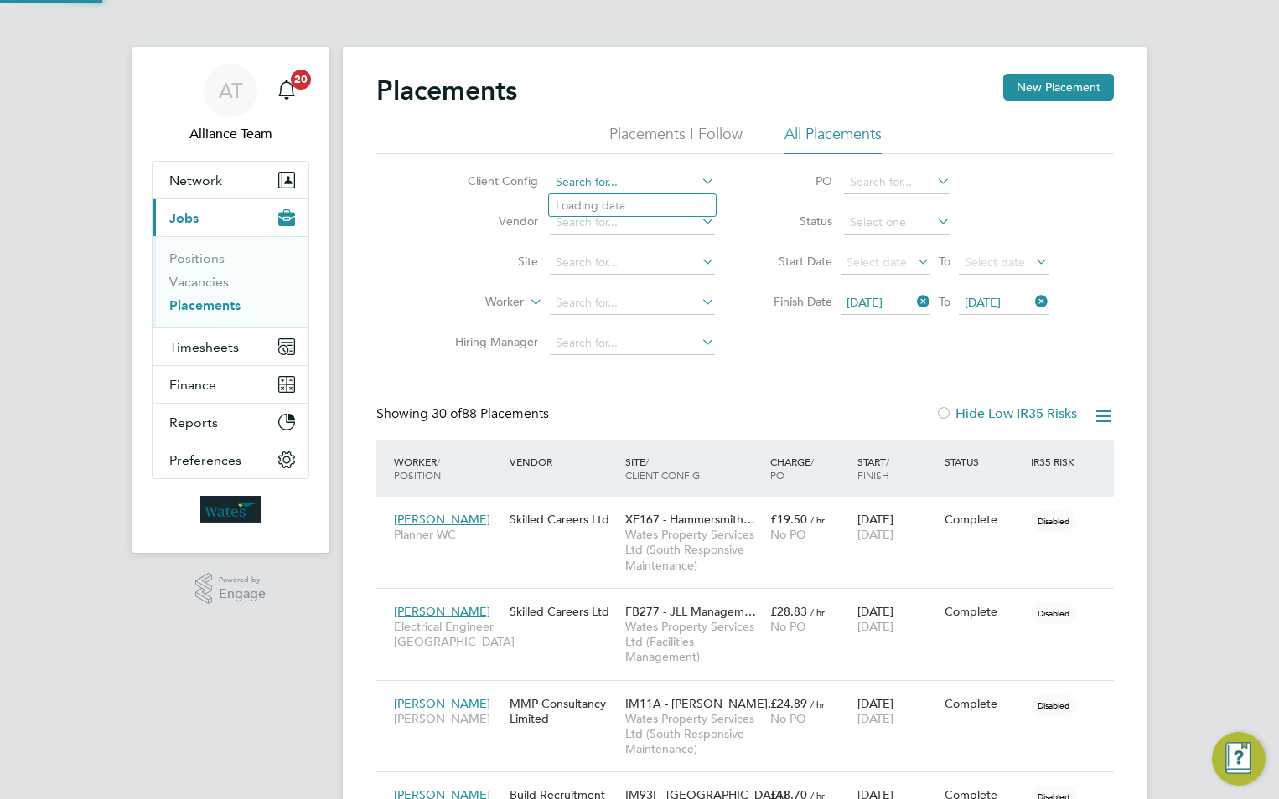
click at [630, 173] on input at bounding box center [632, 182] width 165 height 23
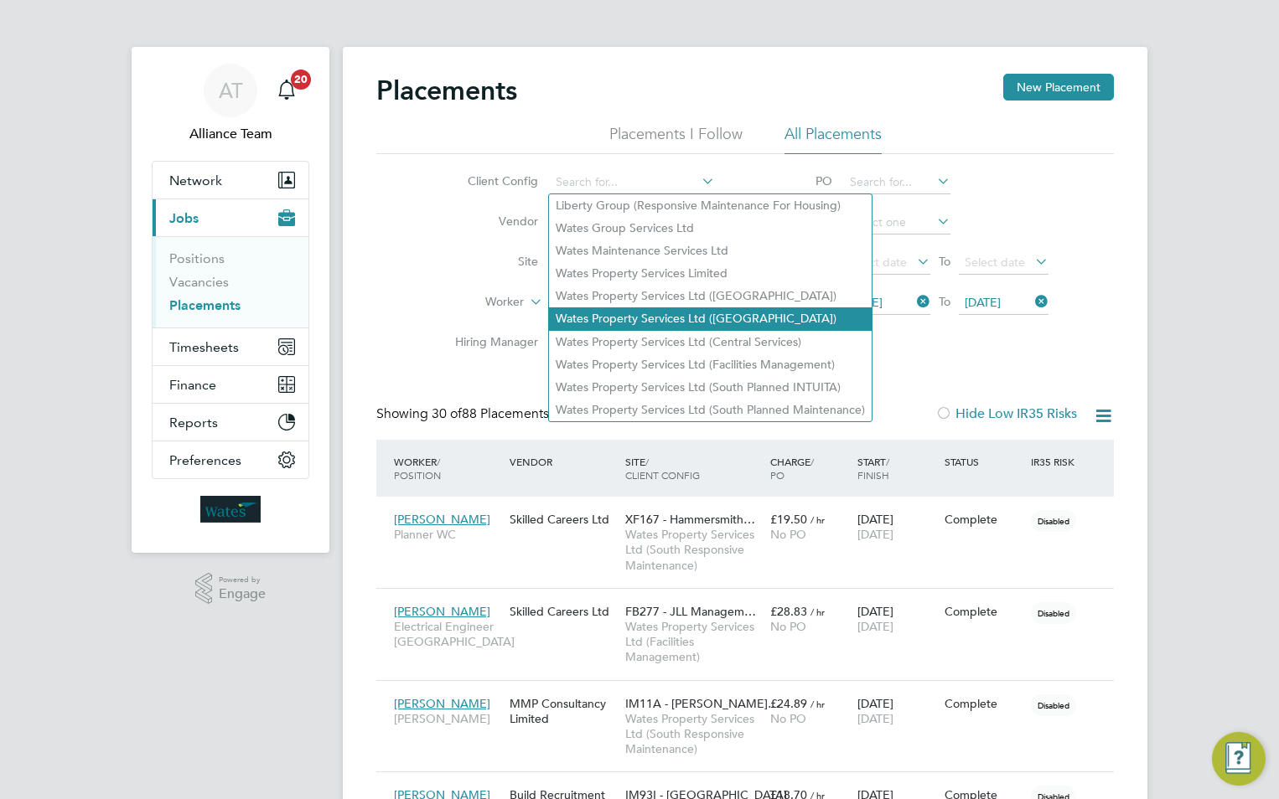
click at [774, 318] on li "Wates Property Services Ltd ([GEOGRAPHIC_DATA])" at bounding box center [710, 319] width 323 height 23
type input "Wates Property Services Ltd ([GEOGRAPHIC_DATA])"
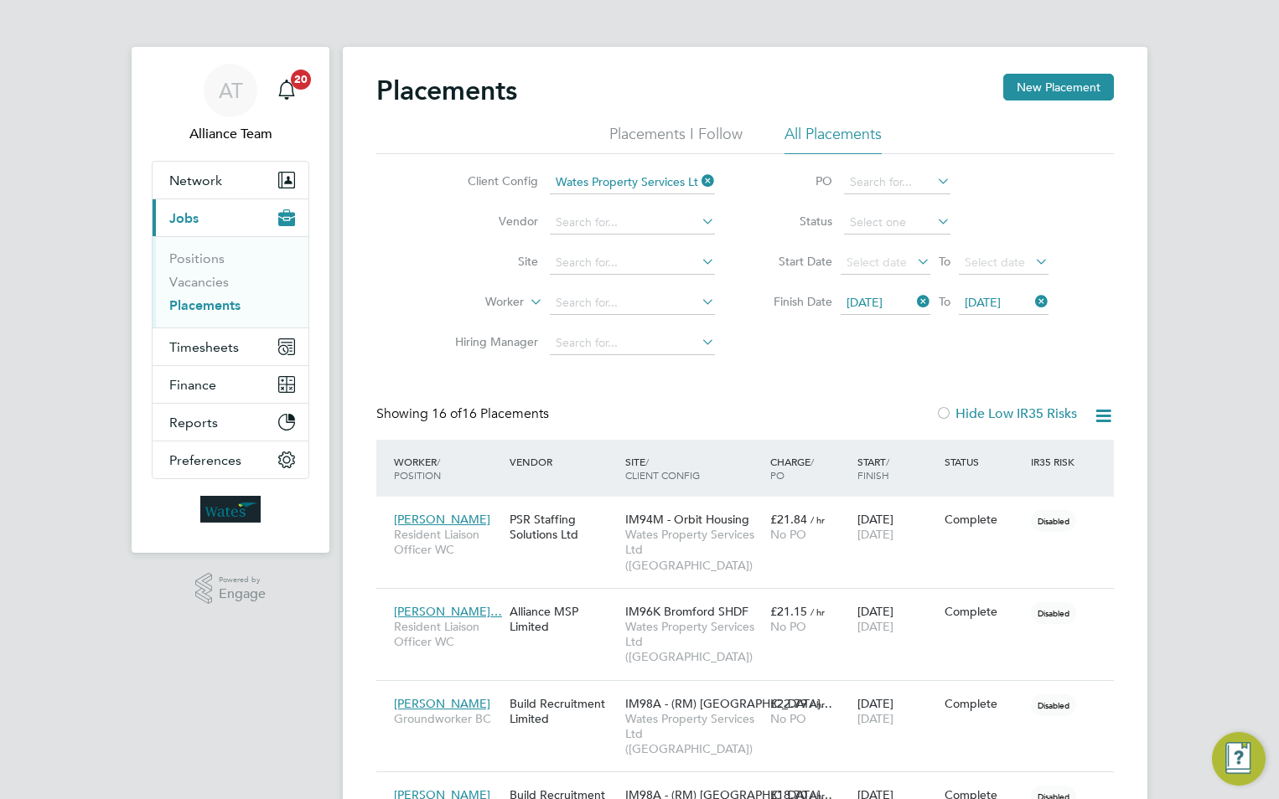
click at [698, 179] on icon at bounding box center [698, 180] width 0 height 23
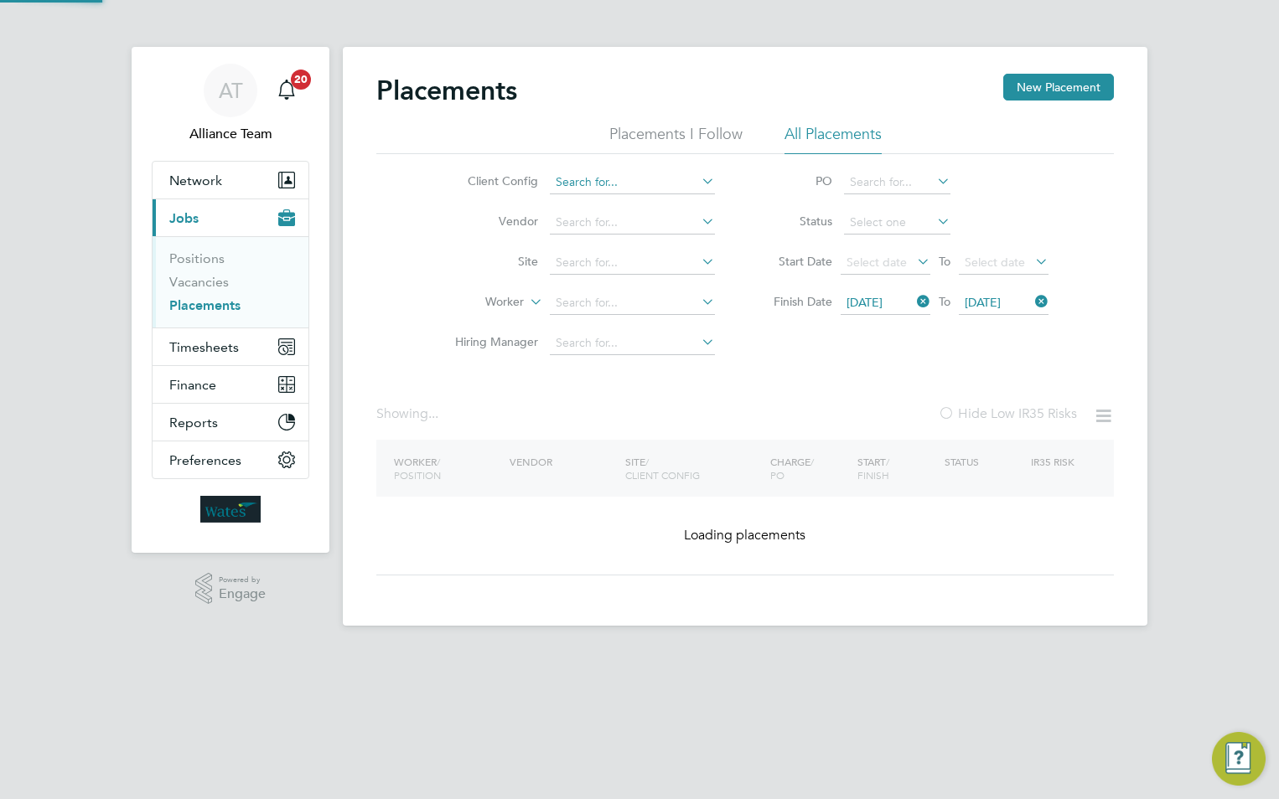
click at [677, 179] on input at bounding box center [632, 182] width 165 height 23
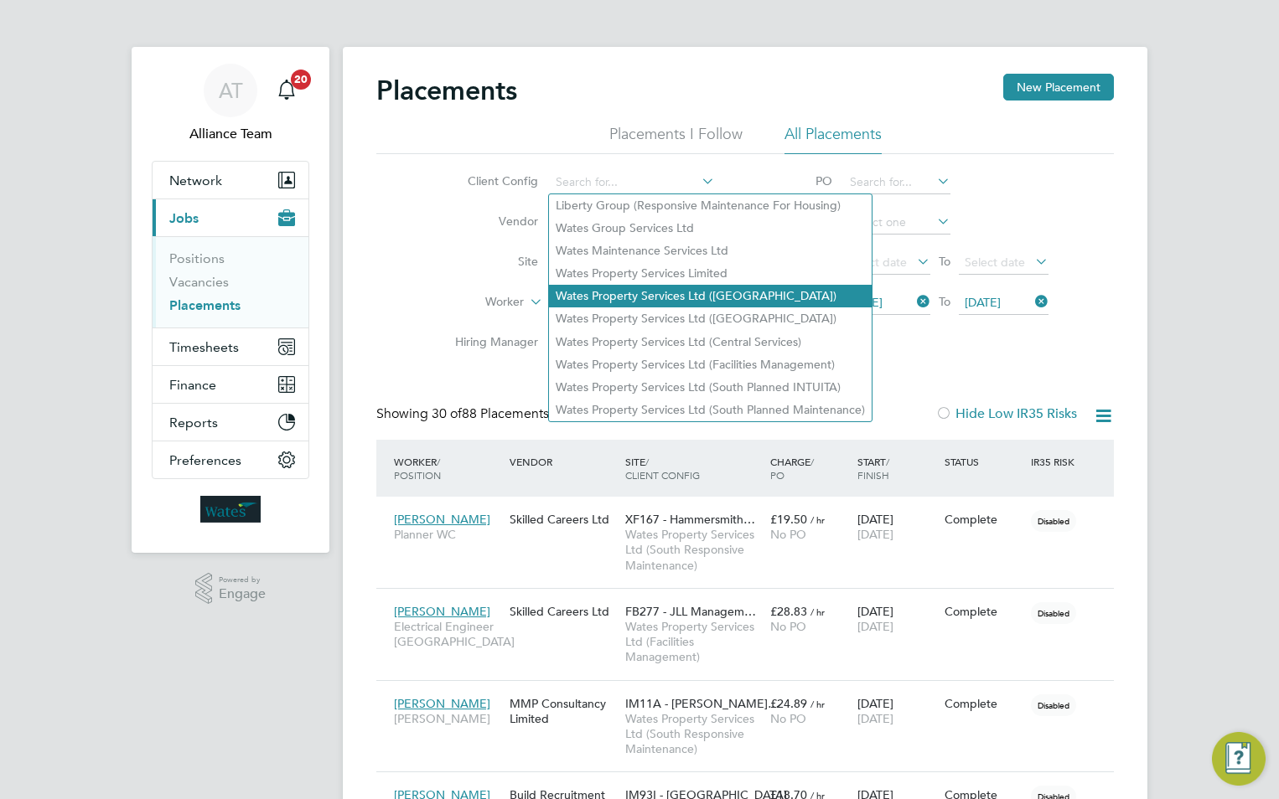
click at [701, 296] on li "Wates Property Services Ltd ([GEOGRAPHIC_DATA])" at bounding box center [710, 296] width 323 height 23
type input "Wates Property Services Ltd ([GEOGRAPHIC_DATA])"
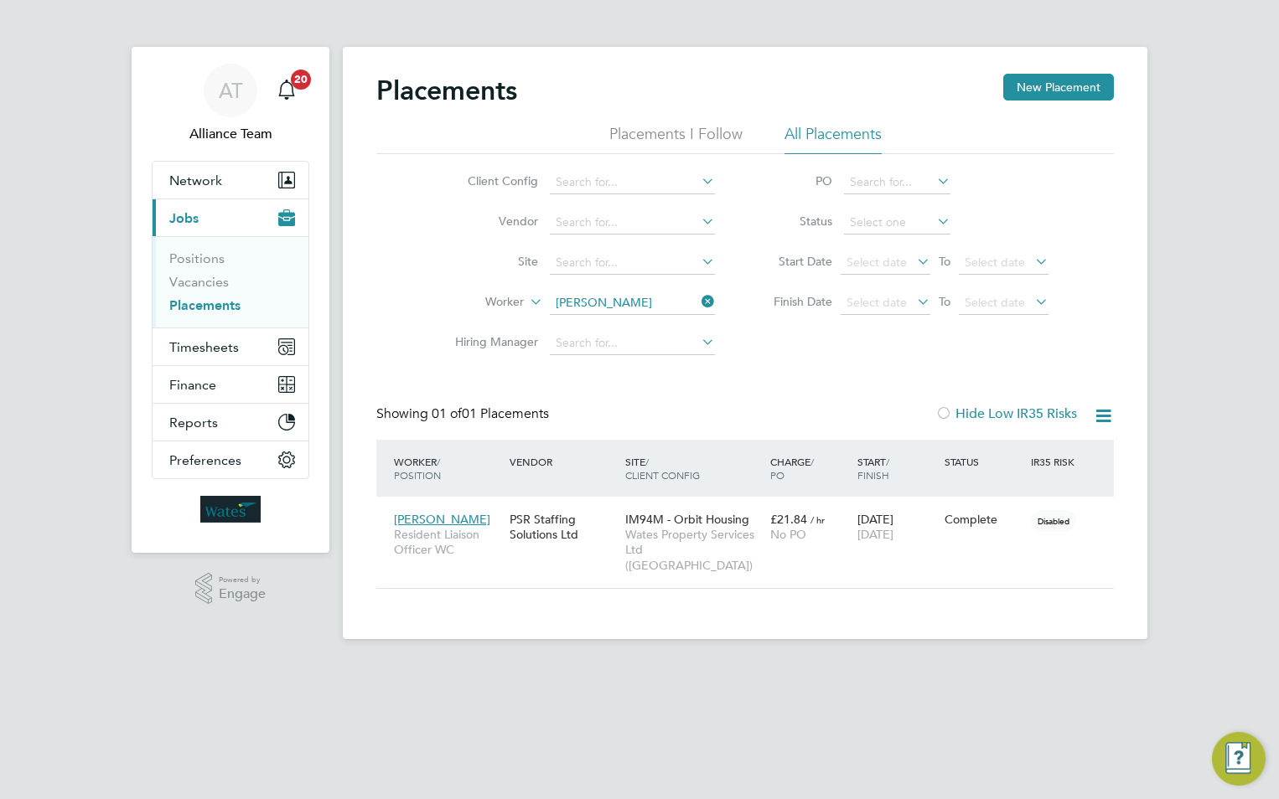
scroll to position [63, 146]
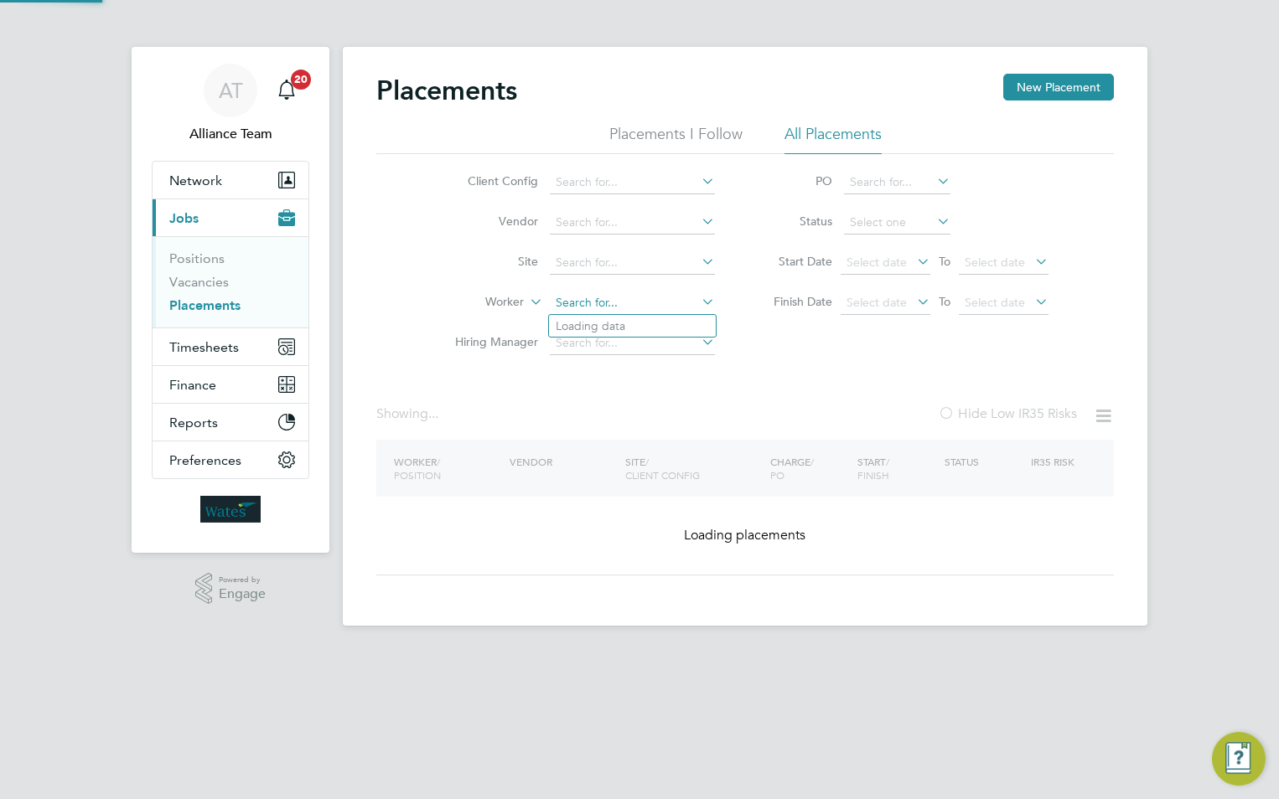
click at [636, 300] on input at bounding box center [632, 303] width 165 height 23
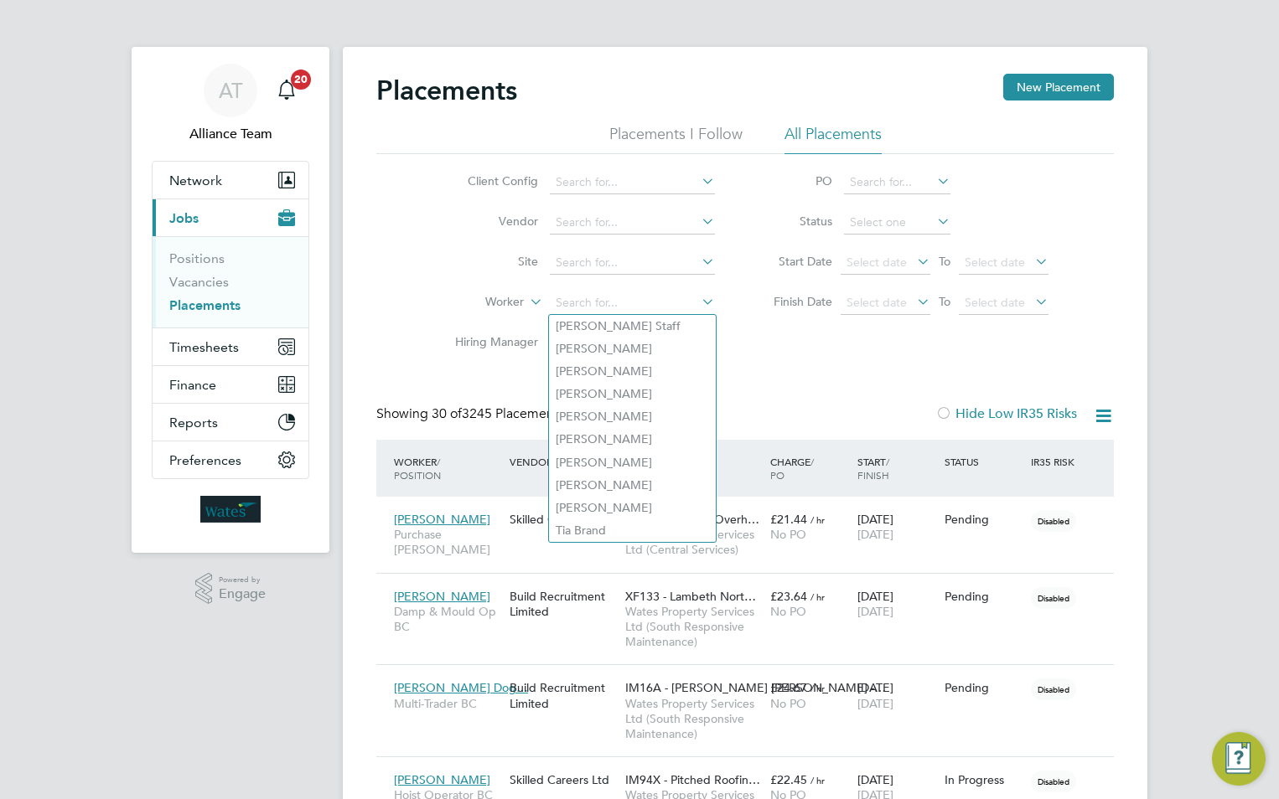
type input "m"
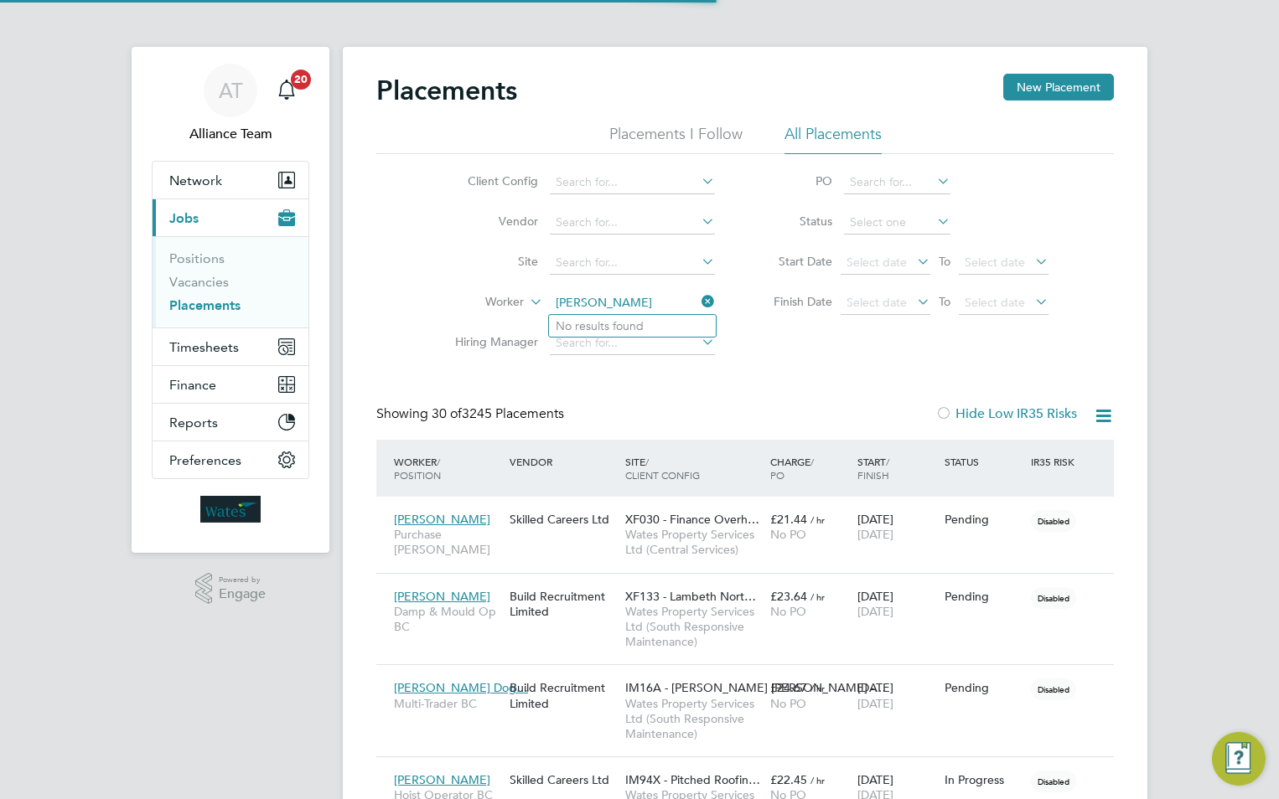
type input "McCabe"
